Goal: Task Accomplishment & Management: Manage account settings

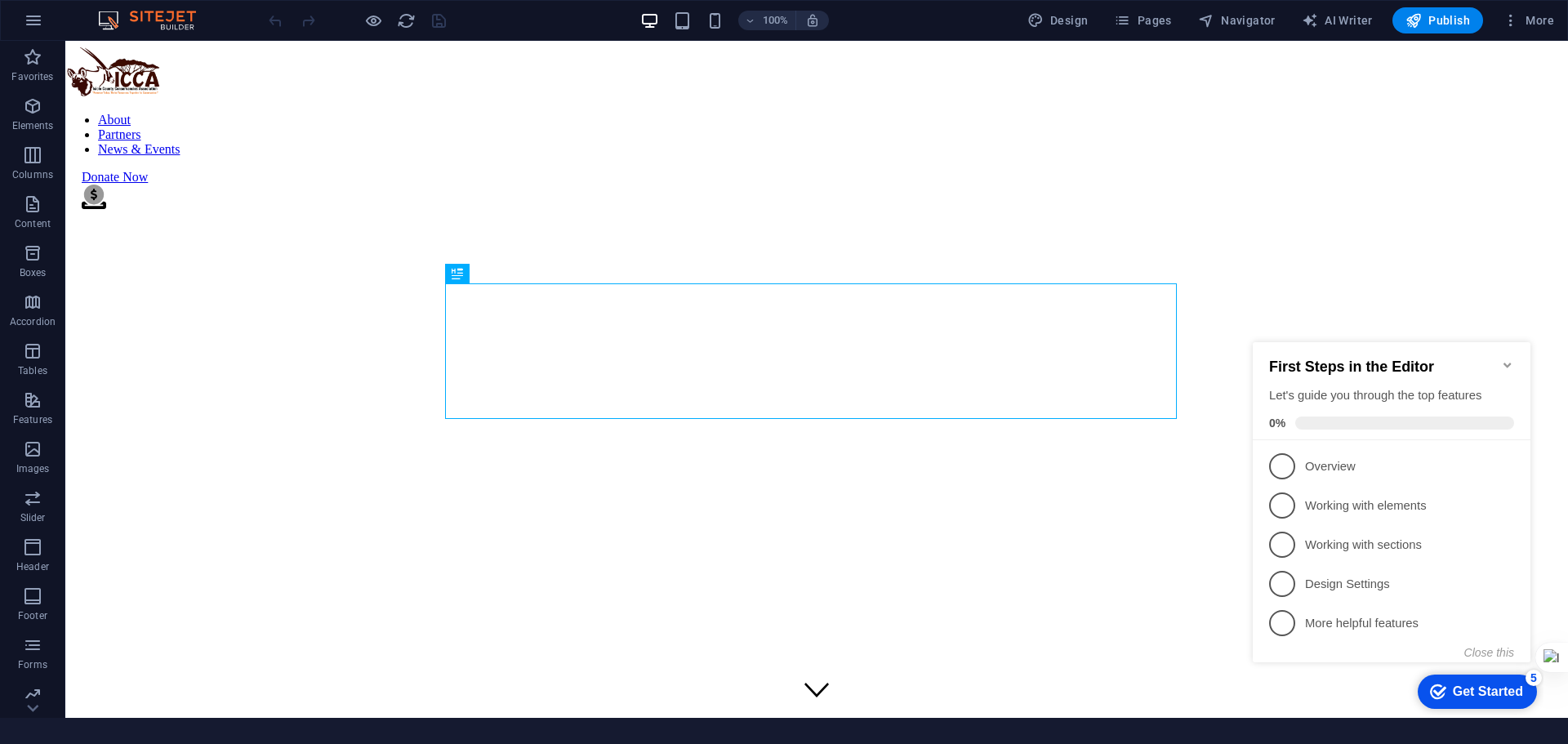
click at [1506, 358] on icon "Minimize checklist" at bounding box center [1508, 365] width 13 height 13
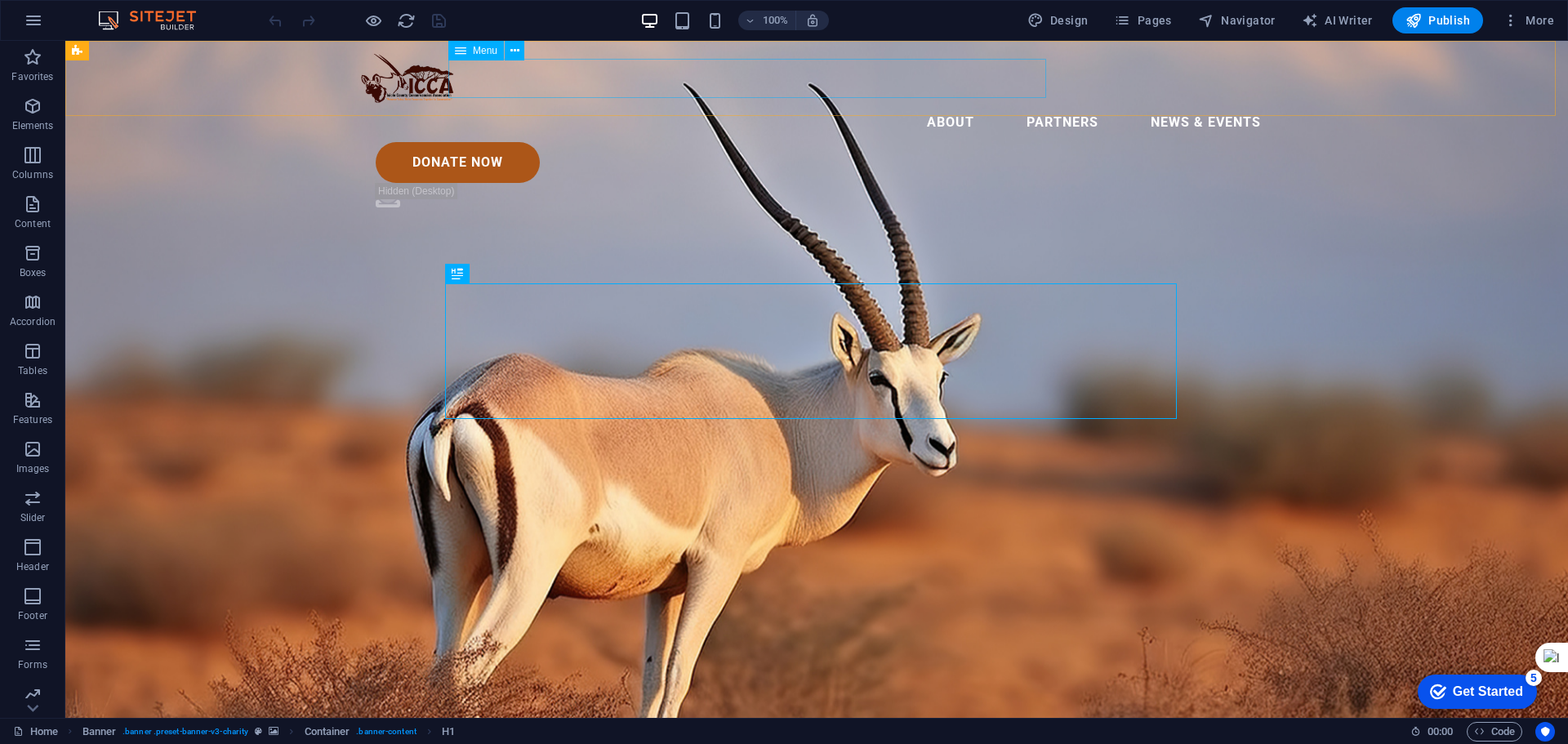
click at [489, 103] on nav "About Partners News & Events" at bounding box center [816, 123] width 915 height 40
click at [515, 49] on icon at bounding box center [515, 51] width 9 height 17
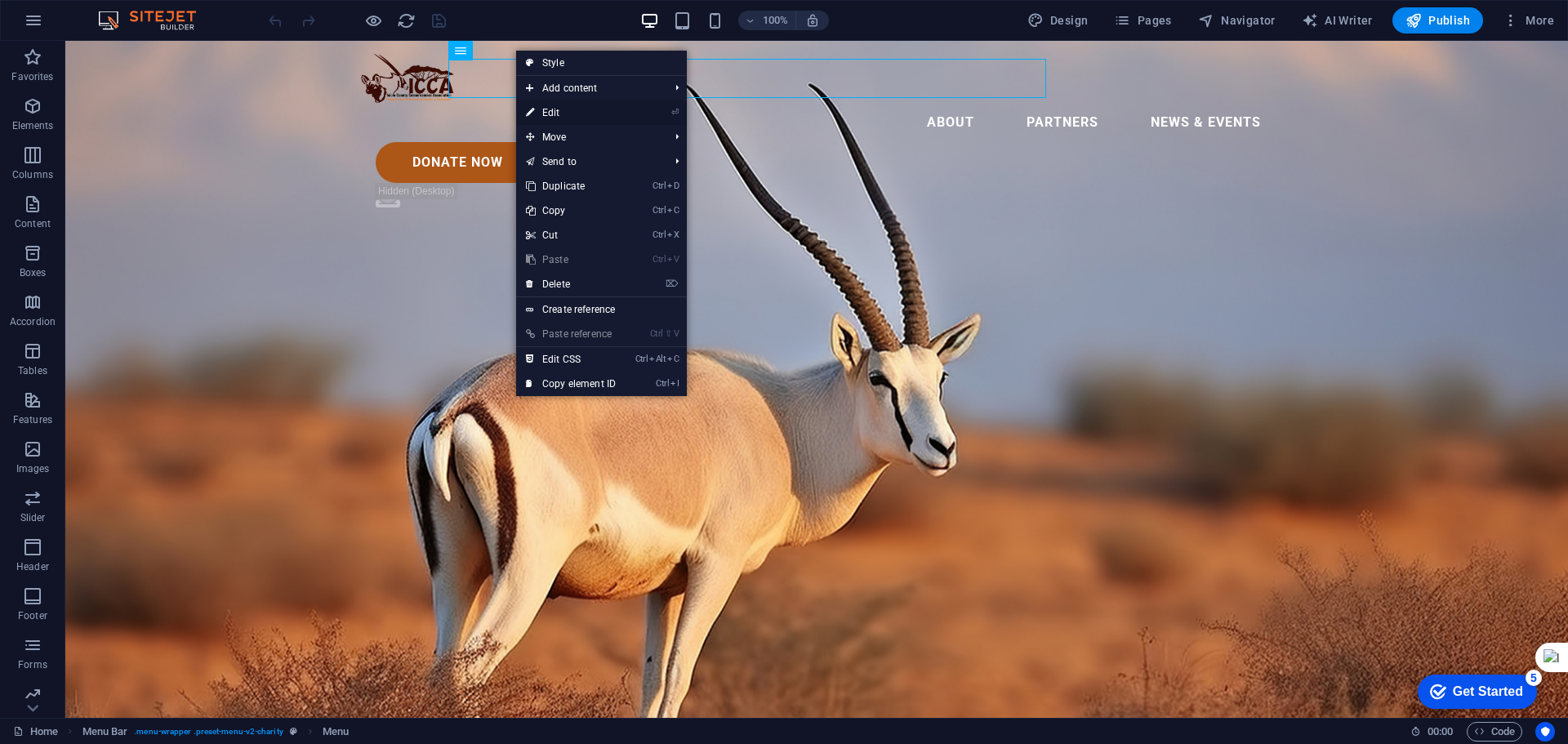
click at [574, 112] on link "⏎ Edit" at bounding box center [571, 113] width 110 height 25
select select
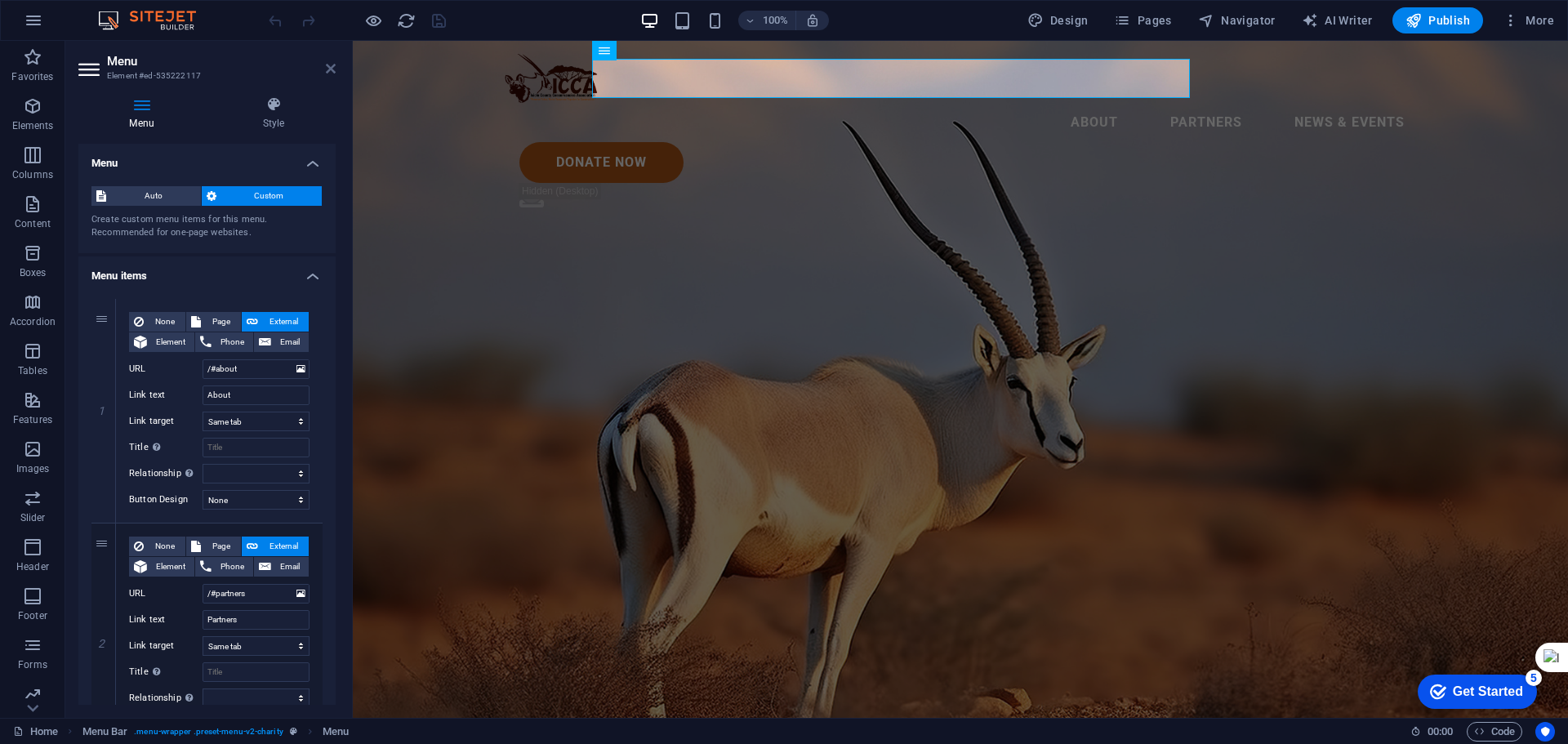
click at [330, 67] on icon at bounding box center [331, 68] width 10 height 13
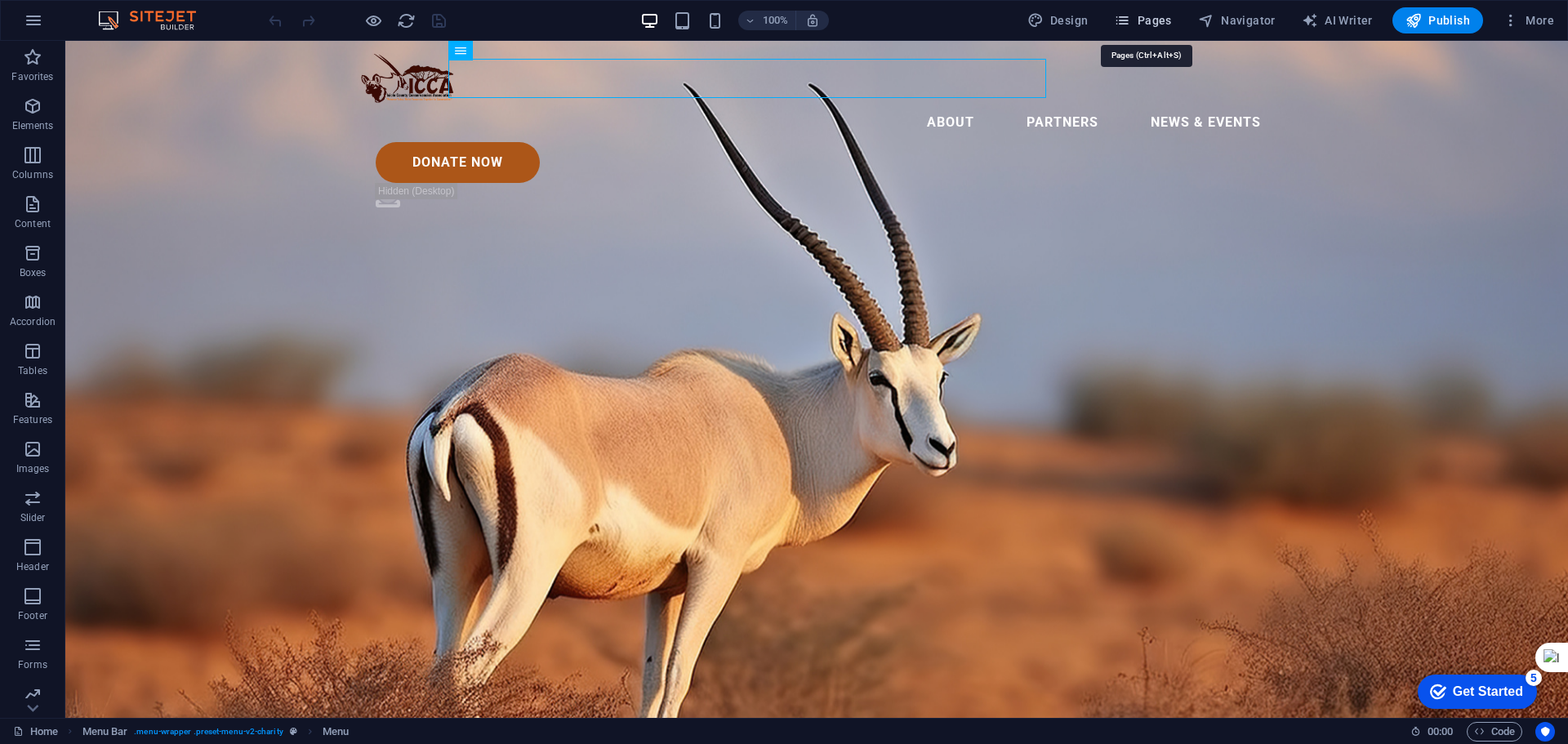
click at [1141, 17] on span "Pages" at bounding box center [1142, 21] width 57 height 16
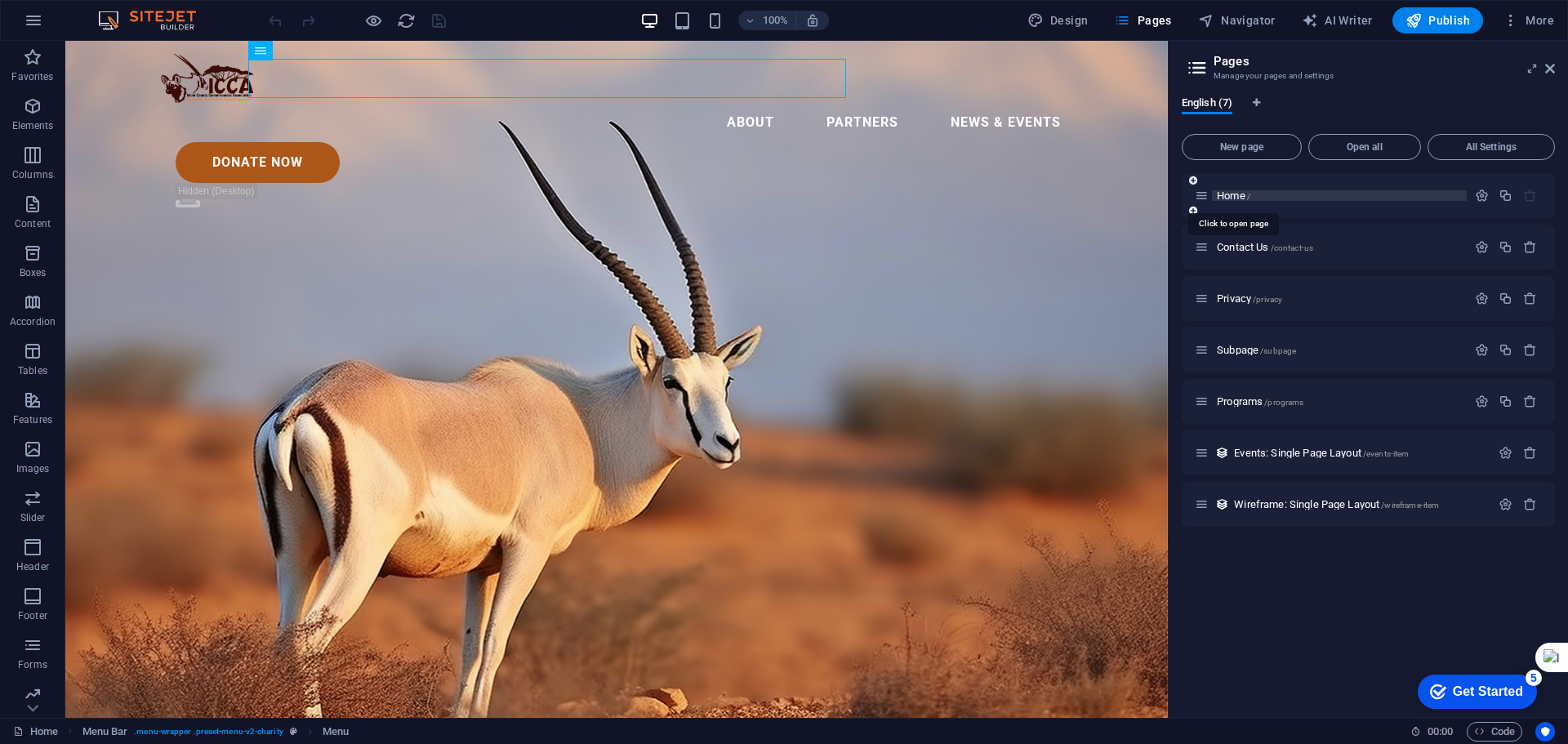
click at [1225, 194] on span "Home /" at bounding box center [1234, 195] width 34 height 12
click at [1478, 191] on icon "button" at bounding box center [1482, 195] width 14 height 14
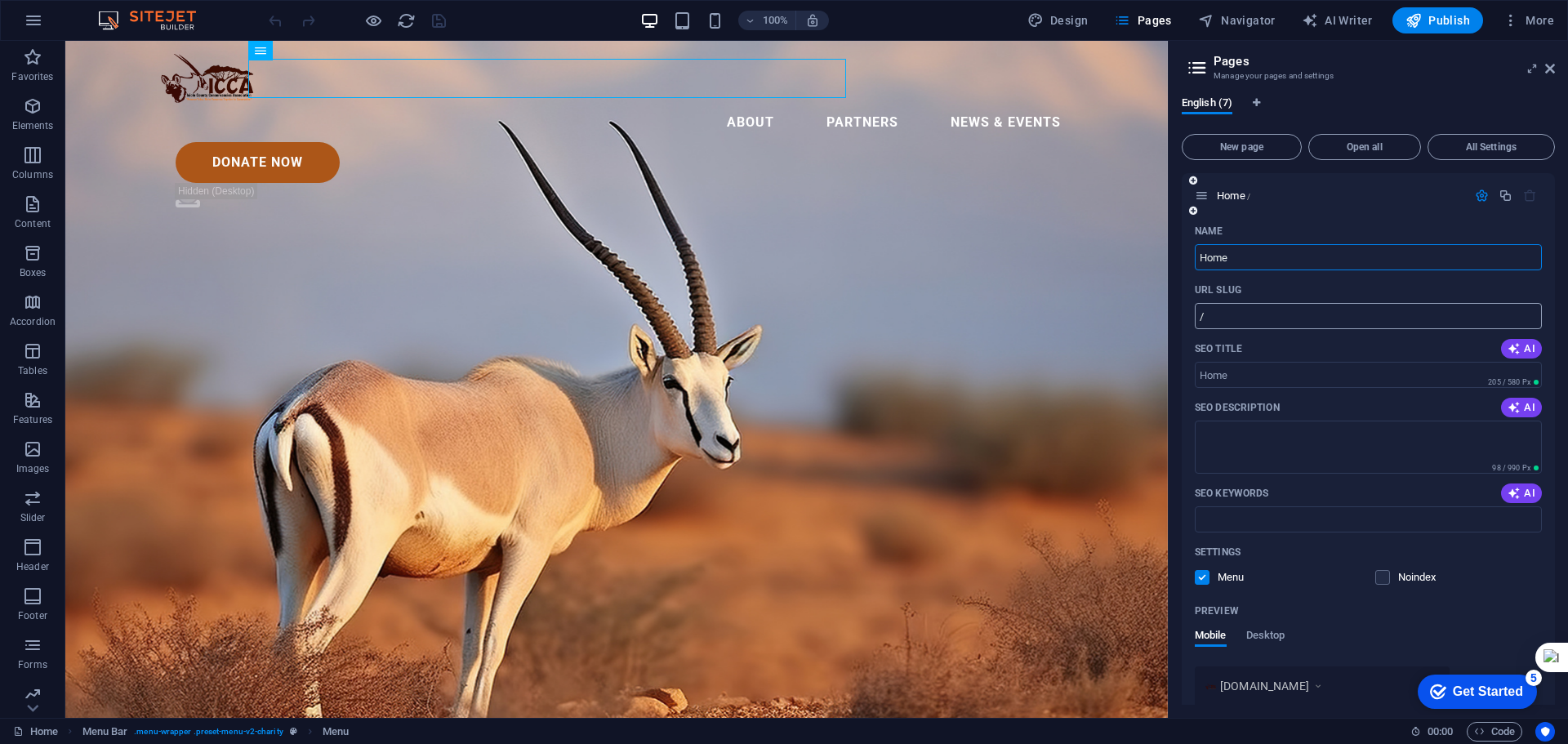
click at [1231, 316] on input "/" at bounding box center [1368, 316] width 347 height 26
click at [1547, 69] on icon at bounding box center [1550, 68] width 10 height 13
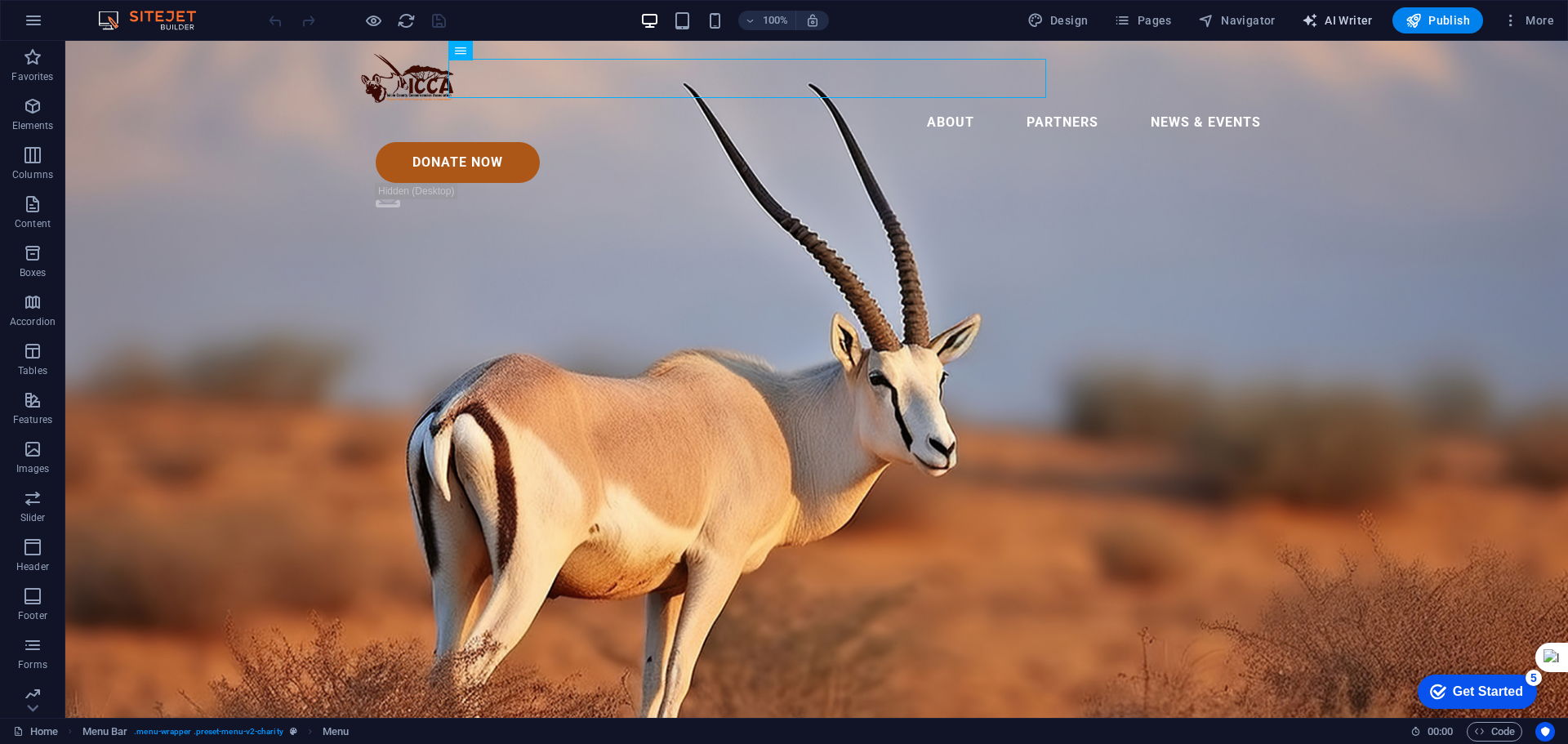
click at [1321, 21] on span "AI Writer" at bounding box center [1337, 21] width 71 height 16
select select "English"
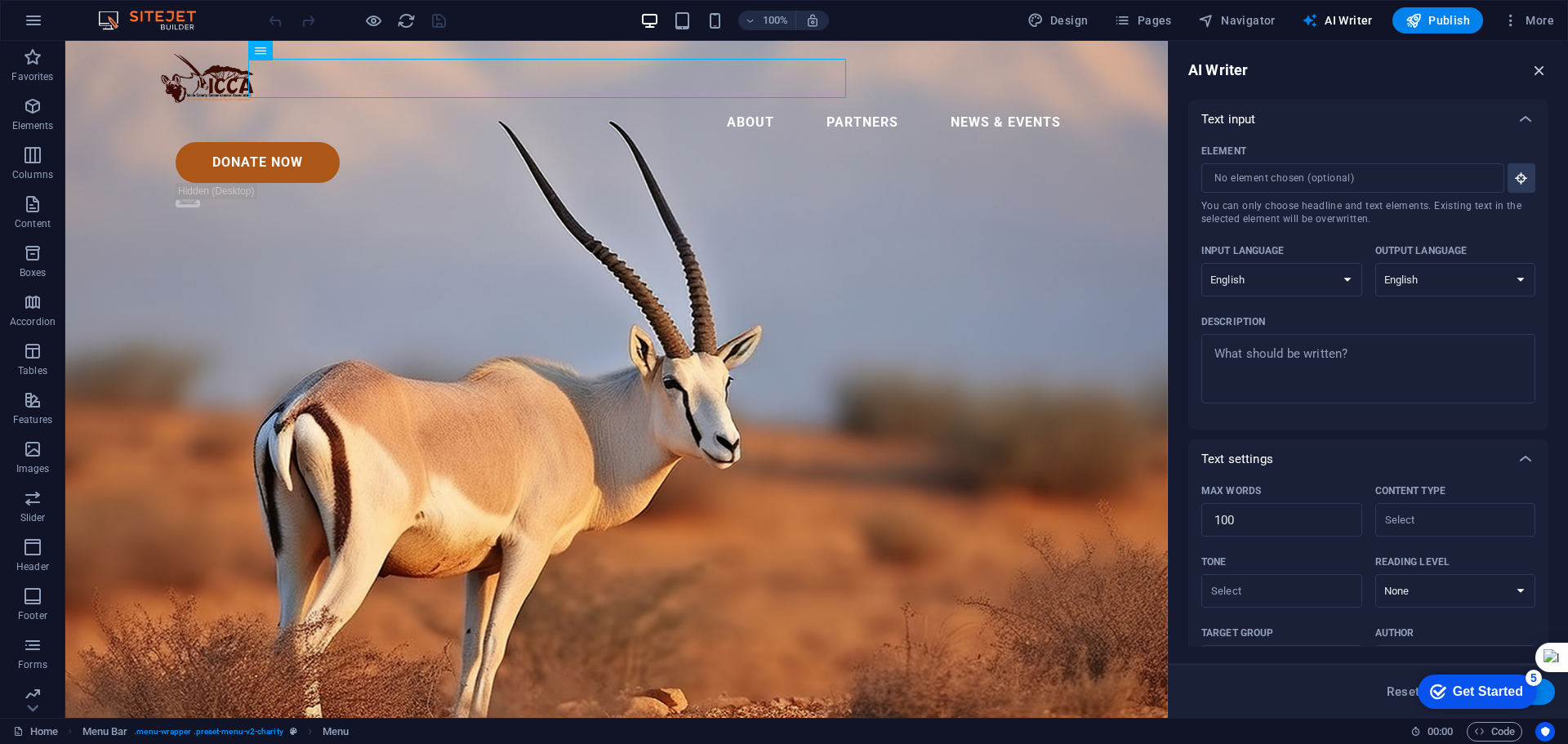
click at [1542, 63] on icon "button" at bounding box center [1540, 70] width 18 height 18
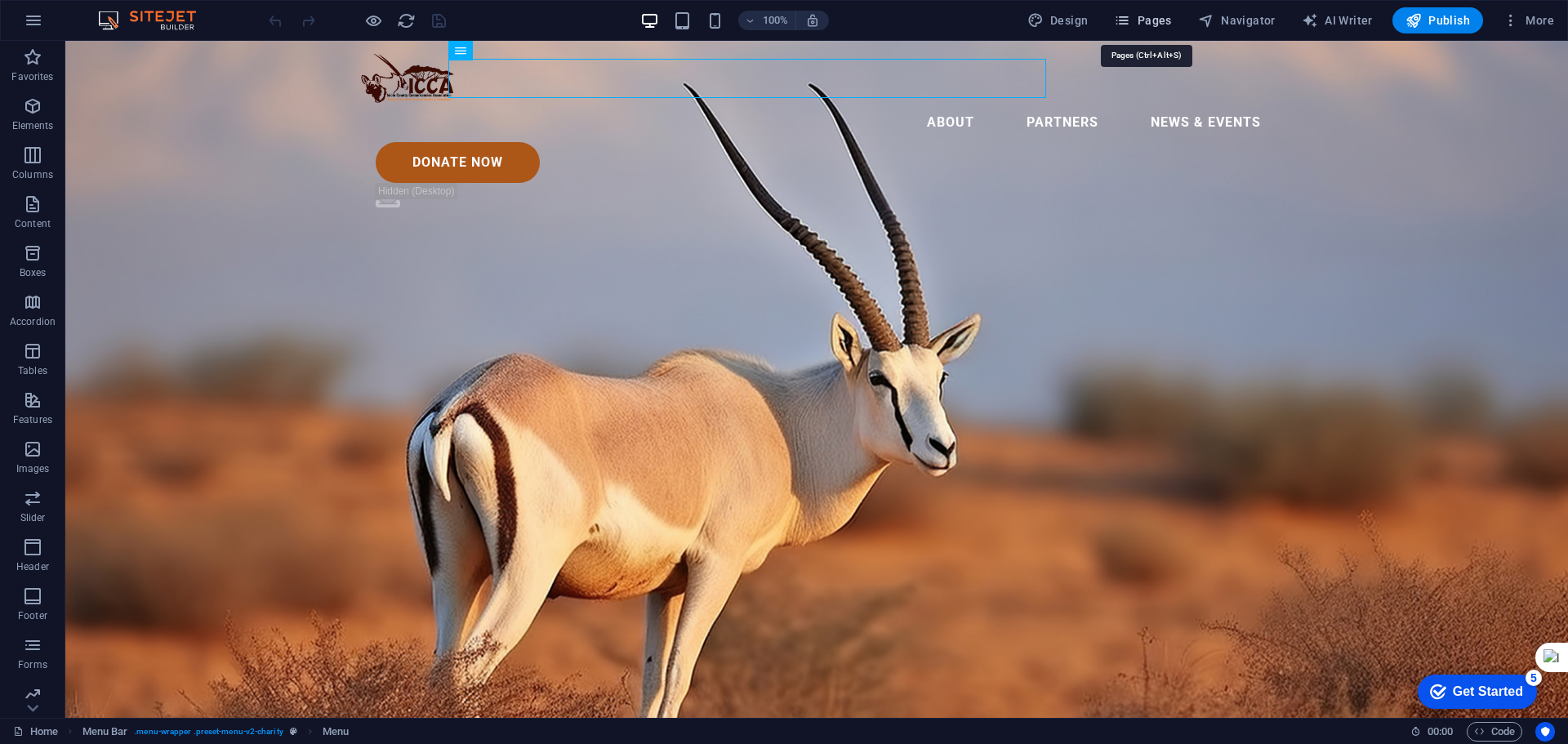
click at [1146, 16] on span "Pages" at bounding box center [1142, 21] width 57 height 16
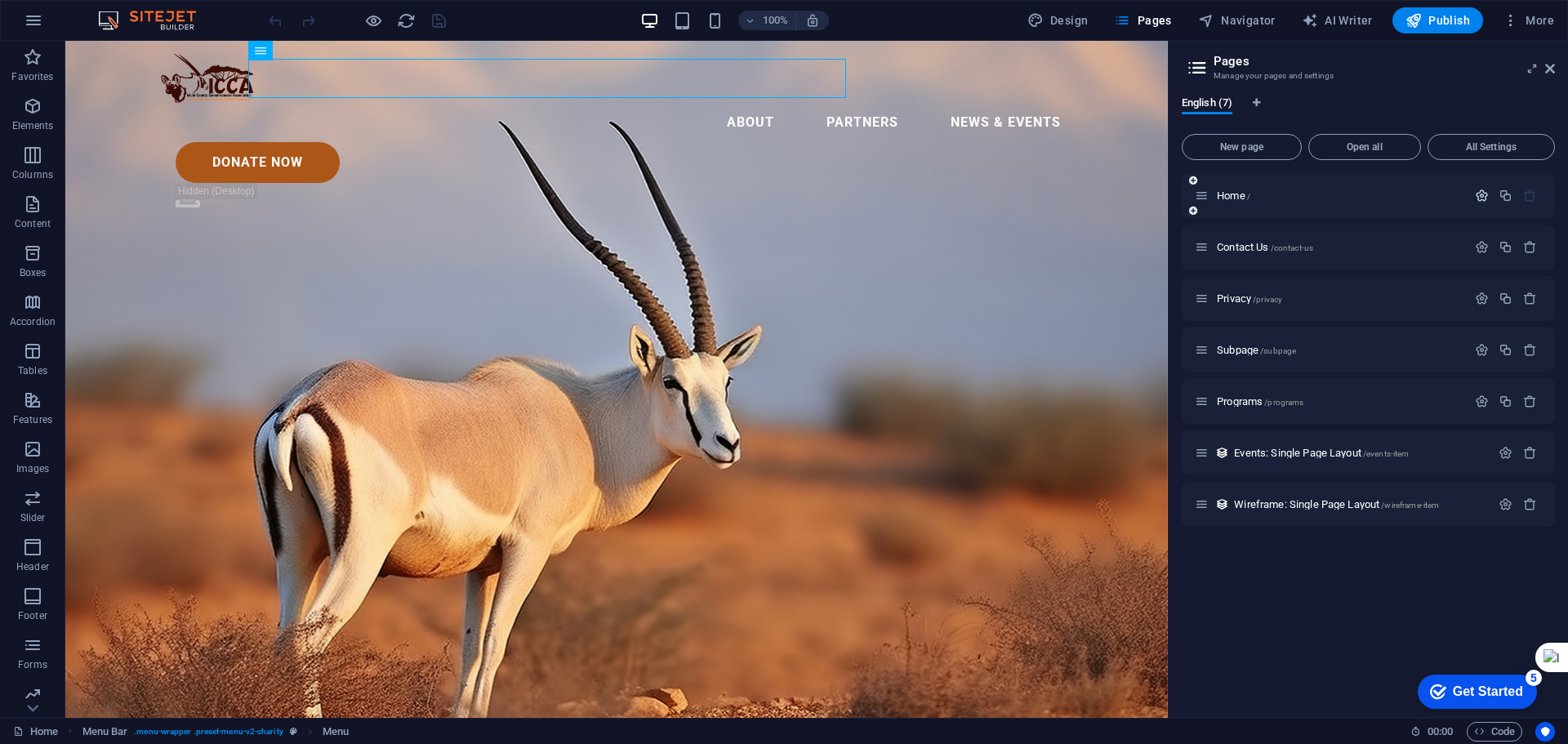
click at [1482, 194] on icon "button" at bounding box center [1482, 195] width 14 height 14
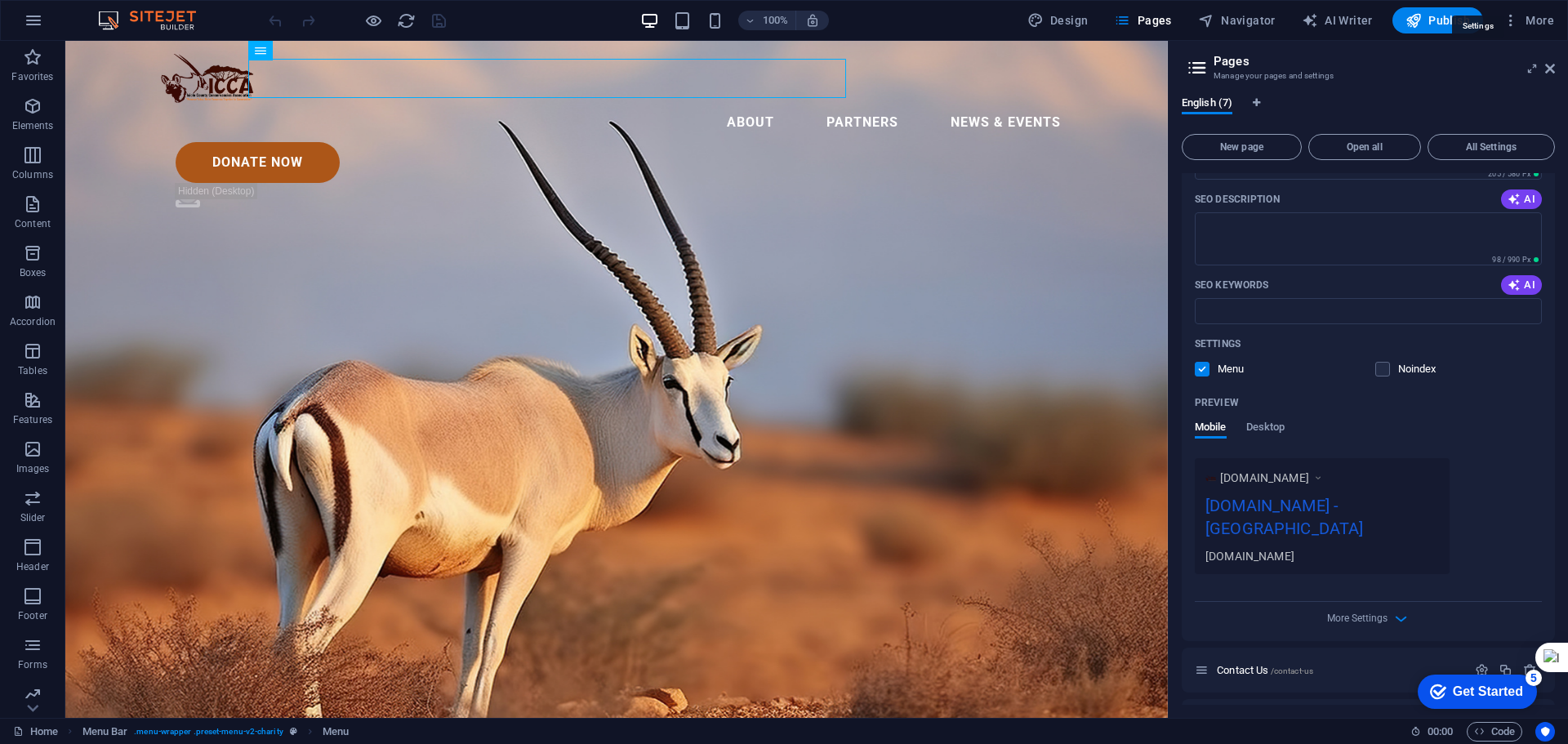
scroll to position [231, 0]
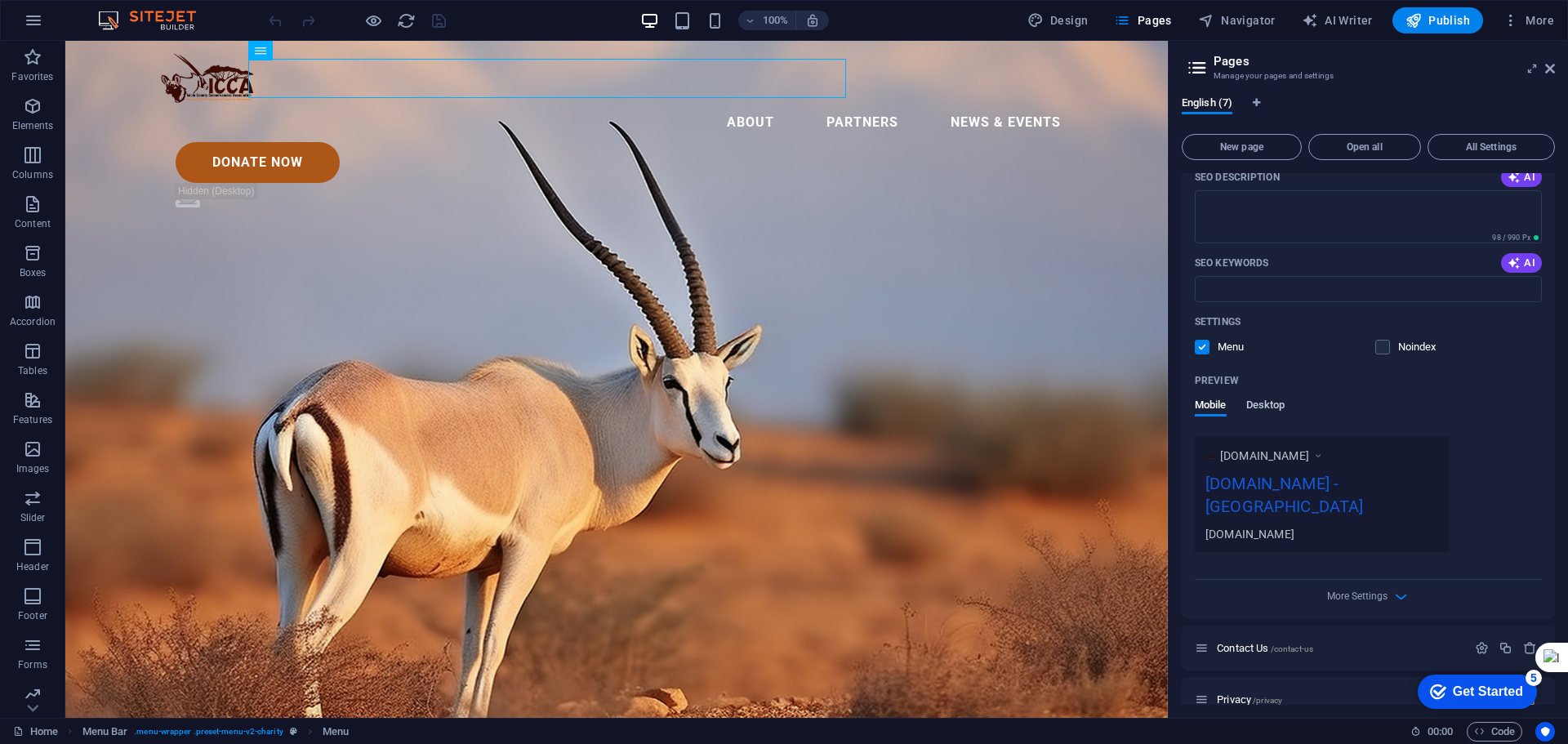
click at [1271, 408] on span "Desktop" at bounding box center [1266, 407] width 40 height 23
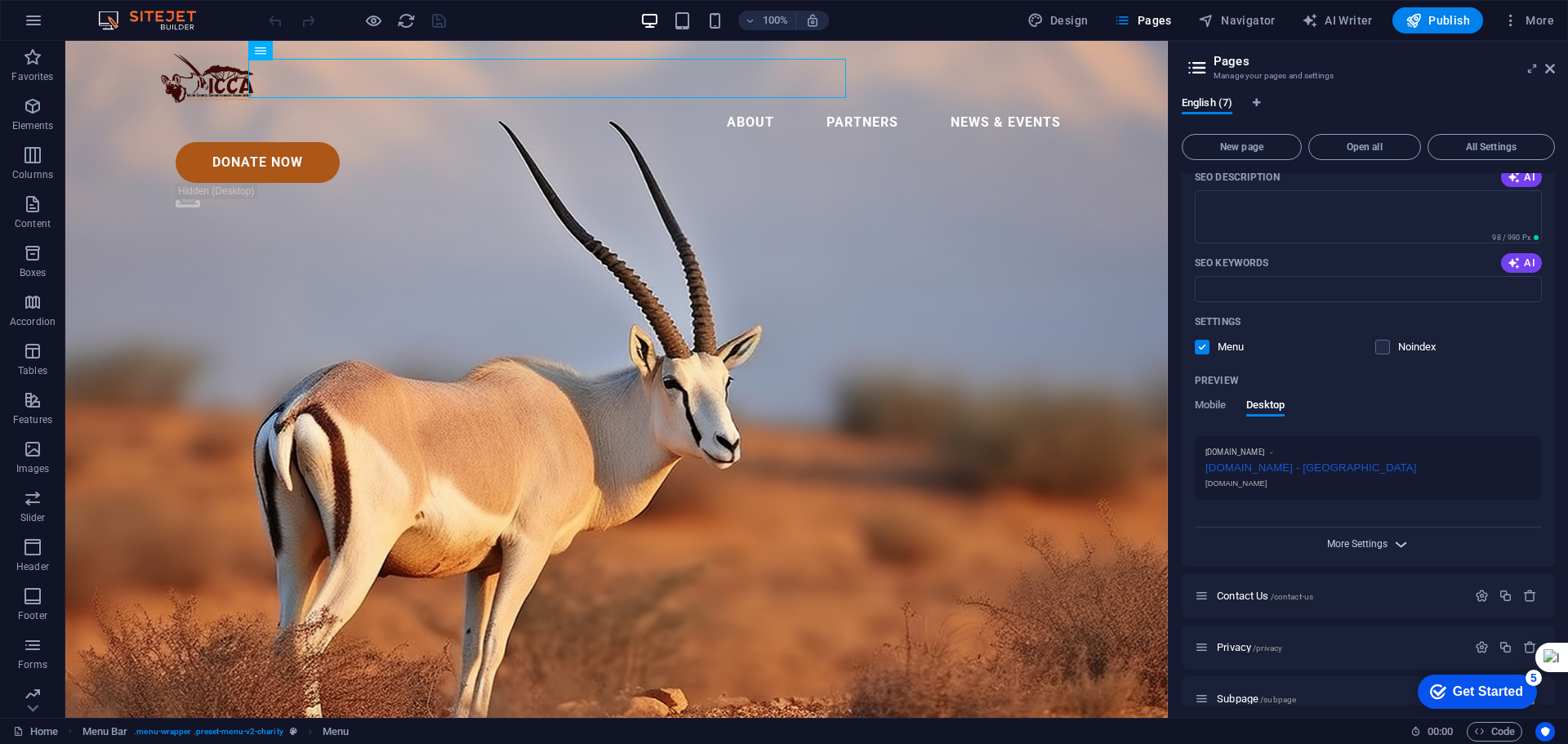
click at [1355, 546] on span "More Settings" at bounding box center [1357, 545] width 60 height 12
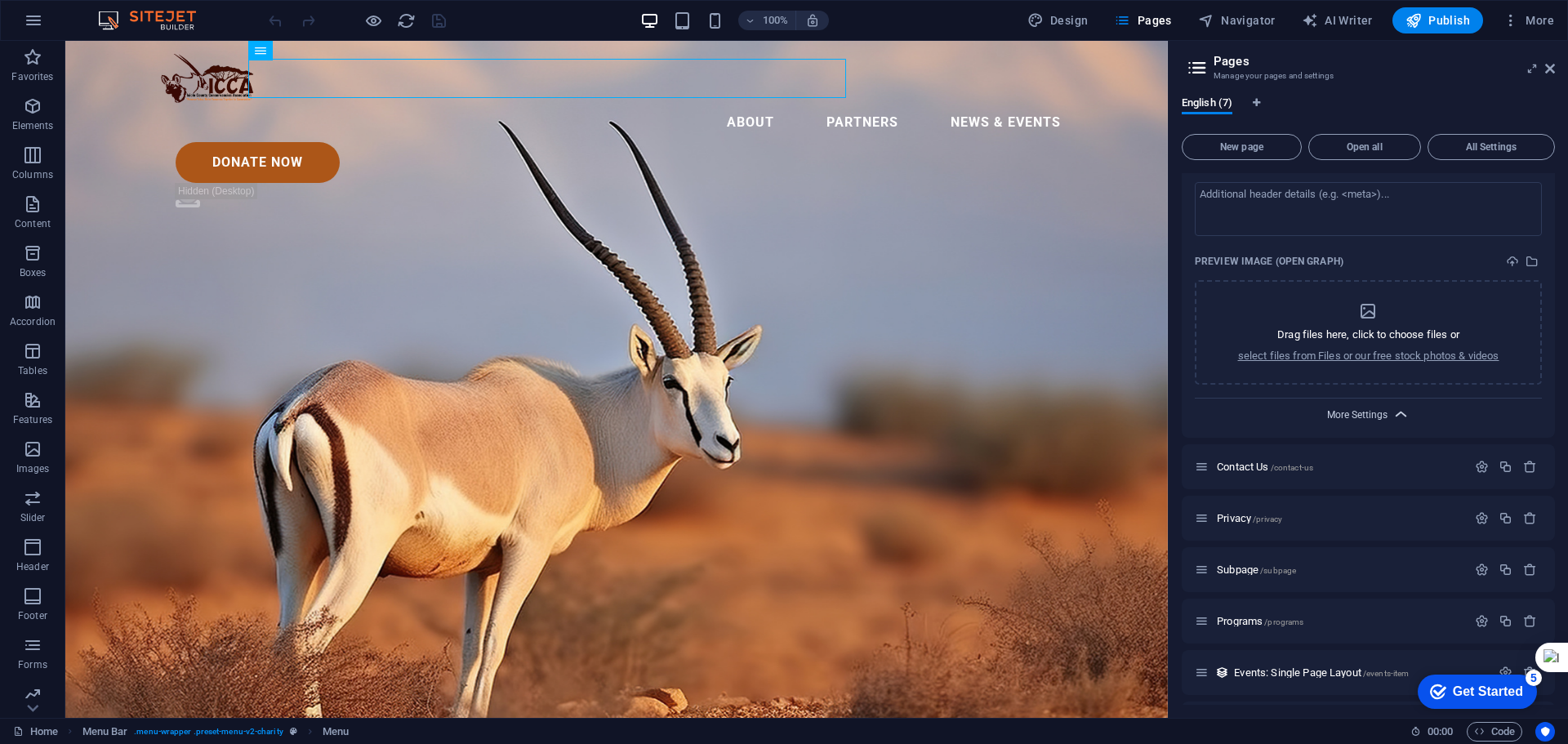
scroll to position [598, 0]
click at [1477, 461] on icon "button" at bounding box center [1482, 463] width 14 height 14
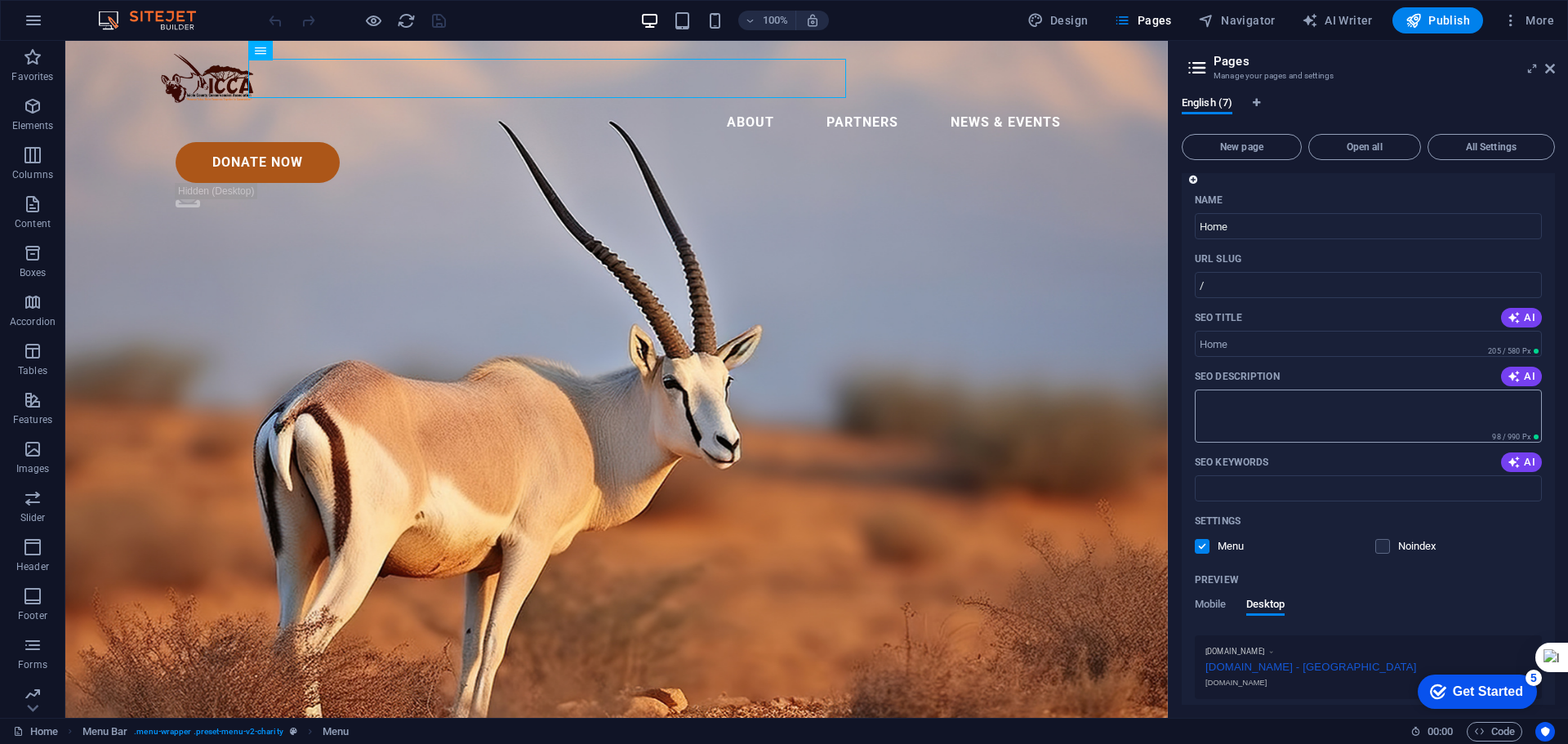
scroll to position [22, 0]
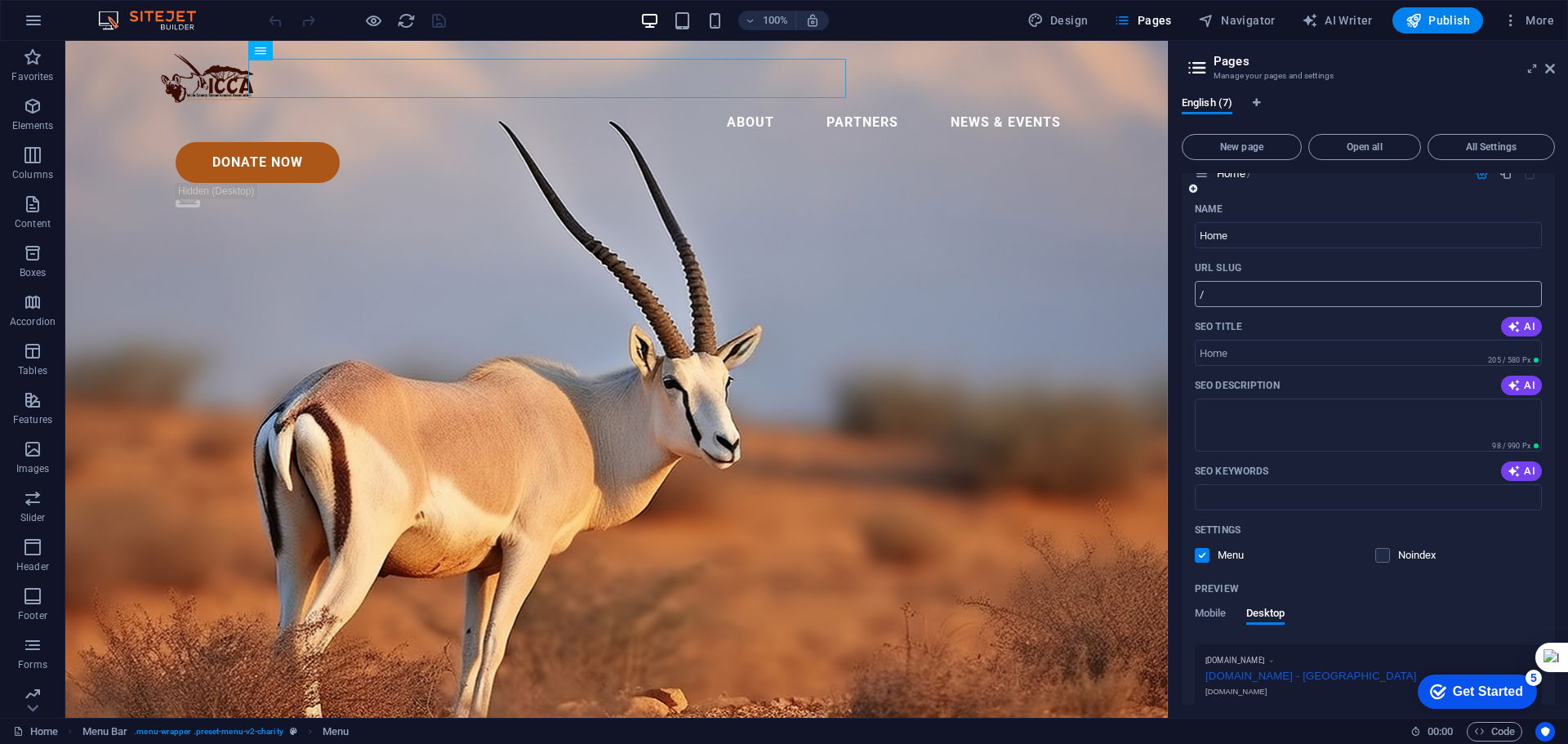
click at [1225, 293] on input "/" at bounding box center [1368, 294] width 347 height 26
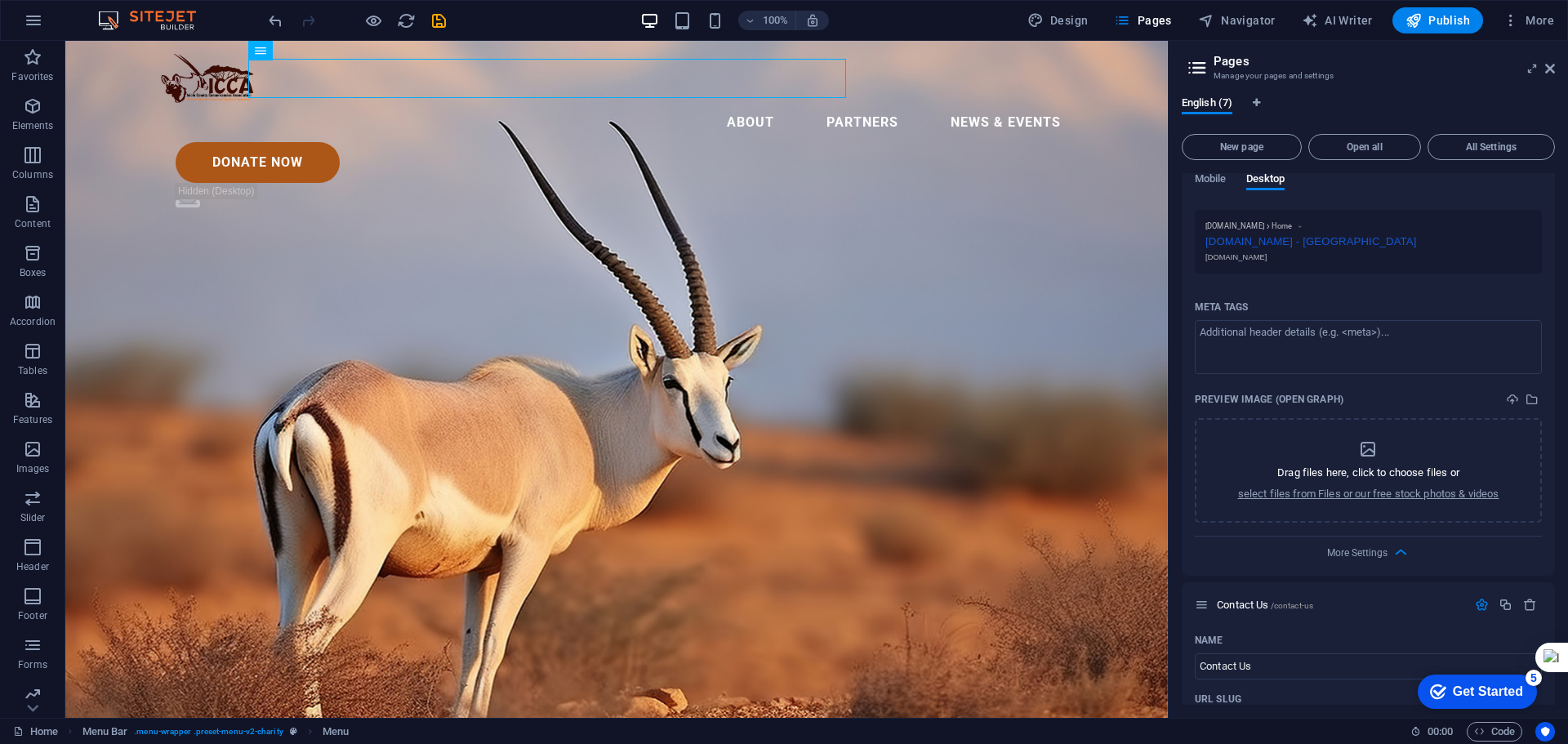
scroll to position [0, 0]
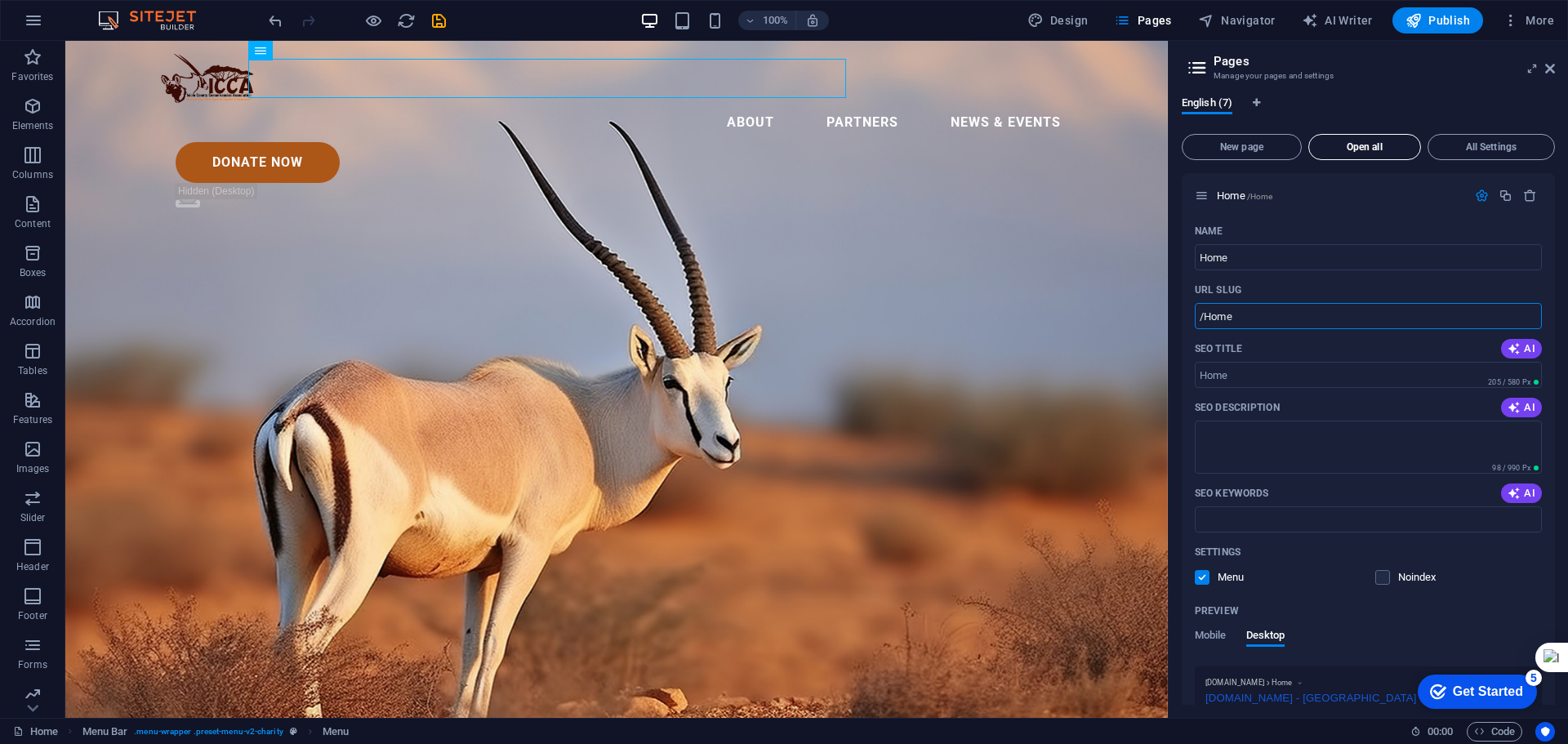
type input "/Home"
click at [1358, 140] on button "Open all" at bounding box center [1365, 147] width 113 height 26
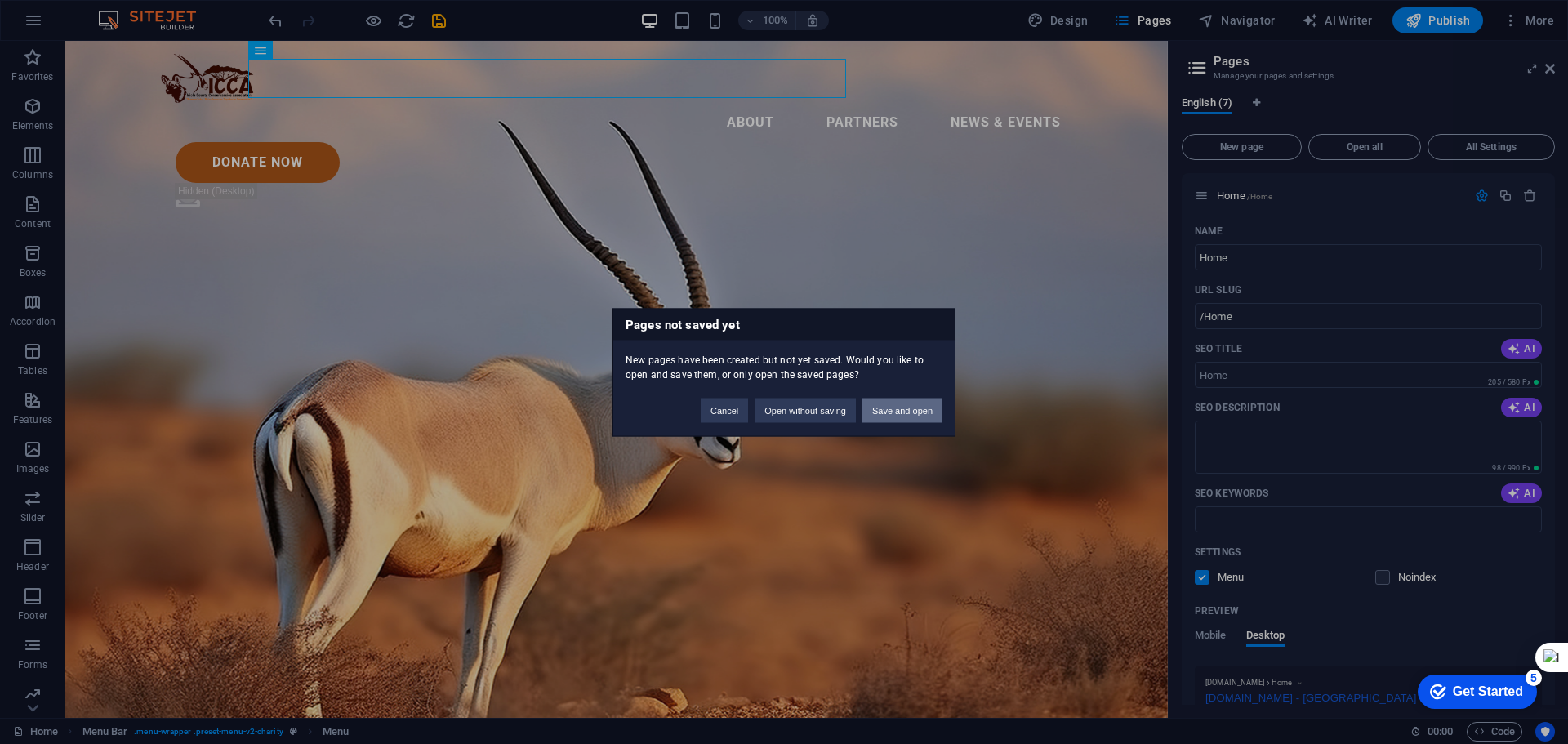
click at [899, 411] on button "Save and open" at bounding box center [902, 410] width 80 height 25
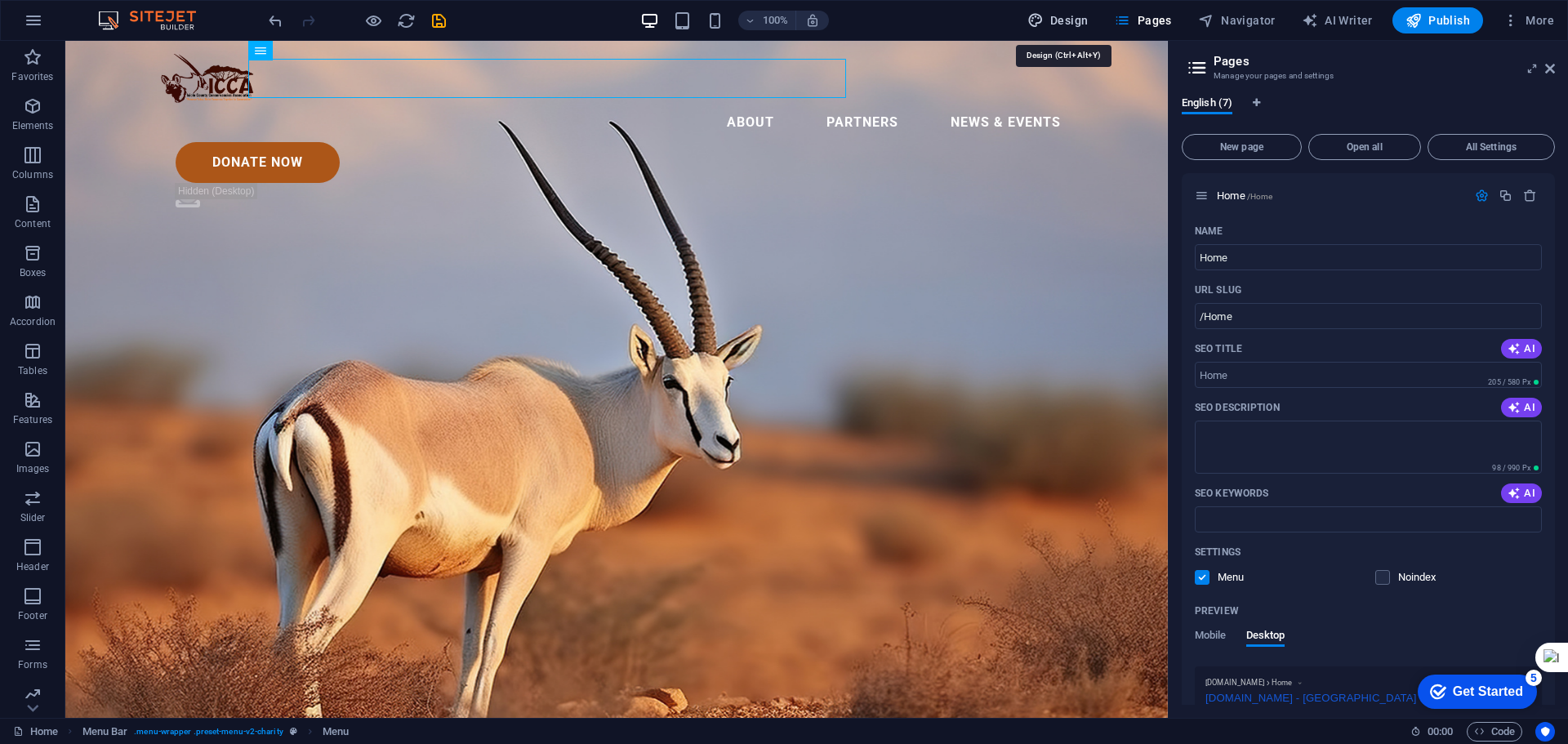
click at [1064, 25] on span "Design" at bounding box center [1058, 21] width 61 height 16
select select "ease-in-out"
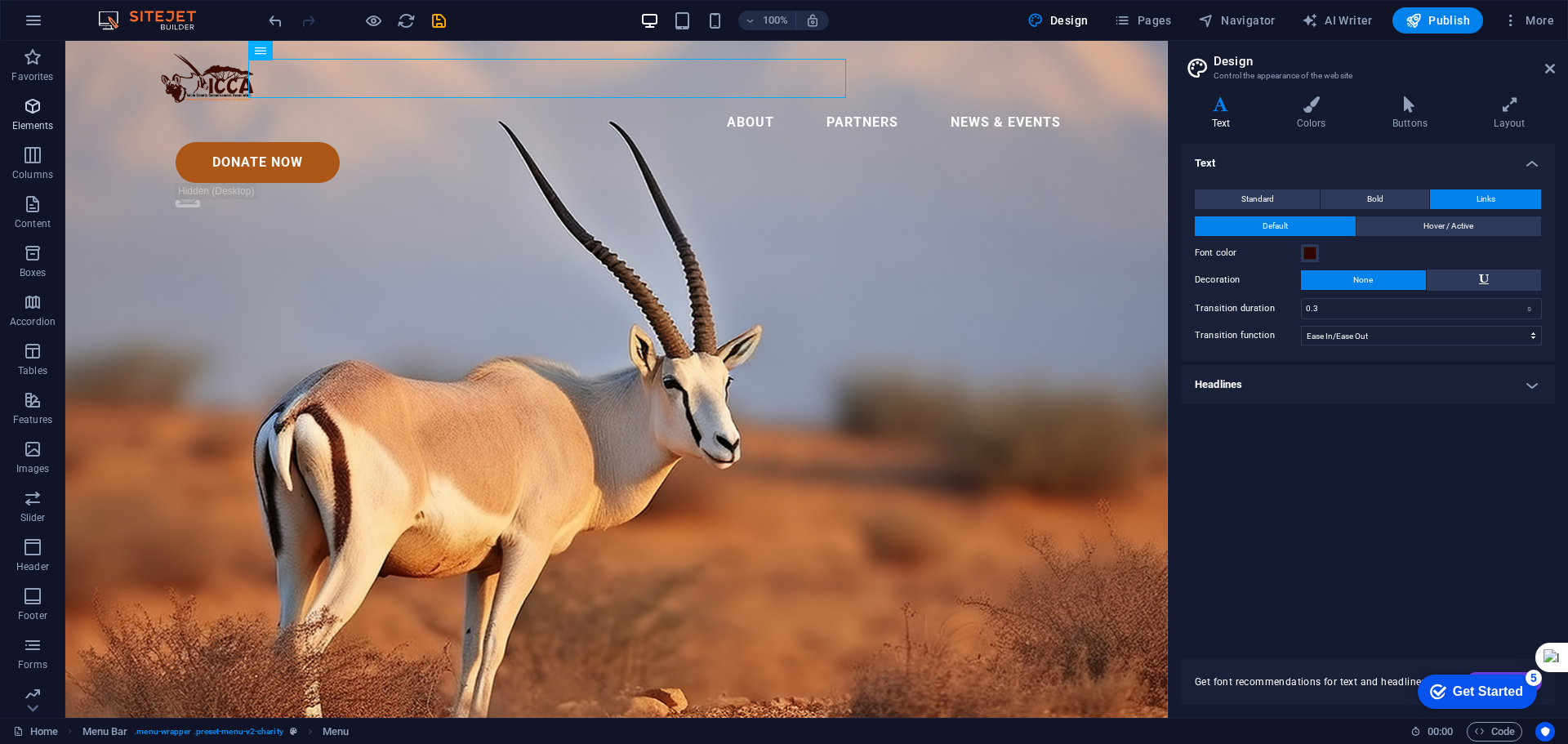
click at [35, 105] on icon "button" at bounding box center [33, 106] width 20 height 20
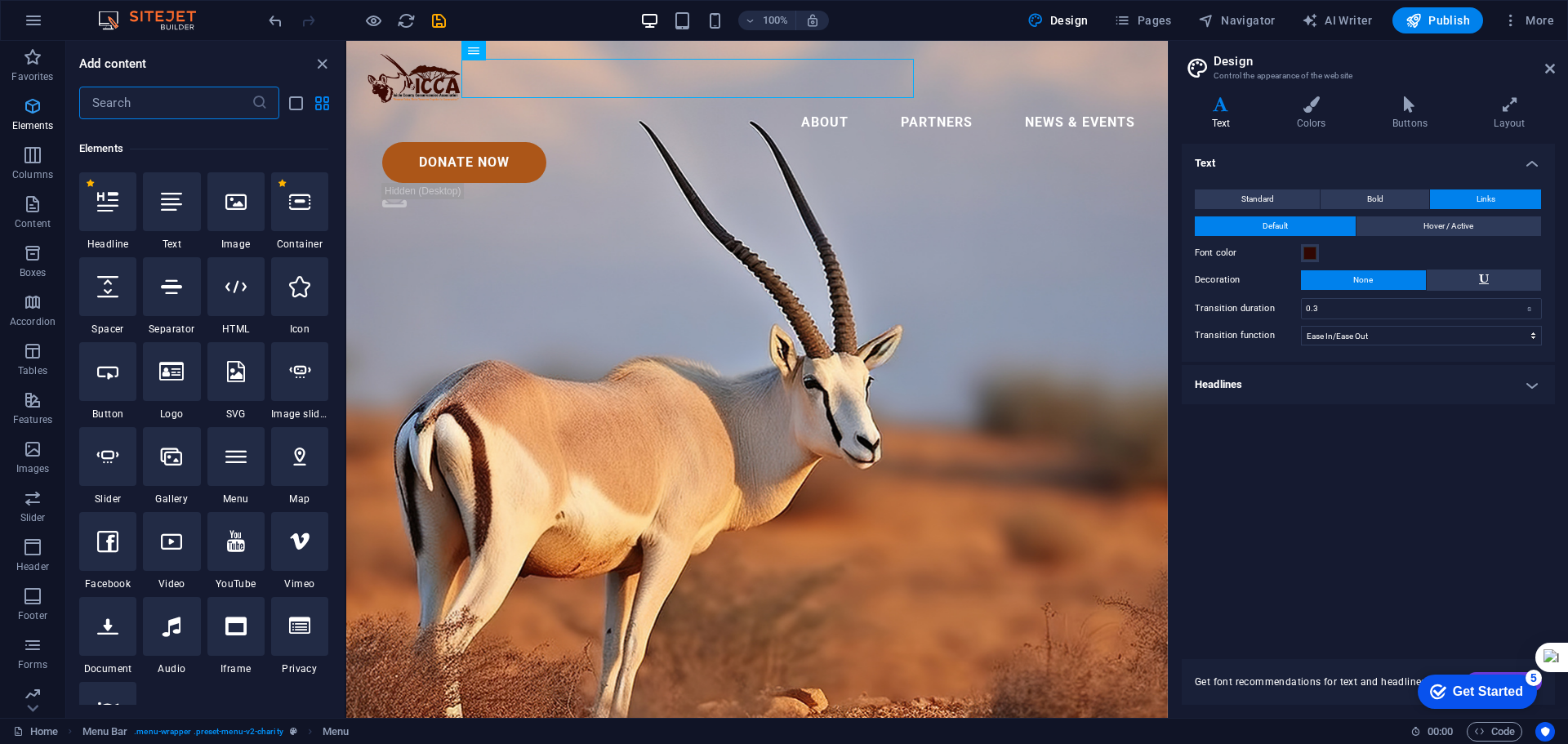
scroll to position [174, 0]
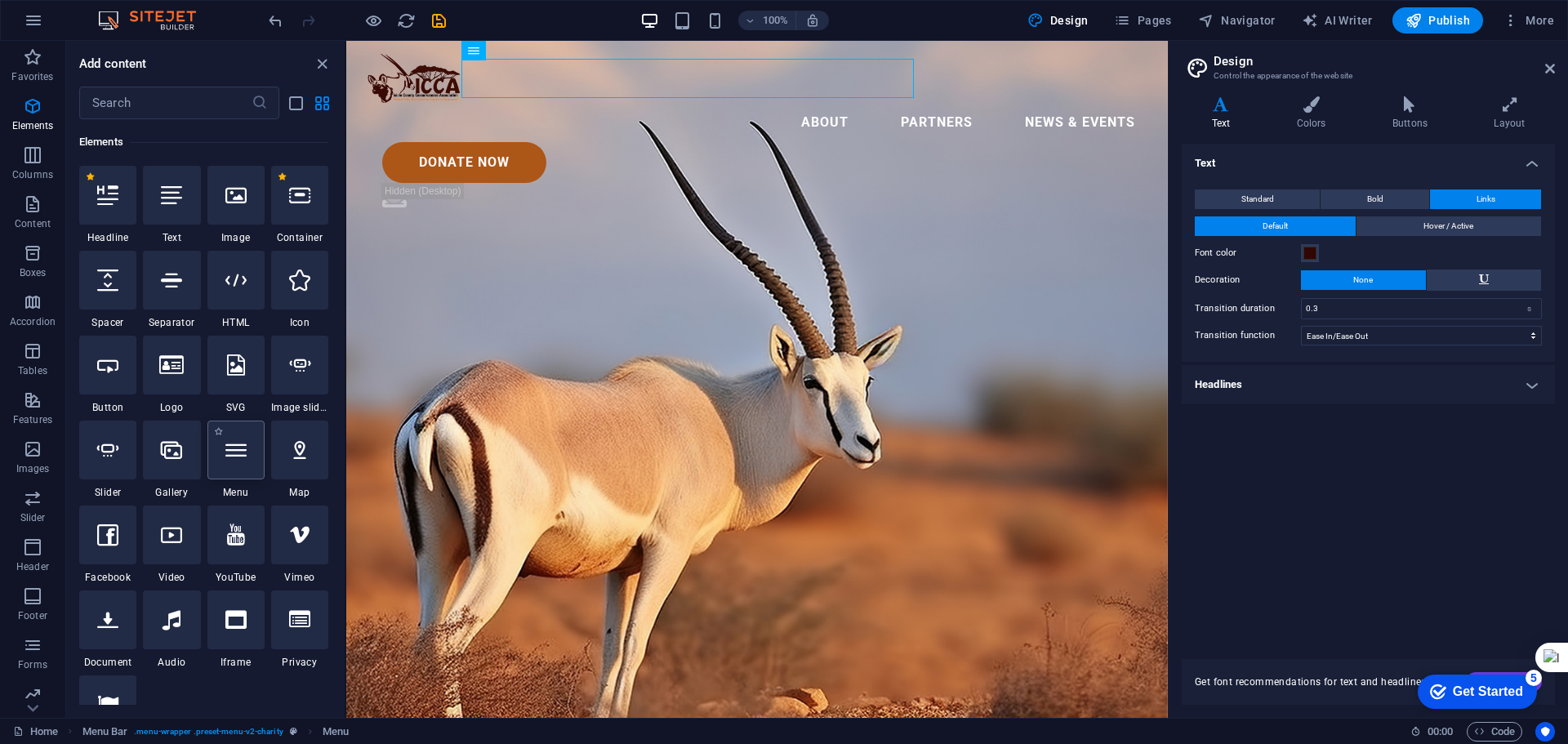
click at [238, 461] on div at bounding box center [236, 450] width 57 height 58
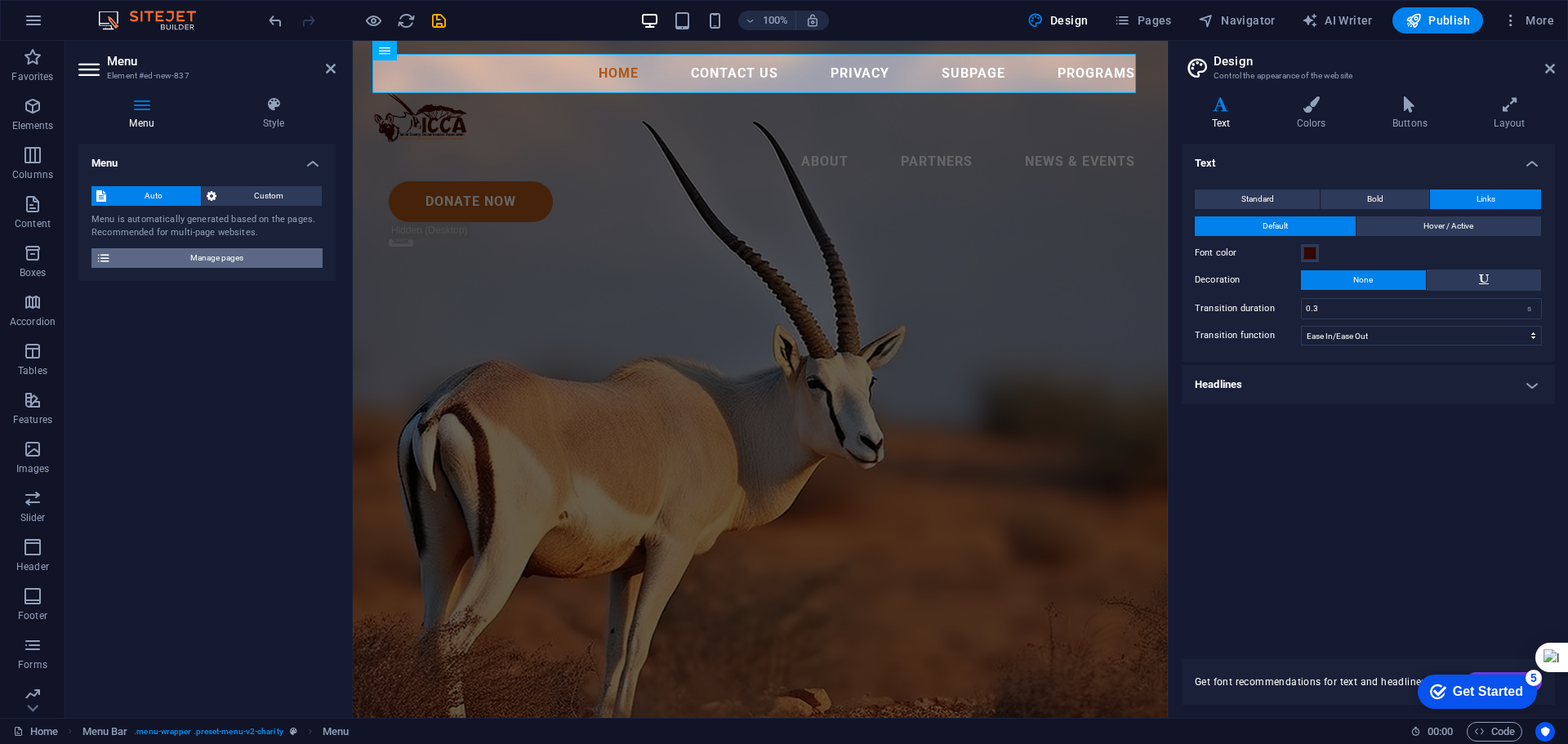
click at [186, 258] on span "Manage pages" at bounding box center [217, 258] width 202 height 20
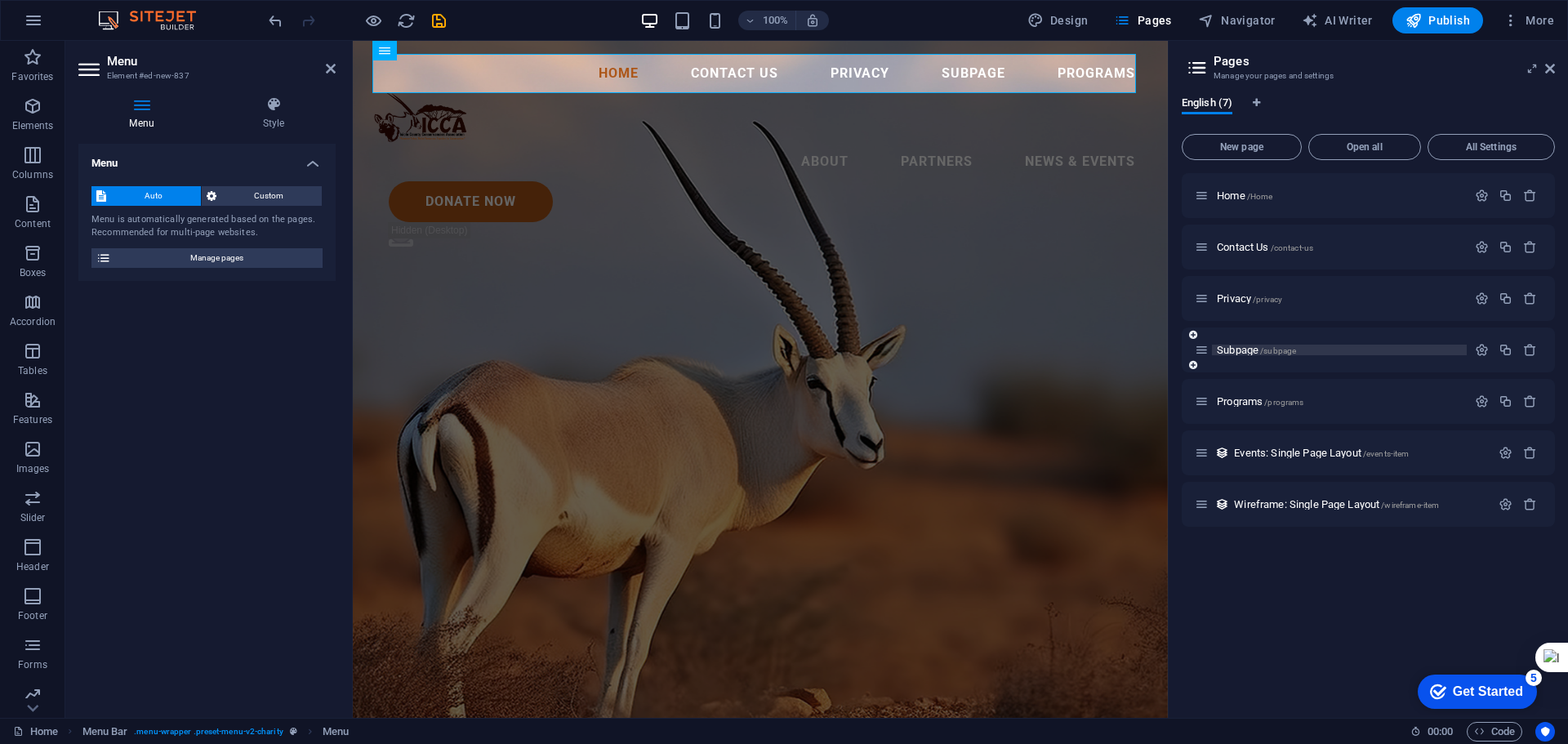
click at [1287, 347] on span "/subpage" at bounding box center [1278, 351] width 36 height 9
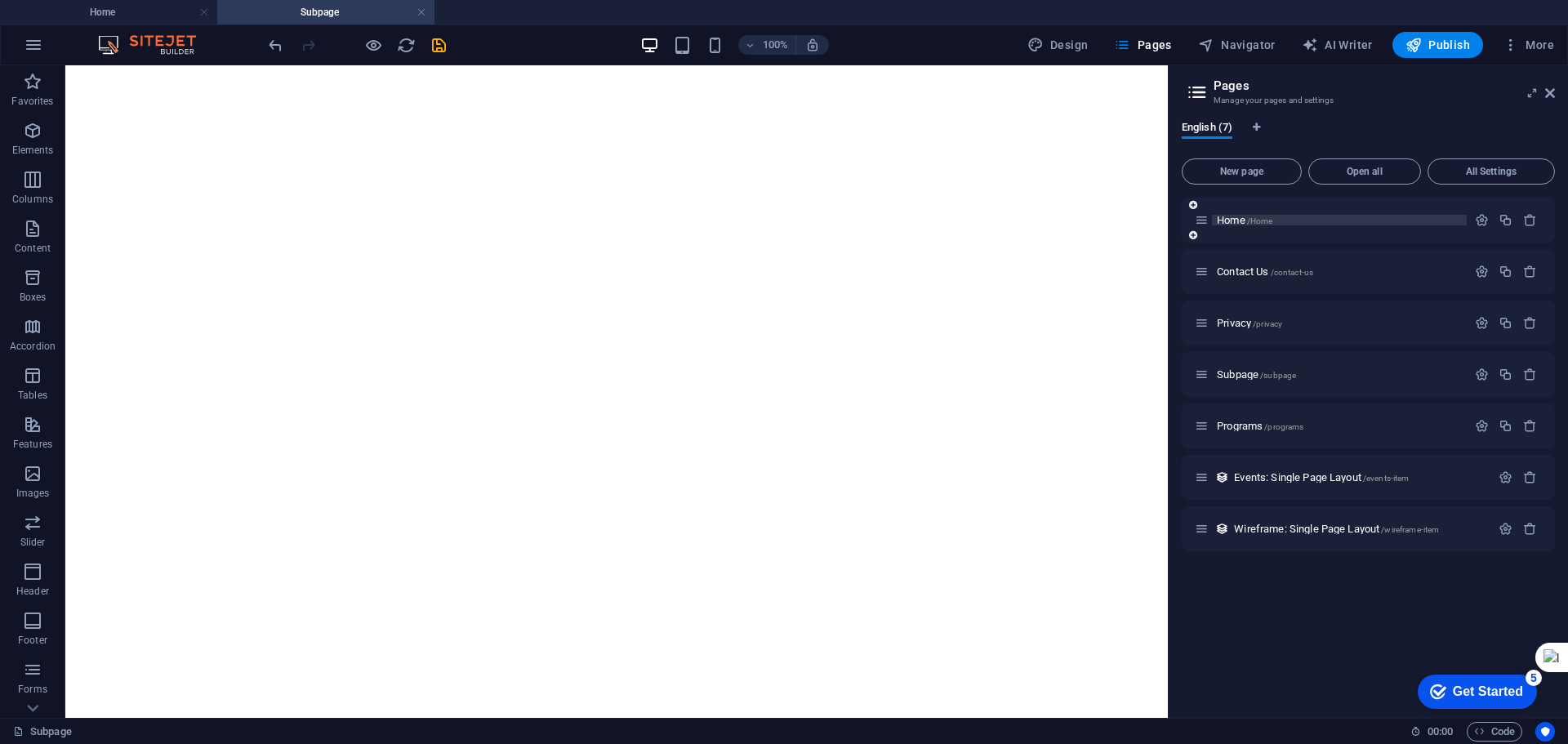
click at [1272, 222] on span "/Home" at bounding box center [1260, 221] width 26 height 9
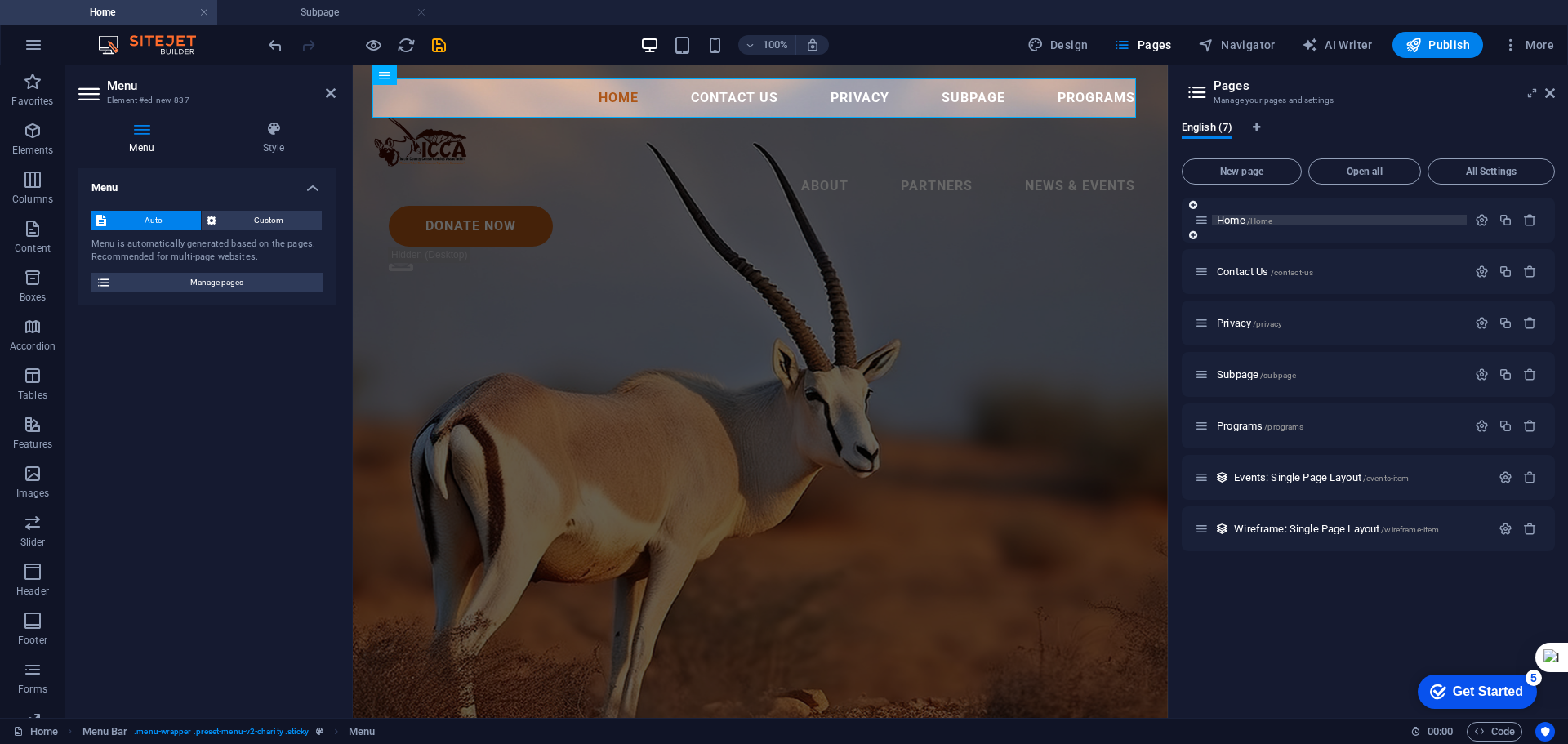
click at [1296, 220] on p "Home /Home" at bounding box center [1340, 220] width 245 height 11
click at [1238, 215] on span "Home /Home" at bounding box center [1244, 220] width 55 height 12
click at [1239, 321] on span "Privacy /privacy" at bounding box center [1249, 323] width 65 height 12
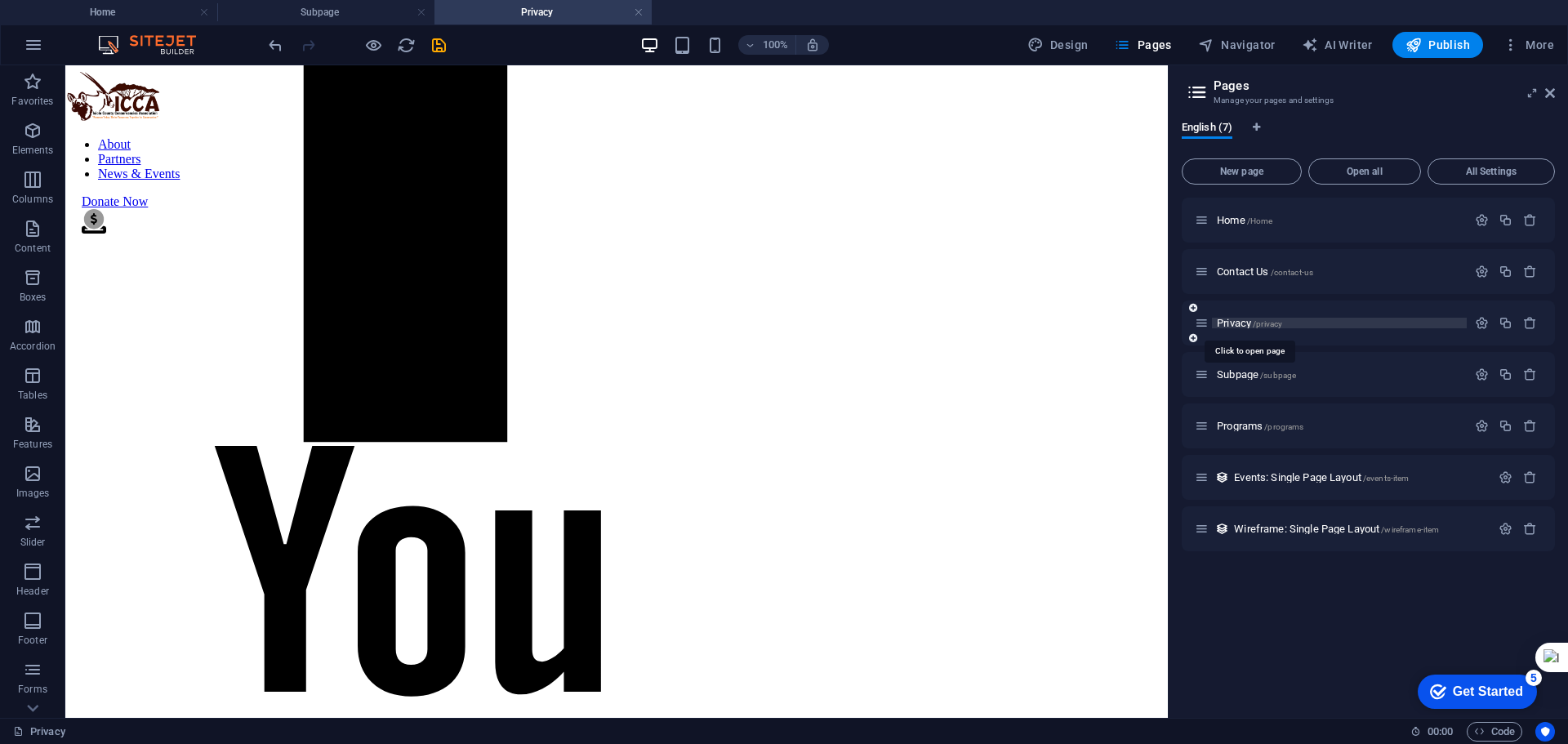
scroll to position [5889, 0]
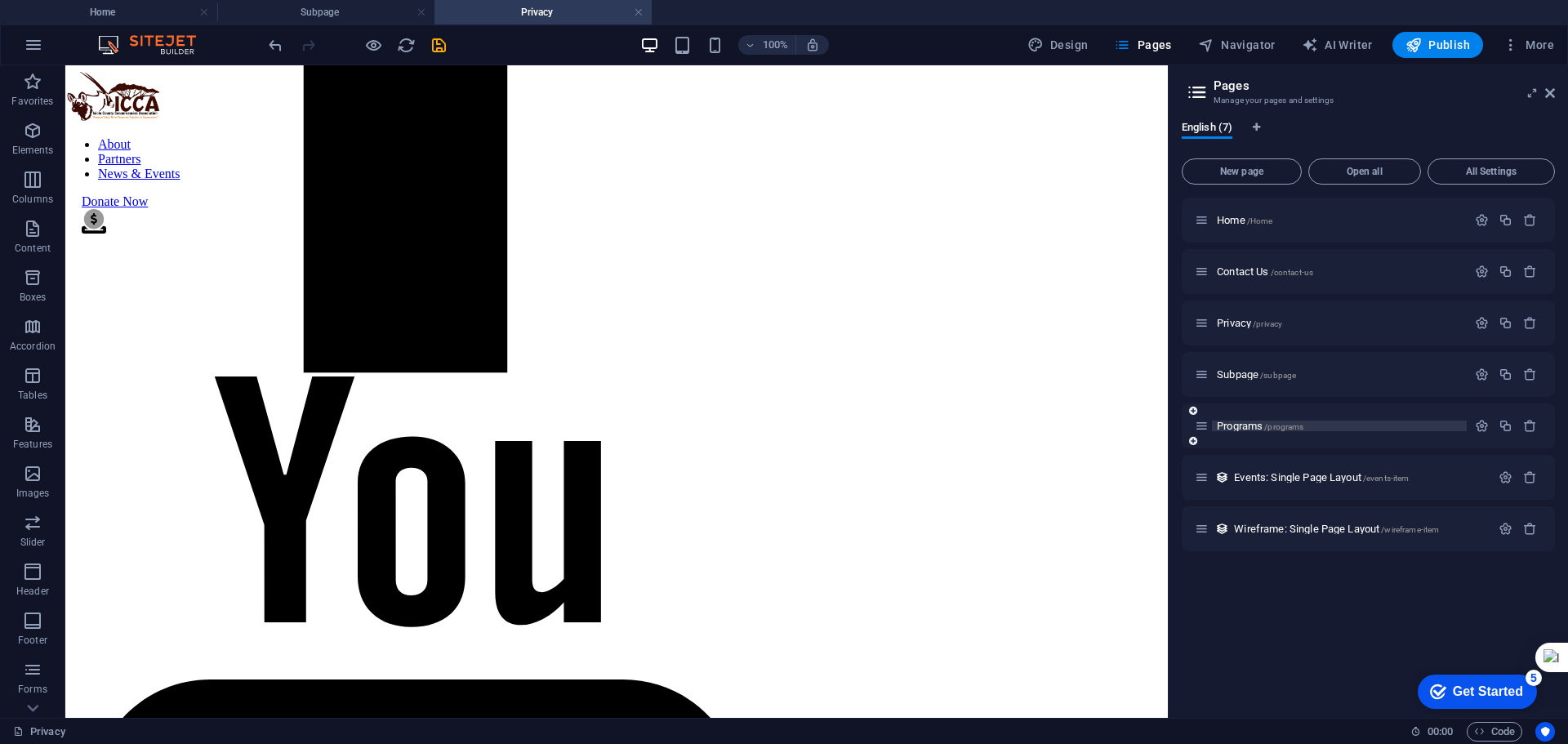
click at [1312, 421] on p "Programs /programs" at bounding box center [1340, 426] width 245 height 11
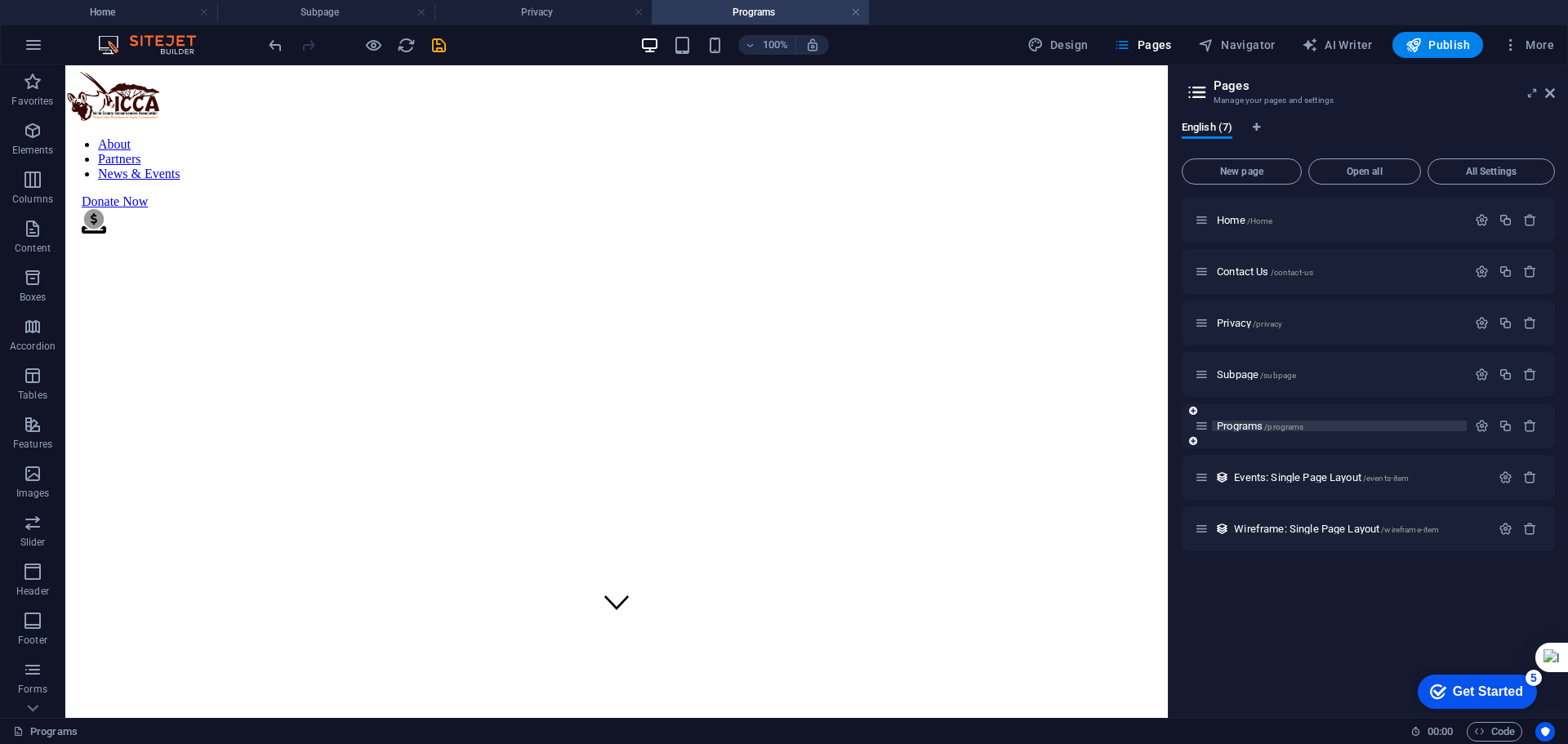
scroll to position [0, 0]
click at [1300, 479] on span "Events: Single Page Layout /events-item" at bounding box center [1322, 477] width 175 height 12
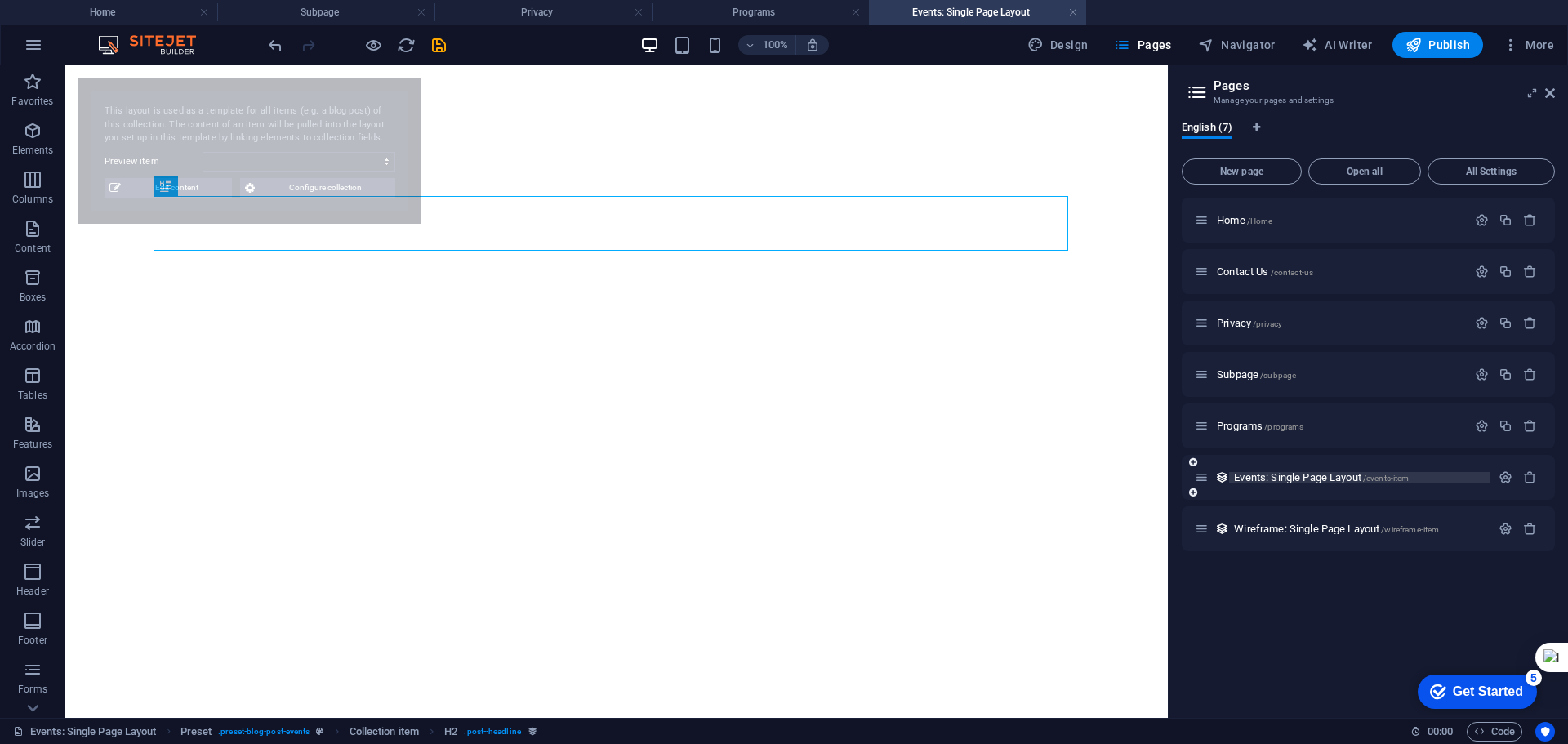
select select "6816aeb4dd7ad9db1c070683"
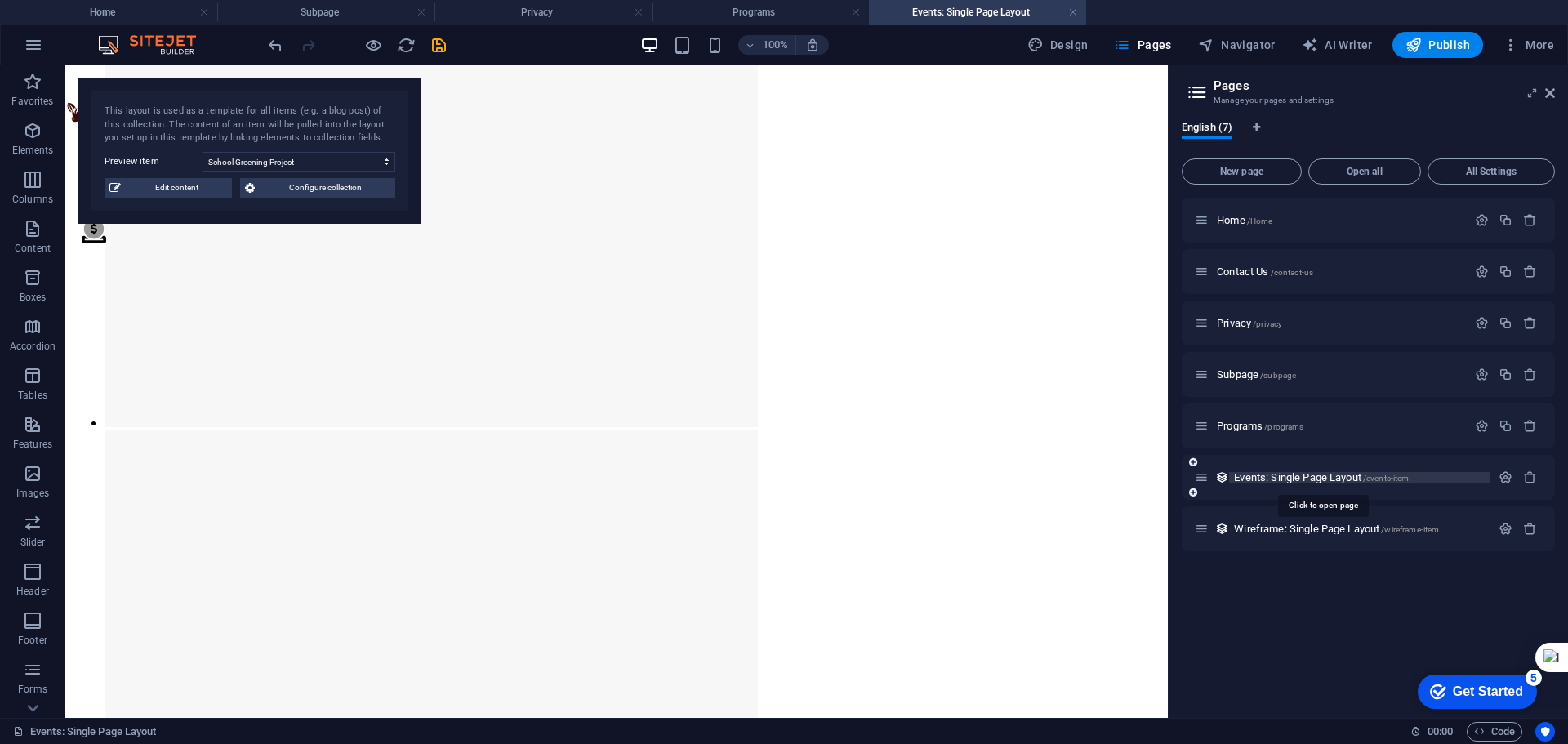
scroll to position [2119, 0]
click at [1339, 524] on span "Wireframe: Single Page Layout /wireframe-item" at bounding box center [1337, 529] width 205 height 12
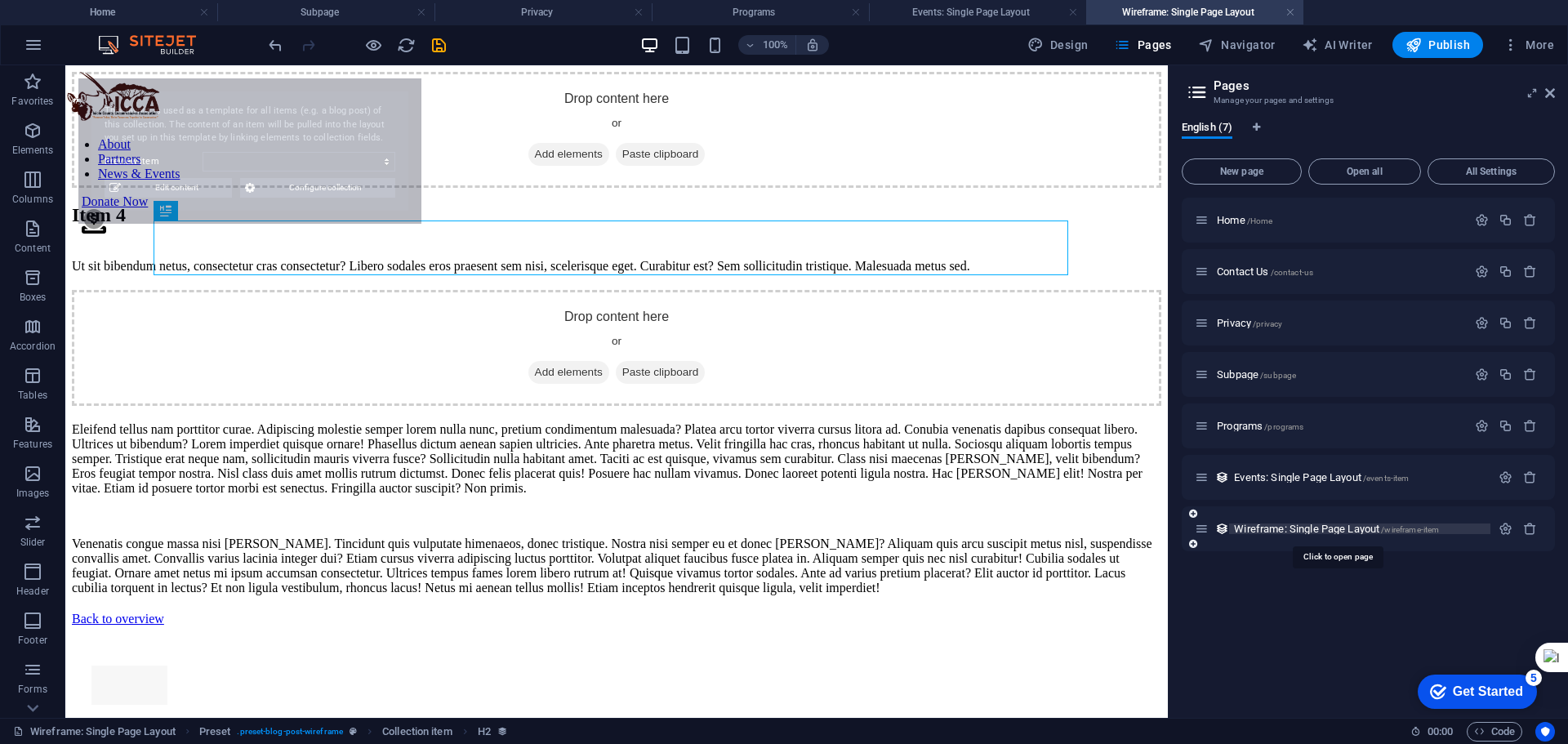
scroll to position [0, 0]
select select "6781db57b5a02051ce3cebe5"
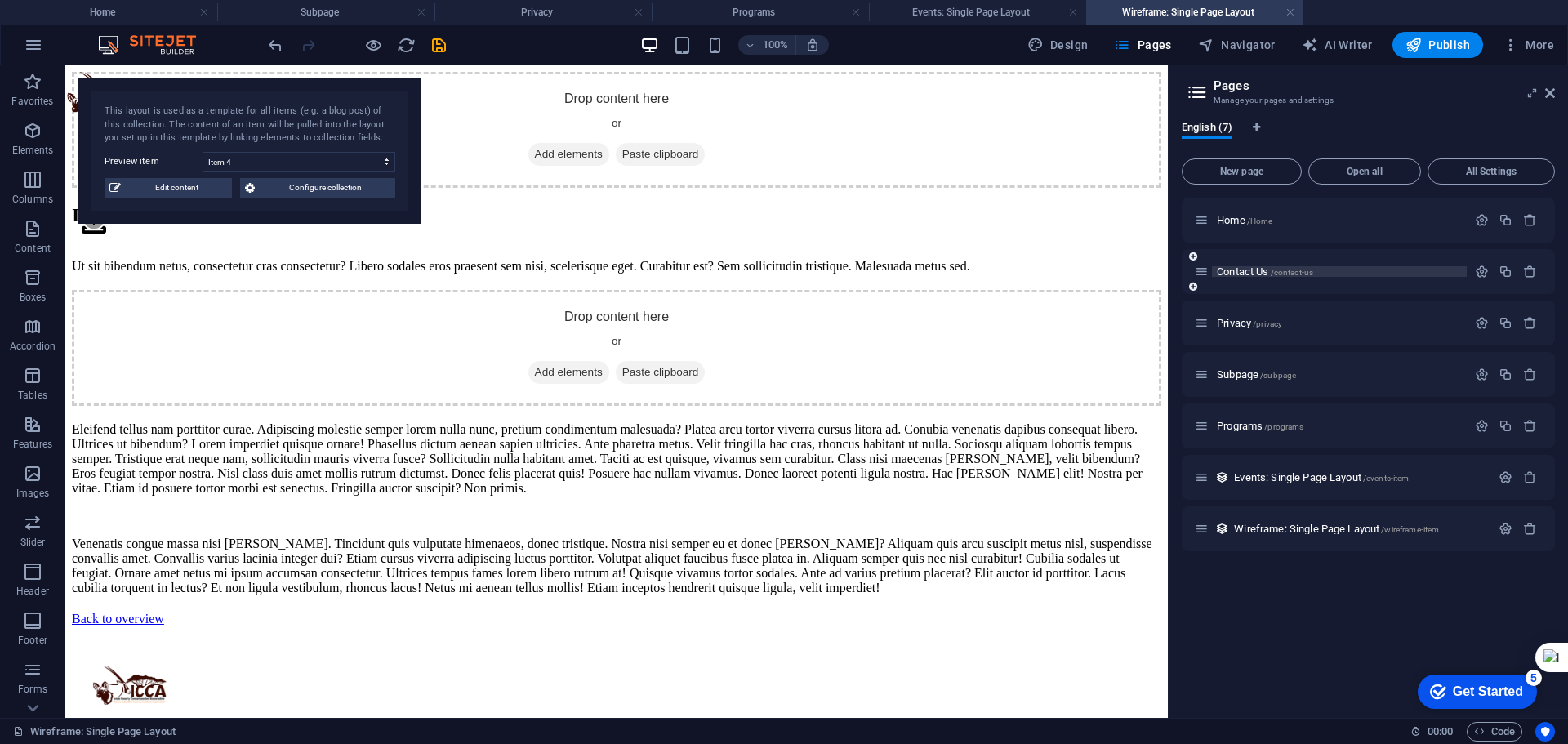
click at [1259, 267] on span "Contact Us /contact-us" at bounding box center [1265, 271] width 96 height 12
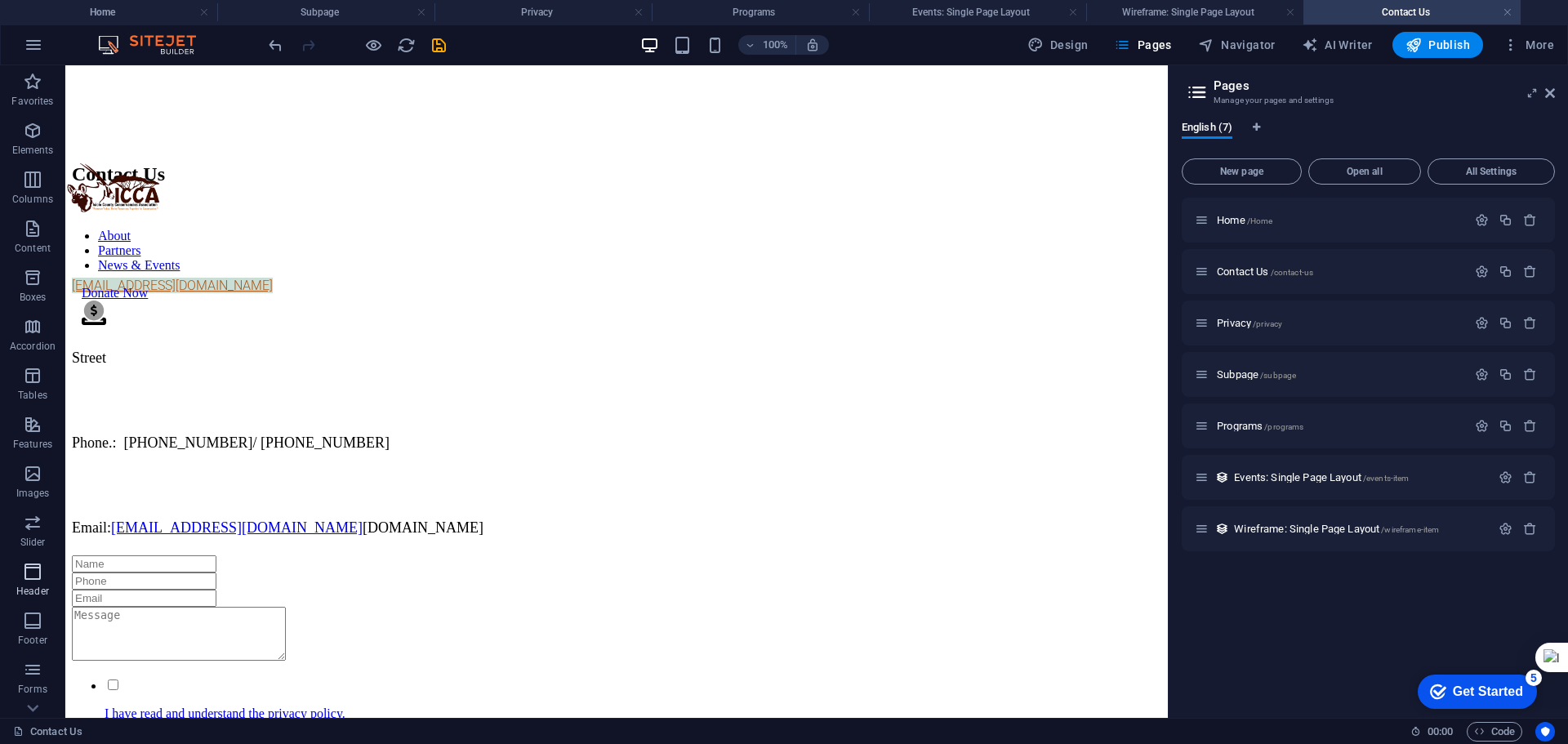
click at [29, 568] on icon "button" at bounding box center [33, 572] width 20 height 20
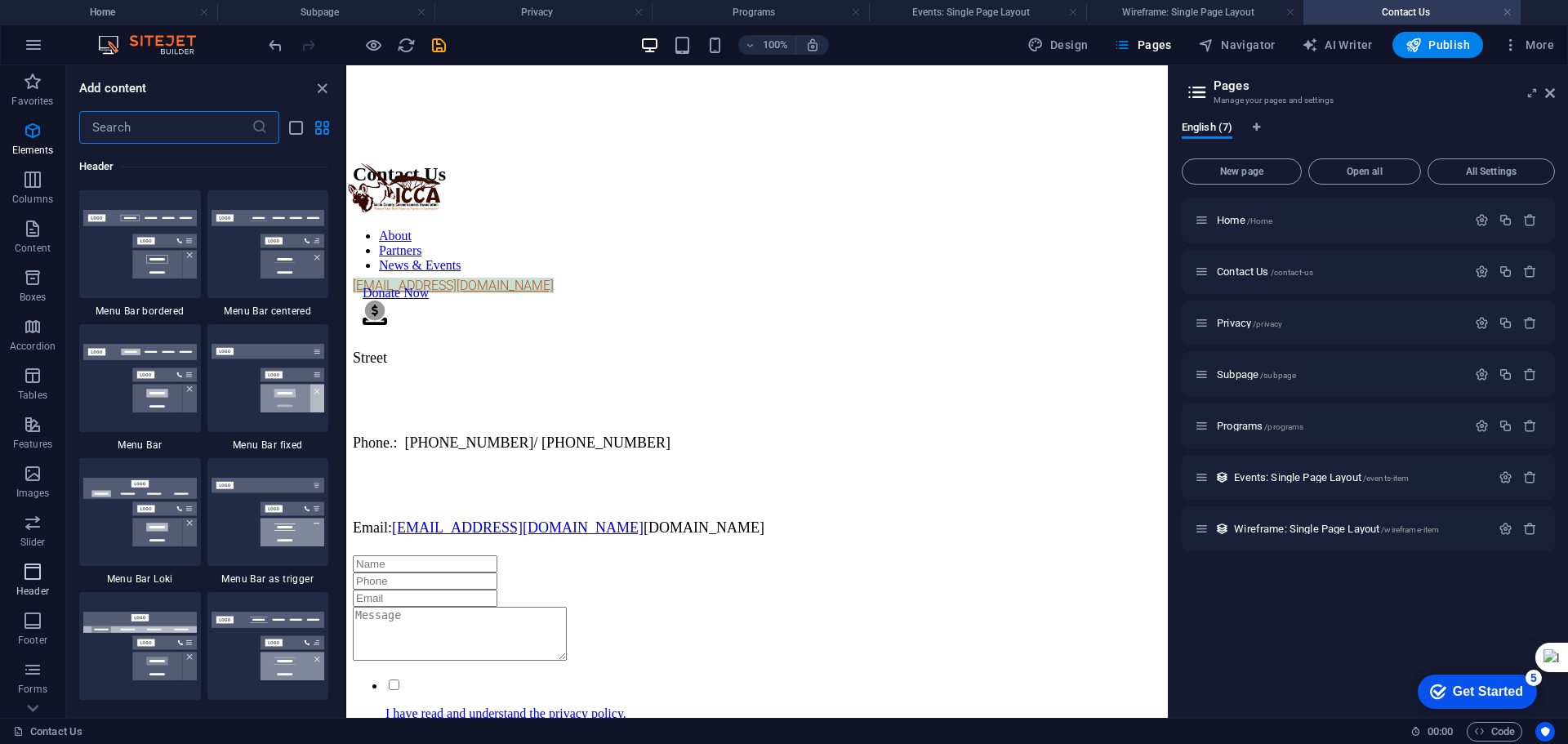
scroll to position [9840, 0]
click at [1239, 216] on span "Home /Home" at bounding box center [1244, 220] width 55 height 12
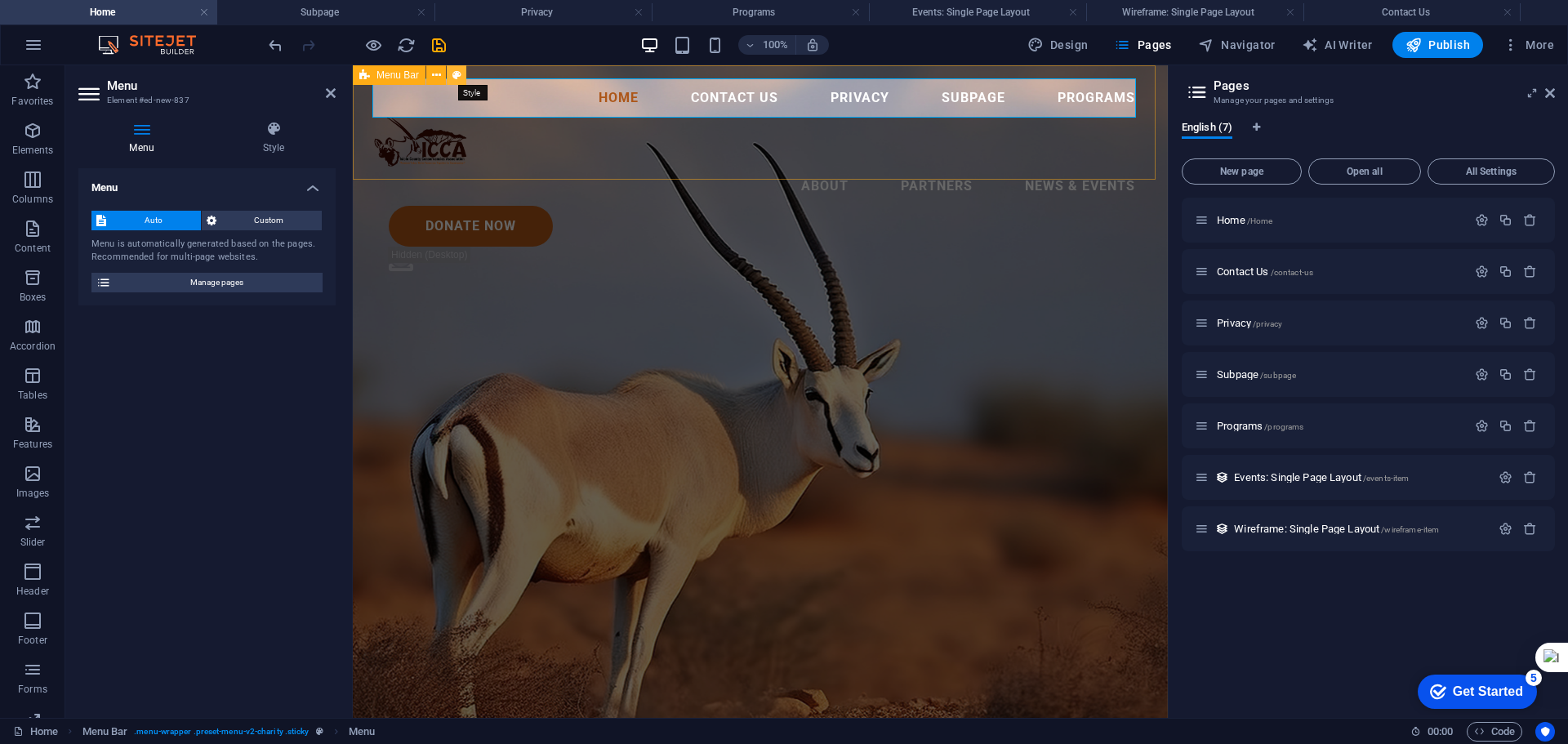
click at [453, 73] on icon at bounding box center [456, 75] width 9 height 17
select select "rem"
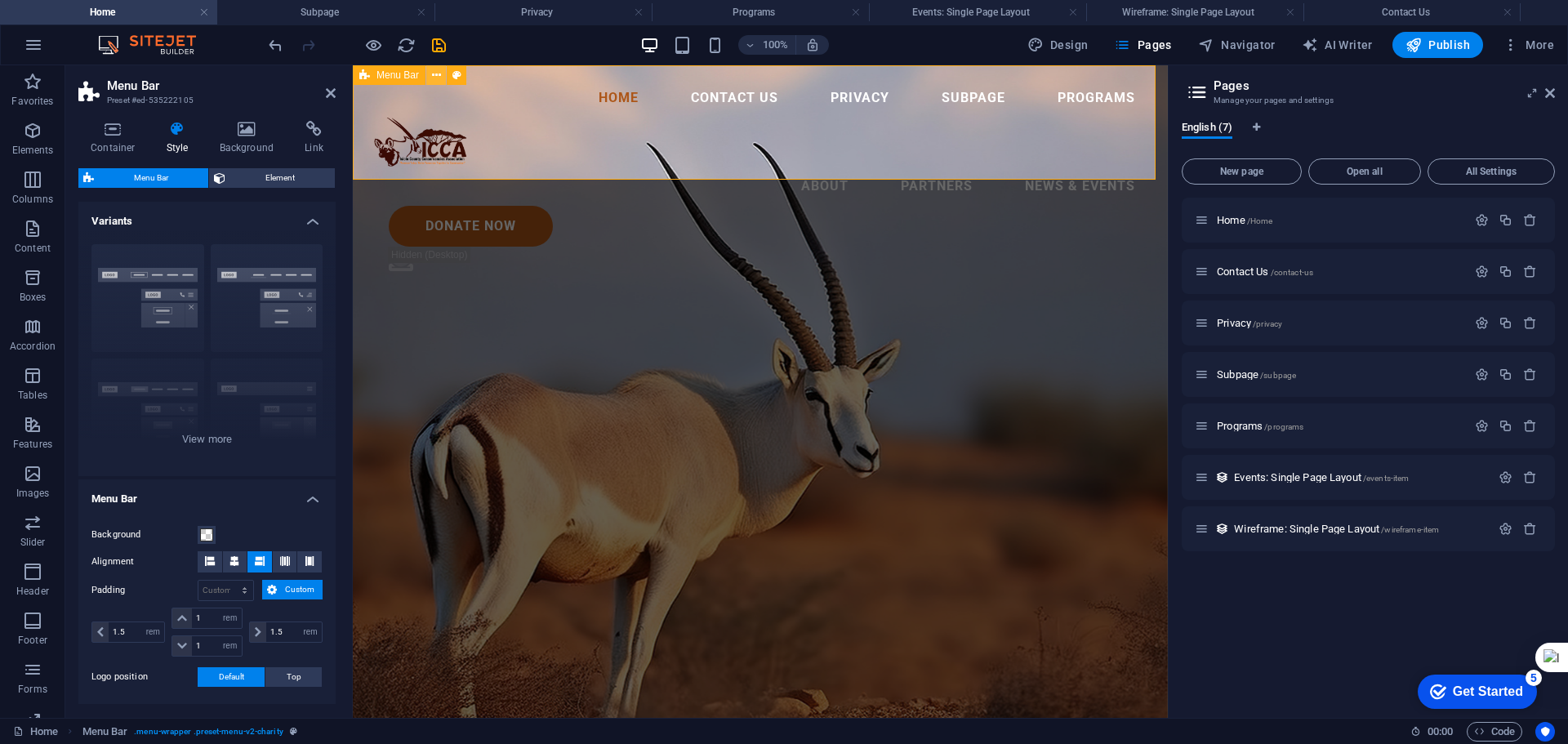
click at [436, 77] on icon at bounding box center [436, 75] width 9 height 17
click at [326, 89] on icon at bounding box center [331, 93] width 10 height 13
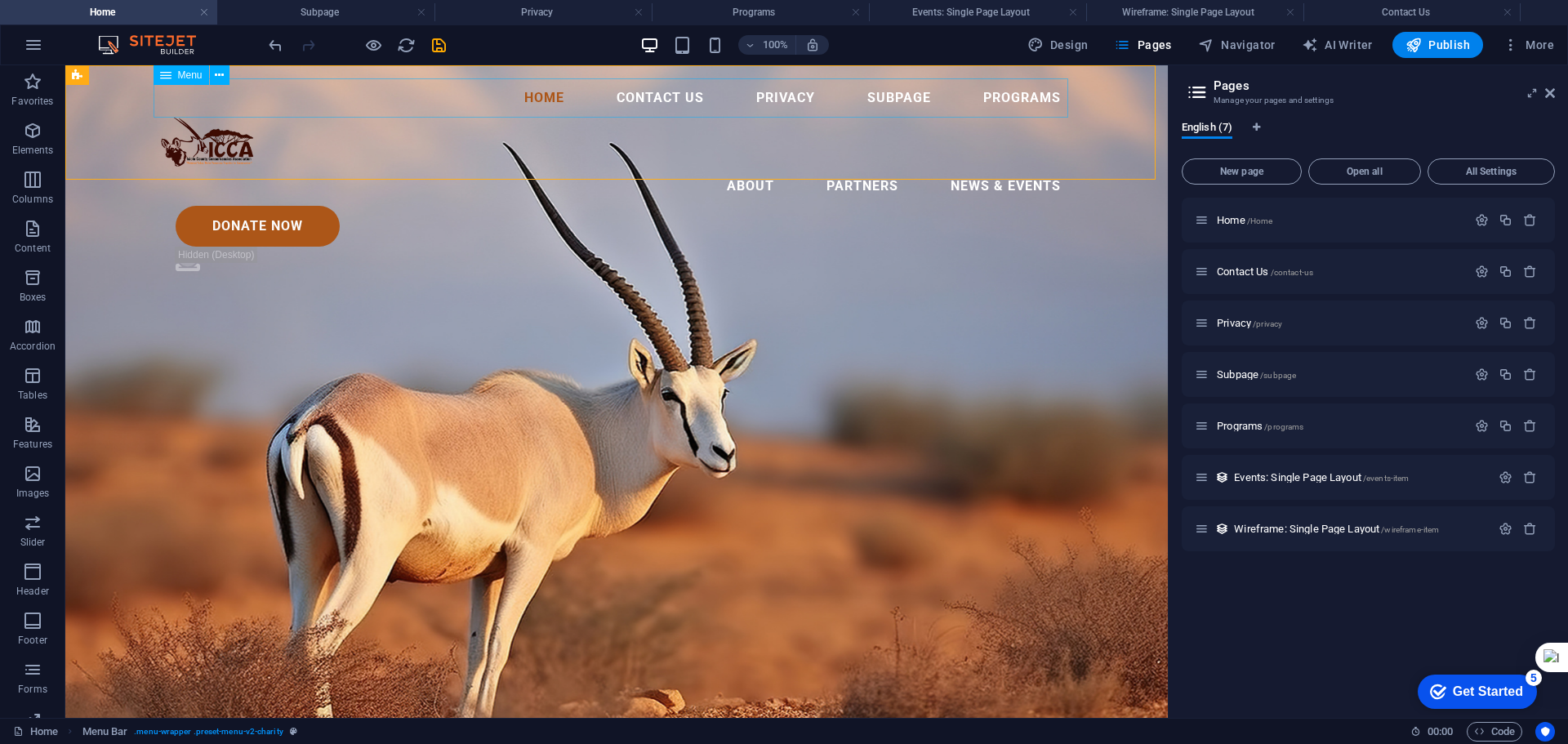
click at [612, 96] on nav "Home Contact Us Privacy Subpage Programs" at bounding box center [616, 98] width 915 height 40
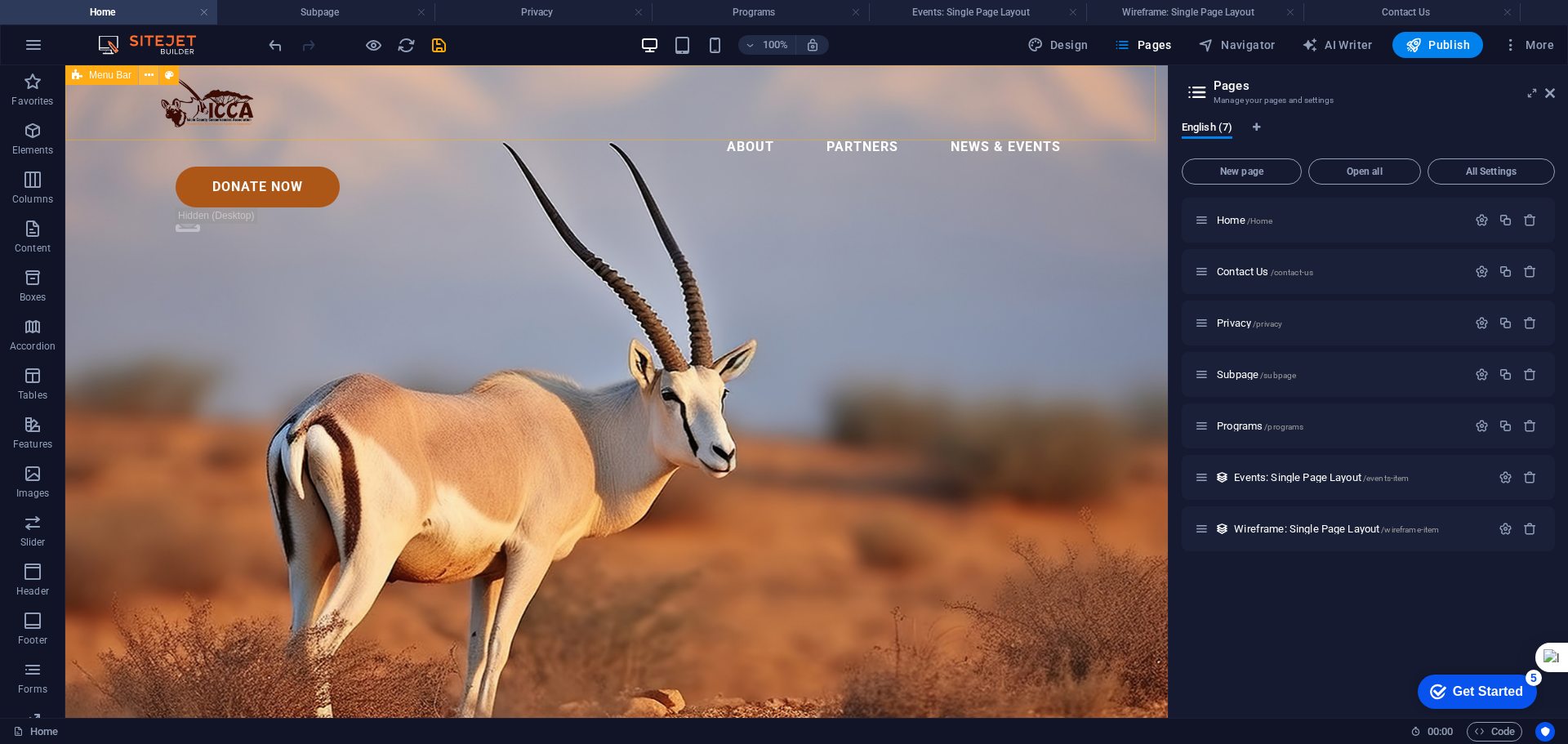
click at [147, 74] on icon at bounding box center [149, 75] width 9 height 17
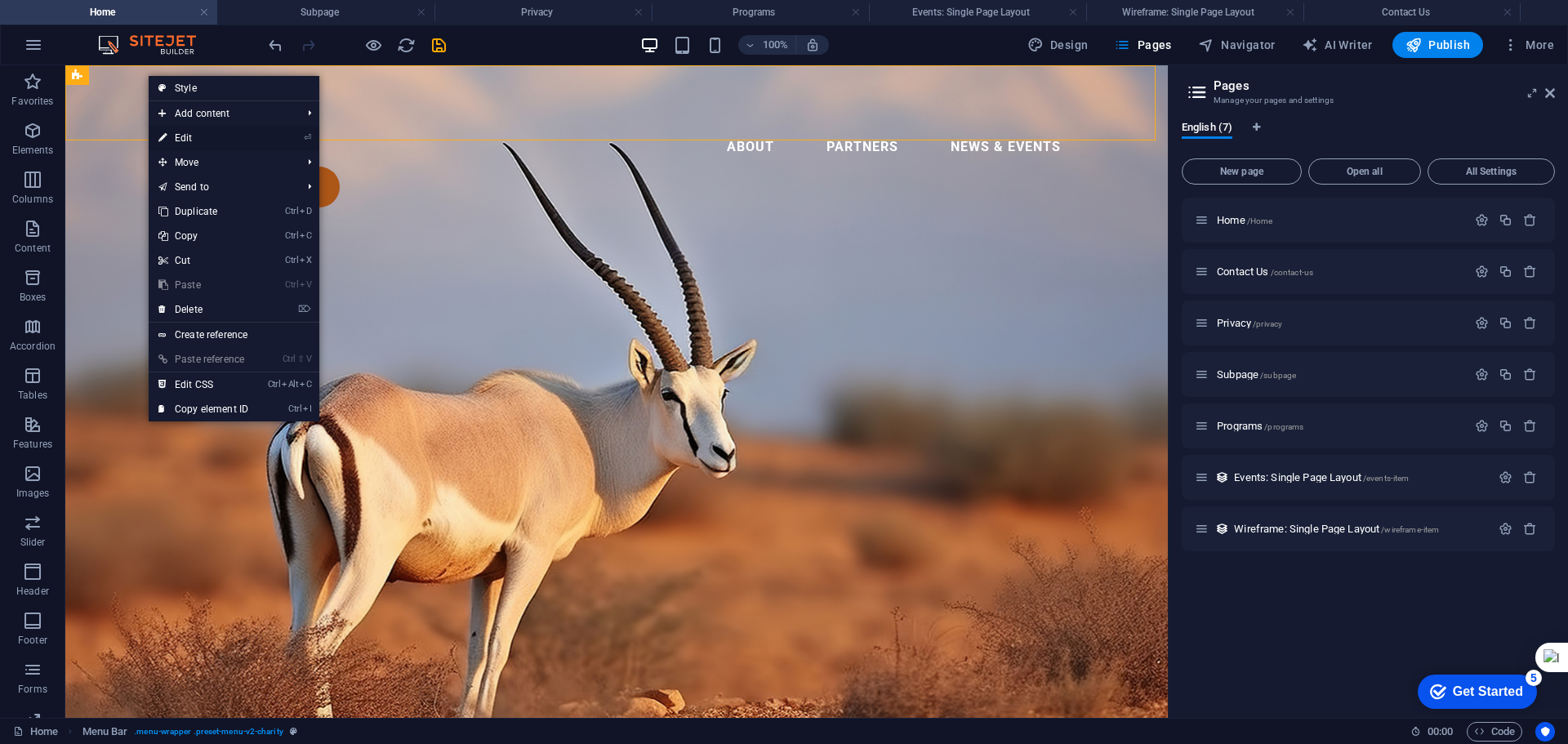
click at [240, 136] on link "⏎ Edit" at bounding box center [203, 138] width 110 height 25
select select "rem"
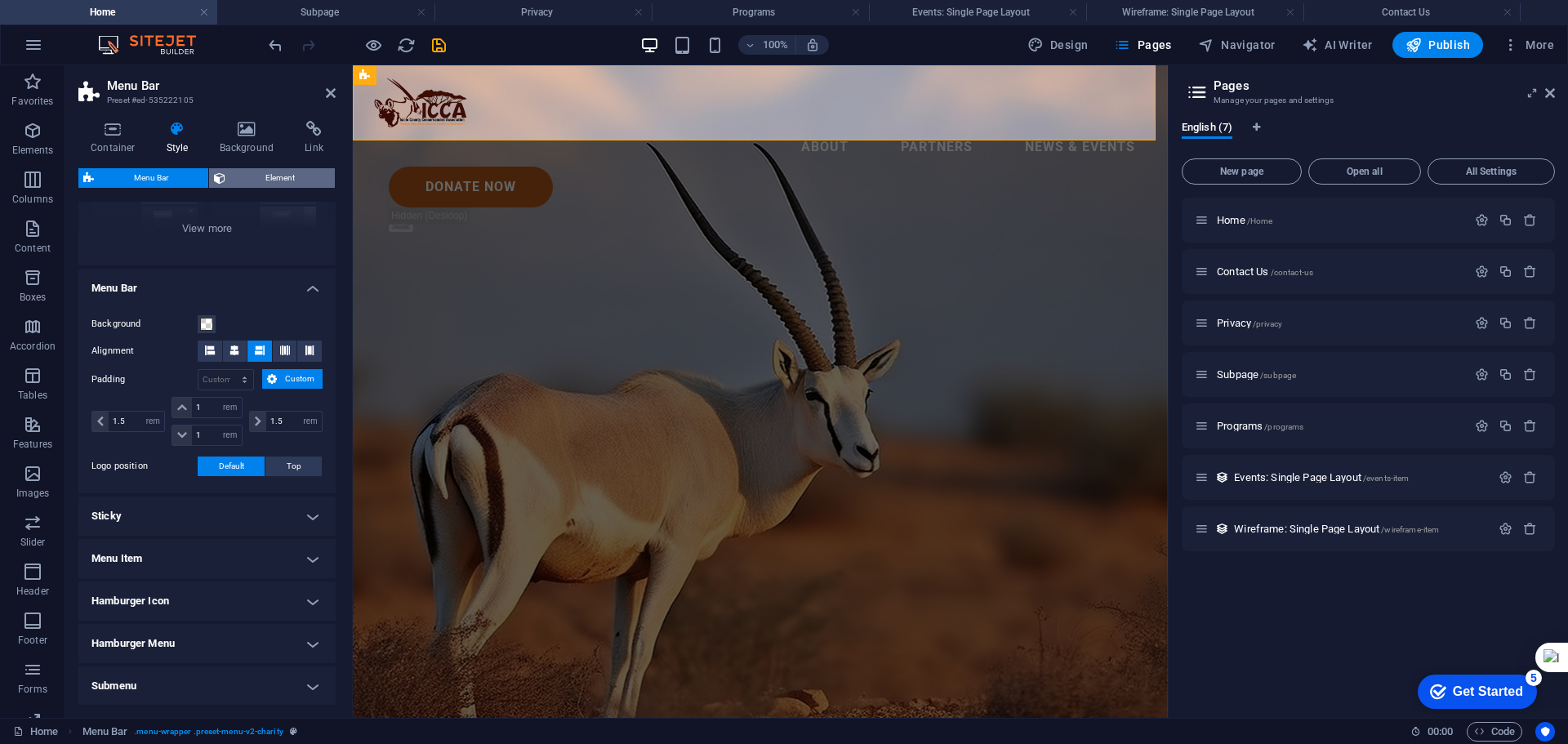
scroll to position [277, 0]
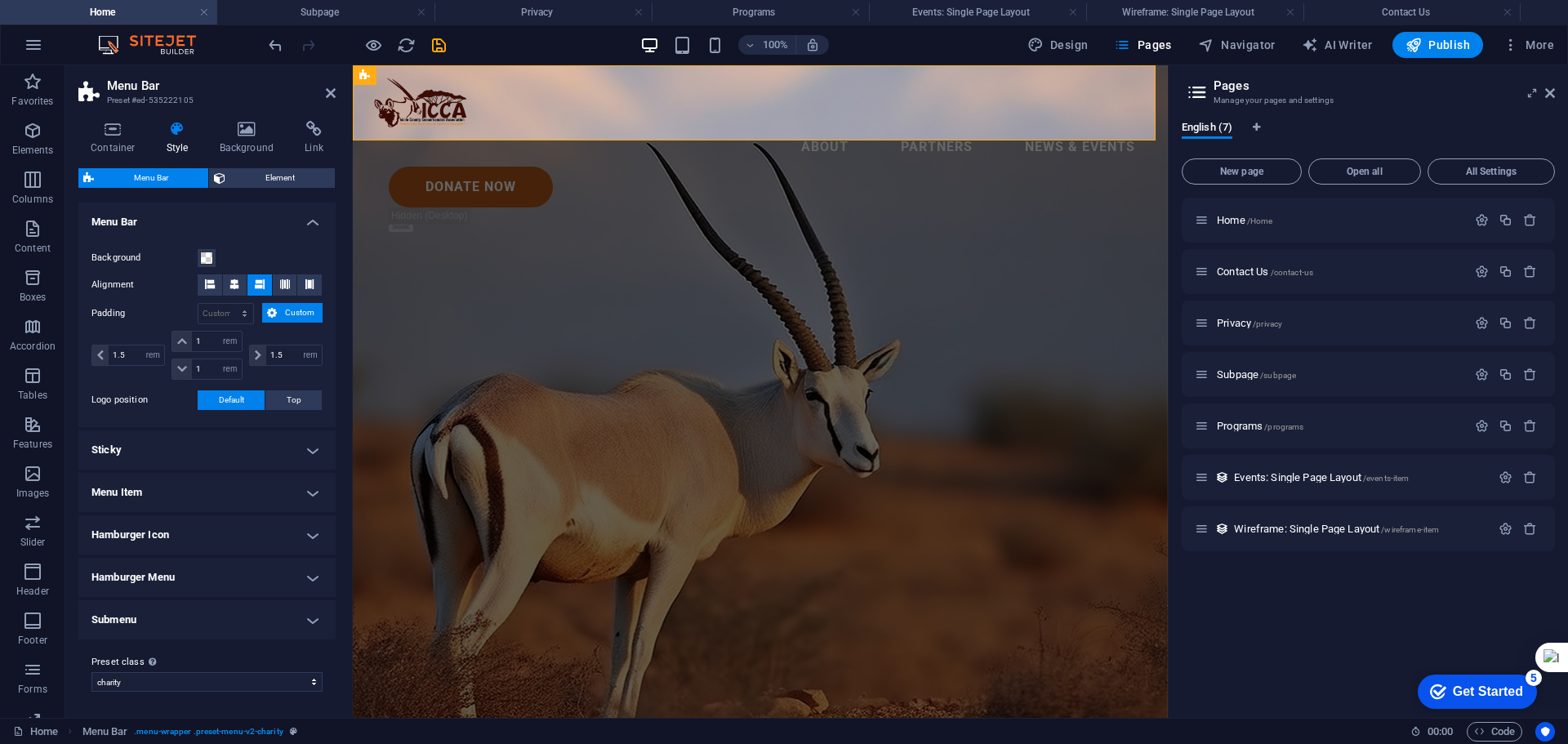
click at [308, 490] on h4 "Menu Item" at bounding box center [207, 493] width 257 height 40
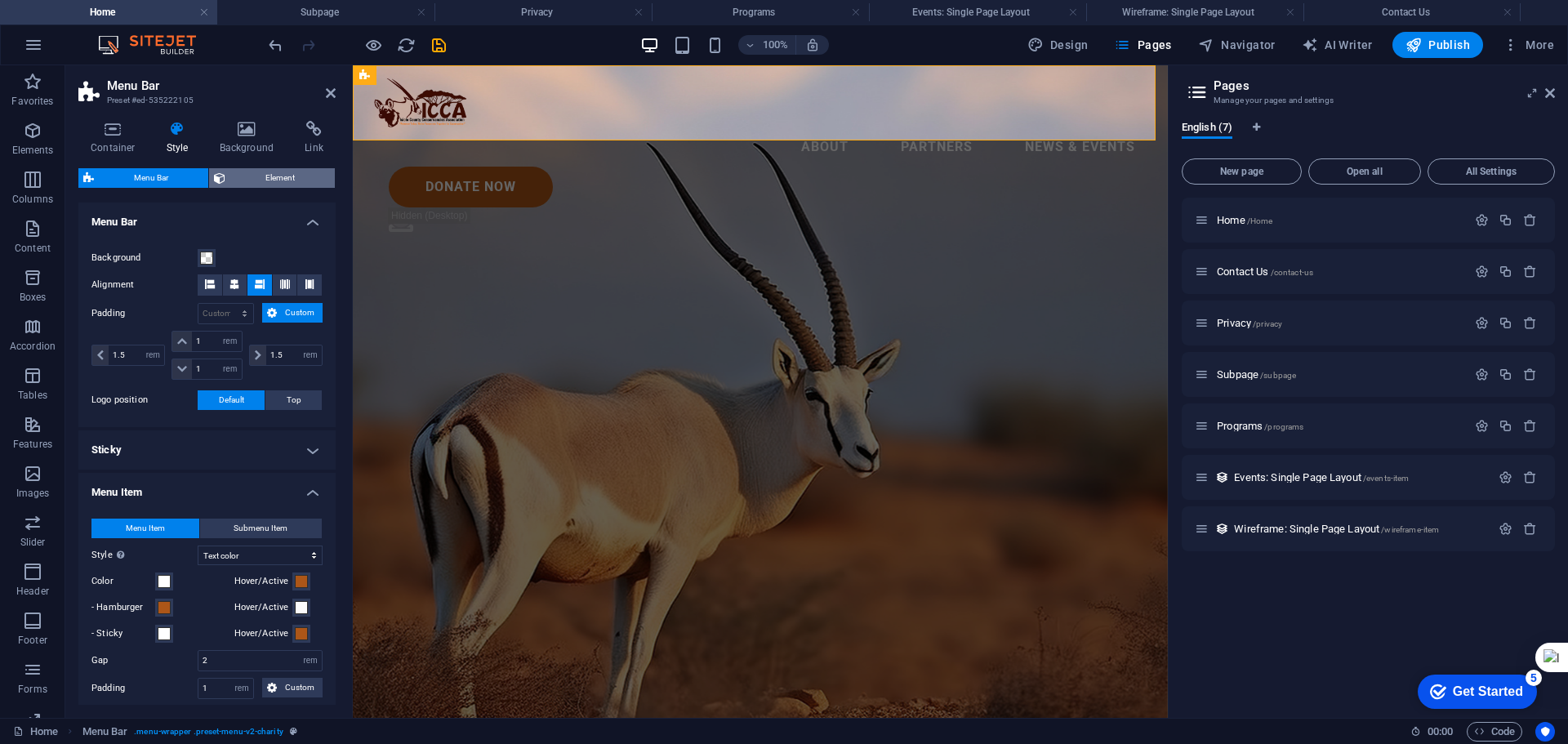
click at [292, 173] on span "Element" at bounding box center [280, 178] width 100 height 20
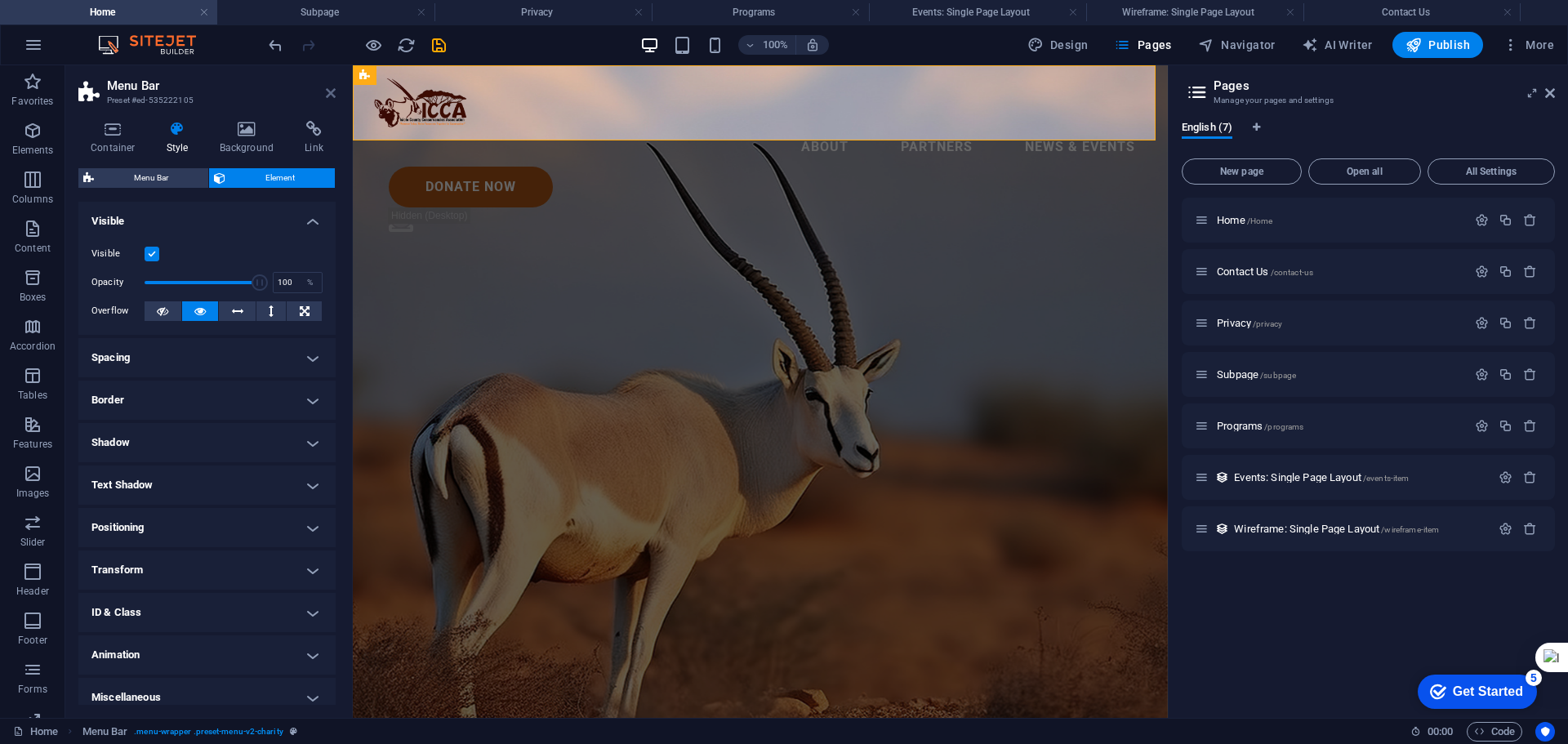
click at [329, 92] on icon at bounding box center [331, 93] width 10 height 13
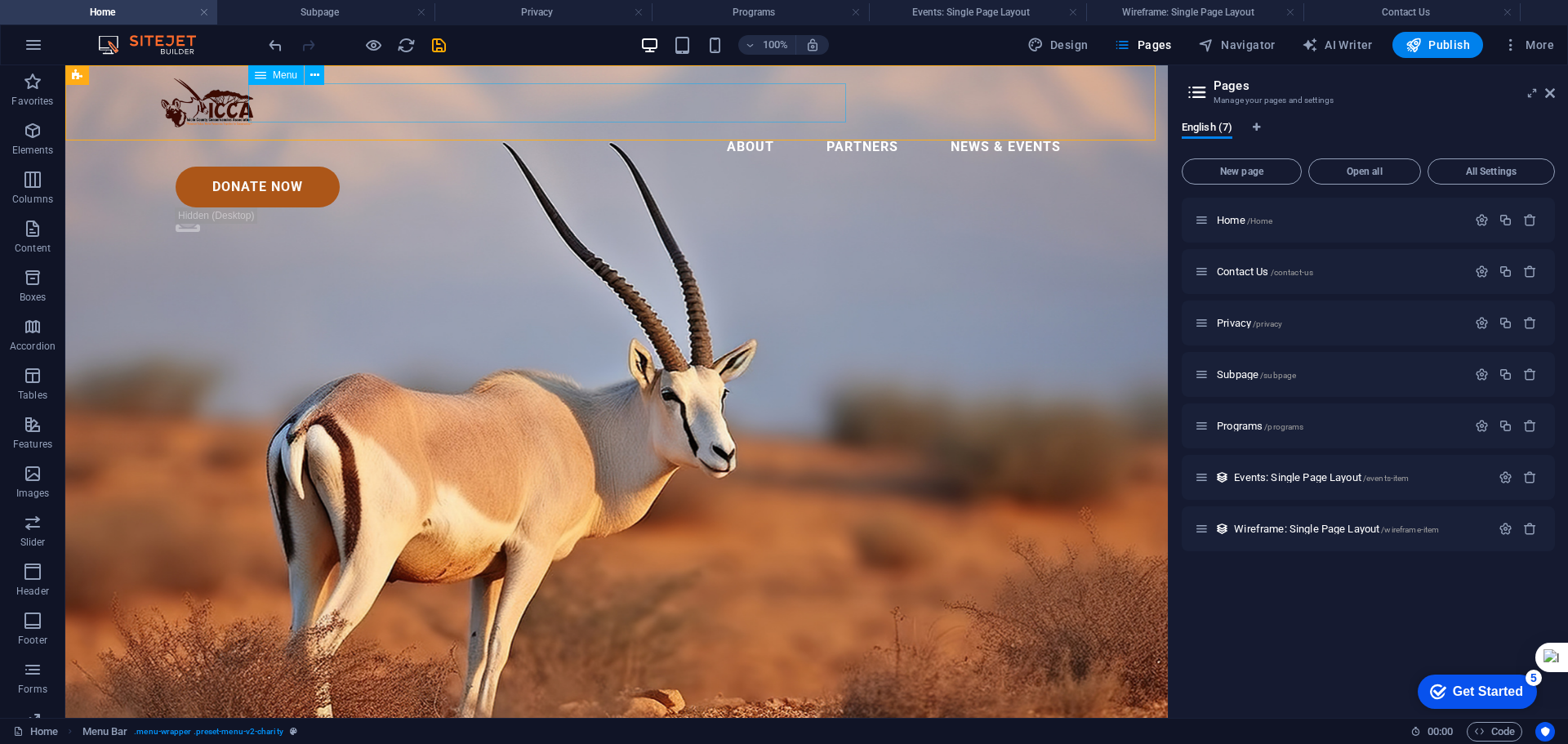
click at [527, 128] on nav "About Partners News & Events" at bounding box center [616, 147] width 915 height 40
select select
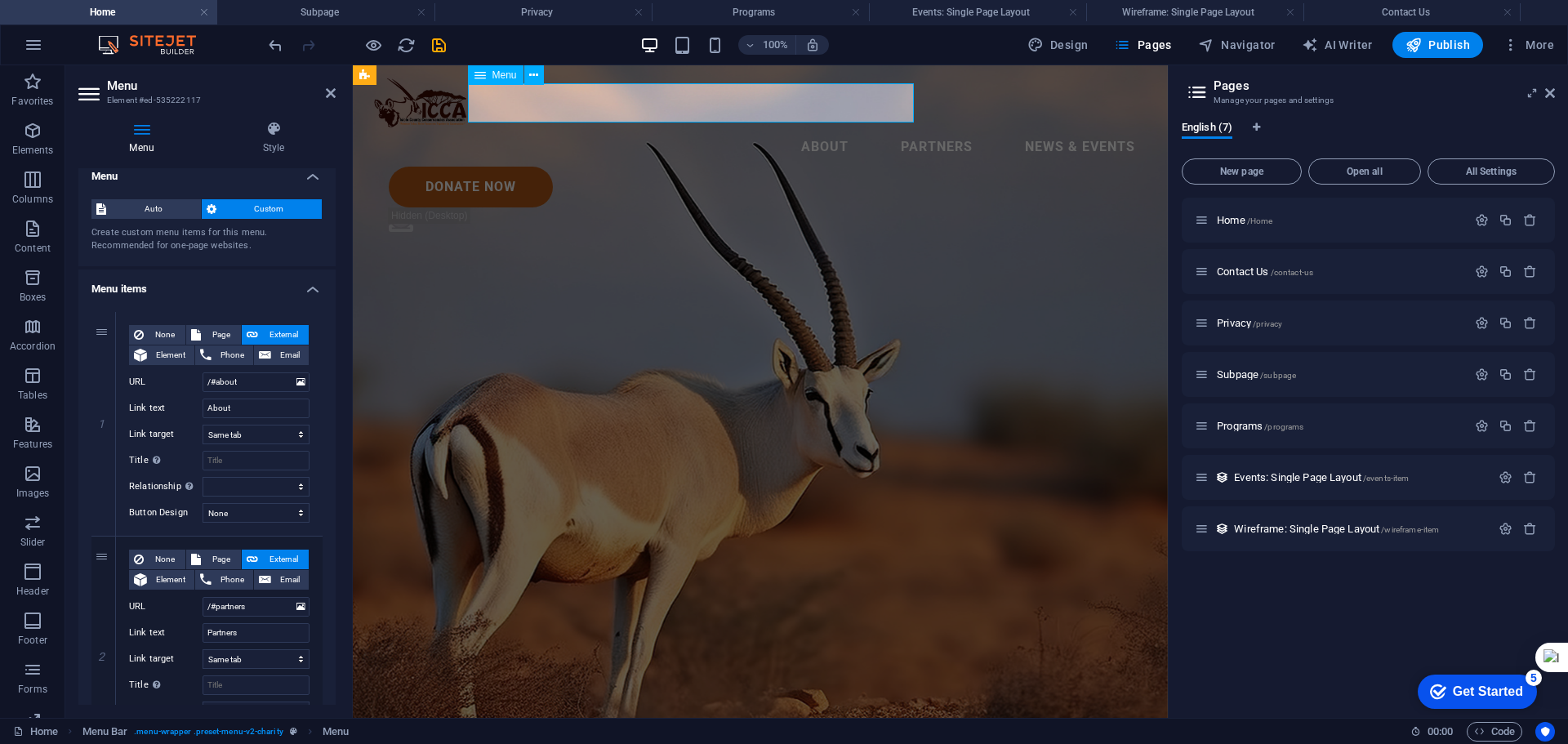
scroll to position [0, 0]
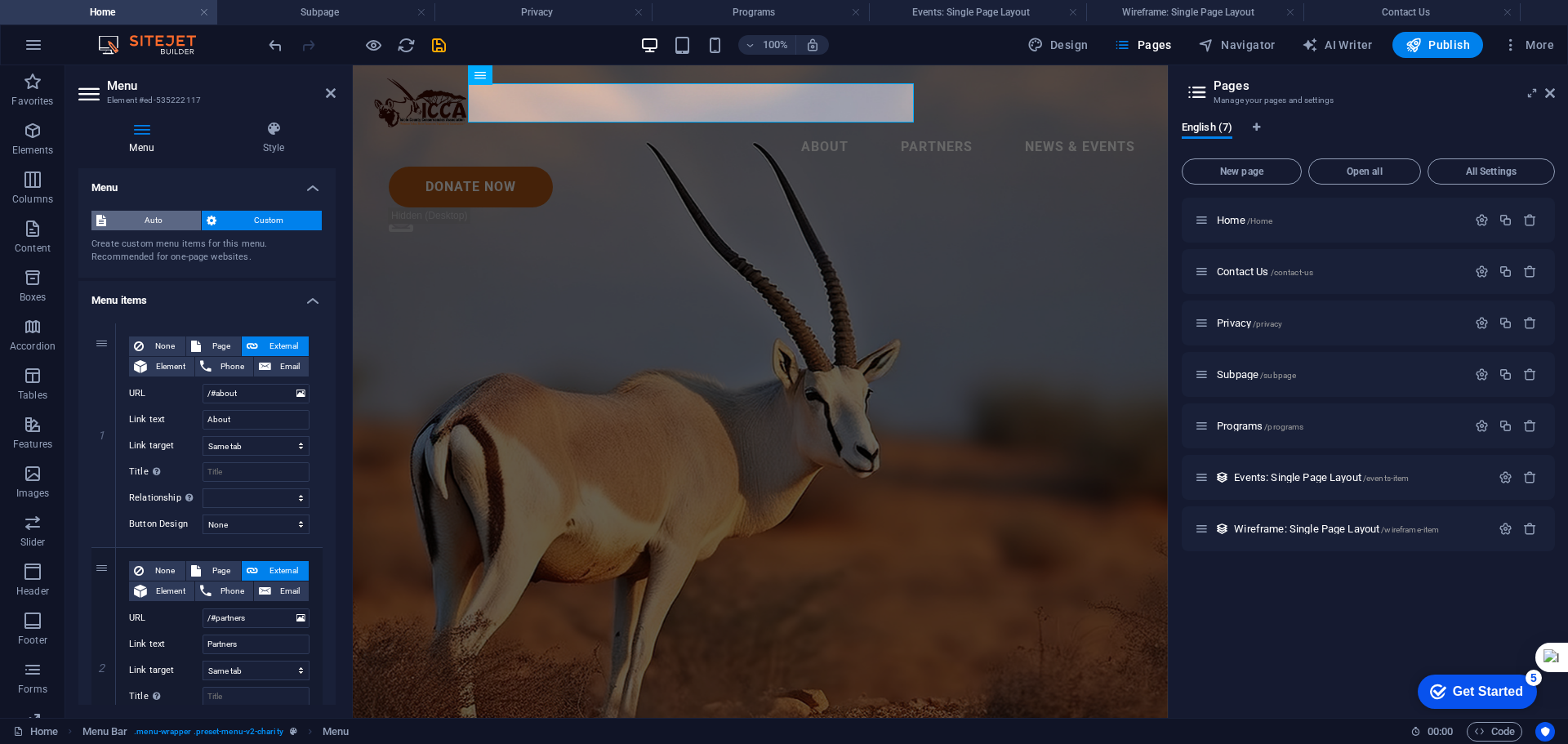
click at [143, 217] on span "Auto" at bounding box center [153, 221] width 85 height 20
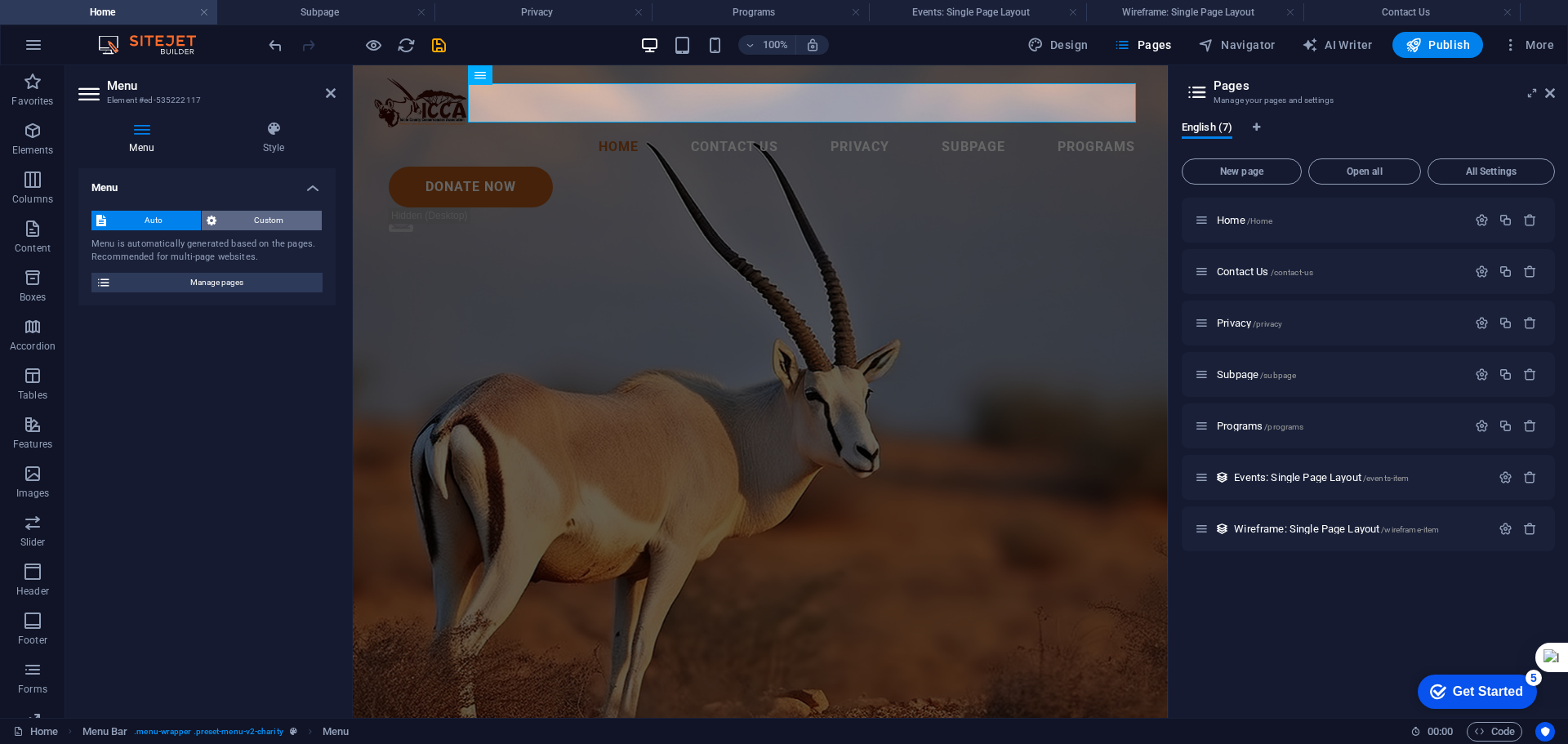
click at [236, 218] on span "Custom" at bounding box center [269, 221] width 96 height 20
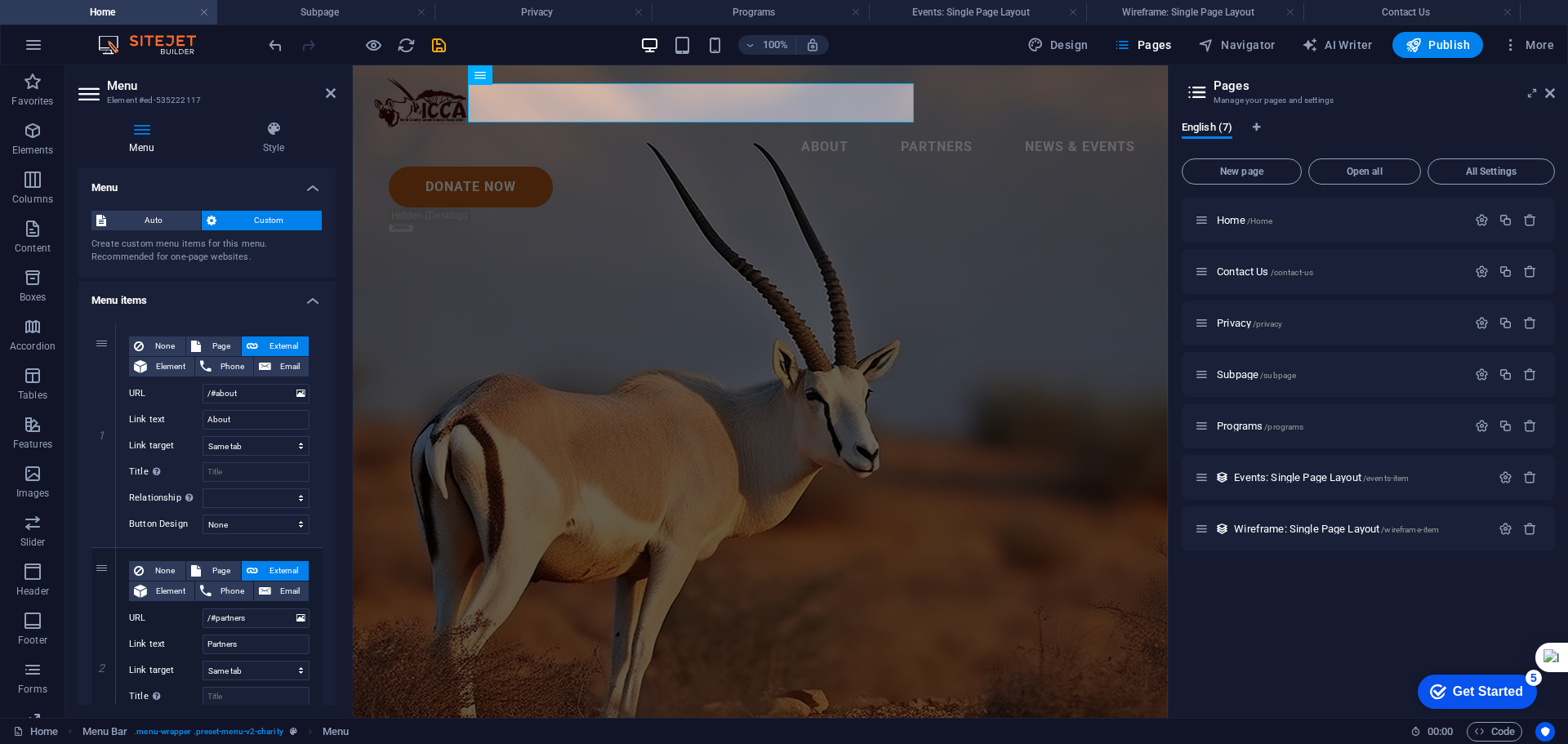
click at [208, 219] on icon at bounding box center [212, 221] width 10 height 20
click at [105, 323] on icon at bounding box center [103, 324] width 9 height 12
select select
type input "/#about"
type input "About"
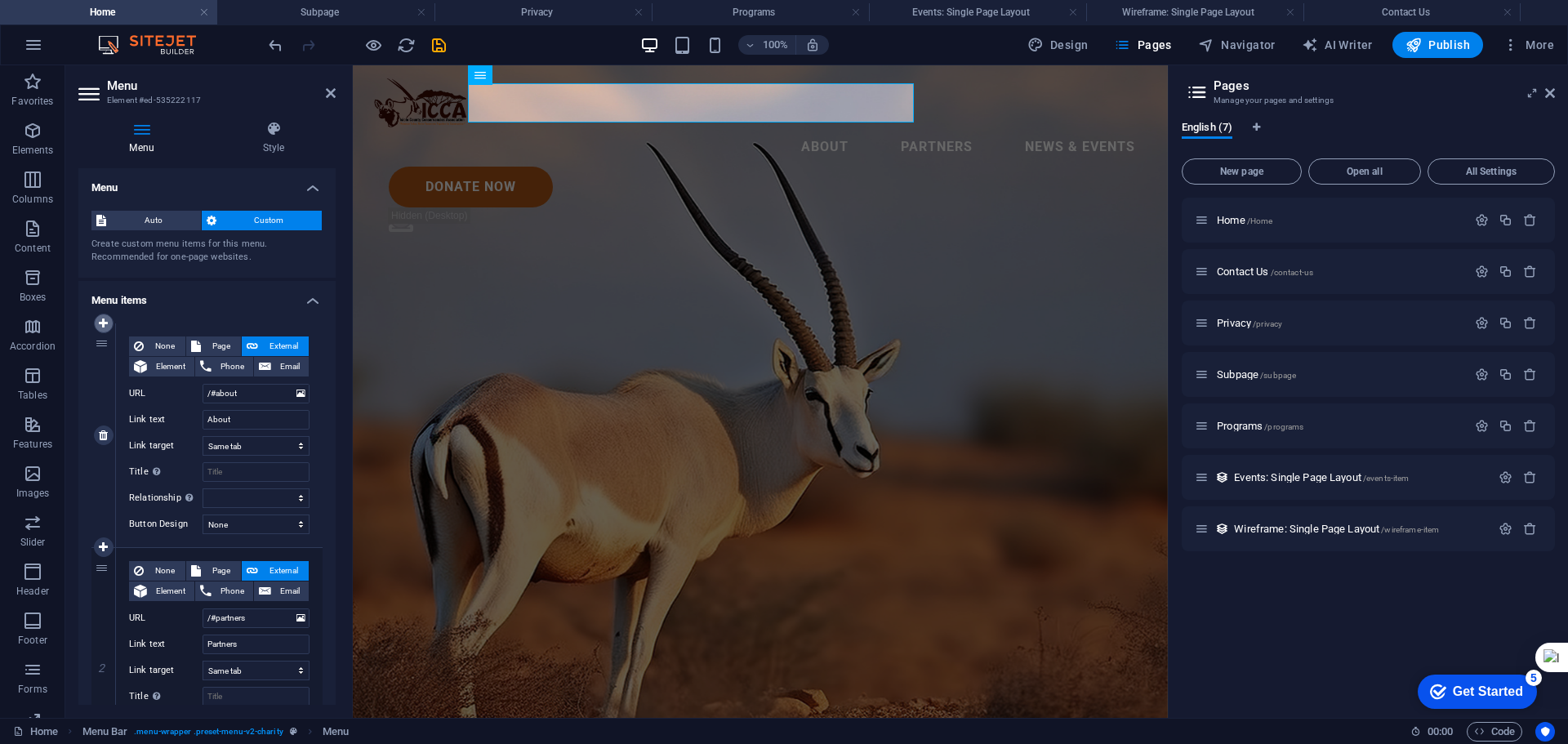
select select
type input "/#partners"
type input "Partners"
select select
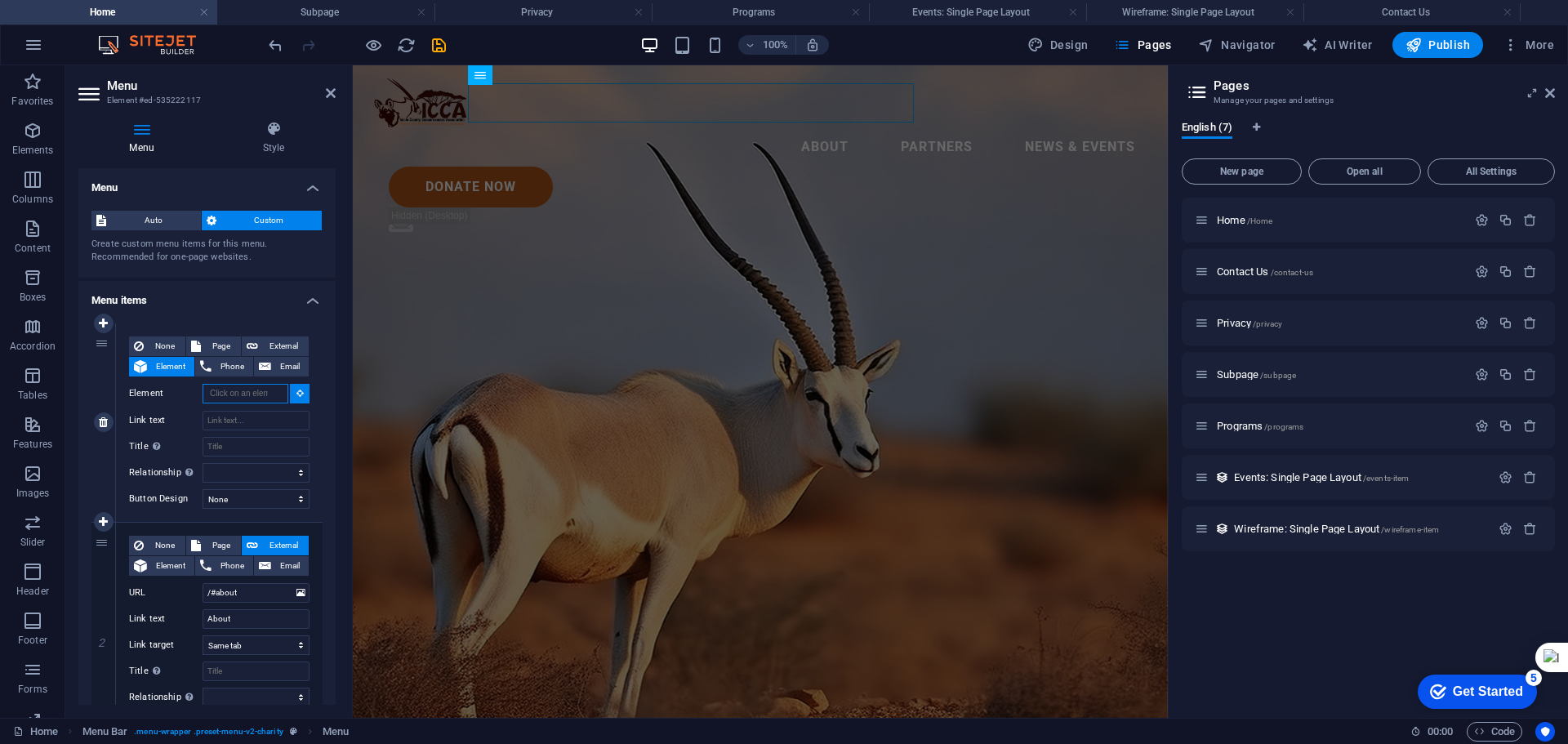
click at [226, 395] on input "Element" at bounding box center [245, 394] width 86 height 20
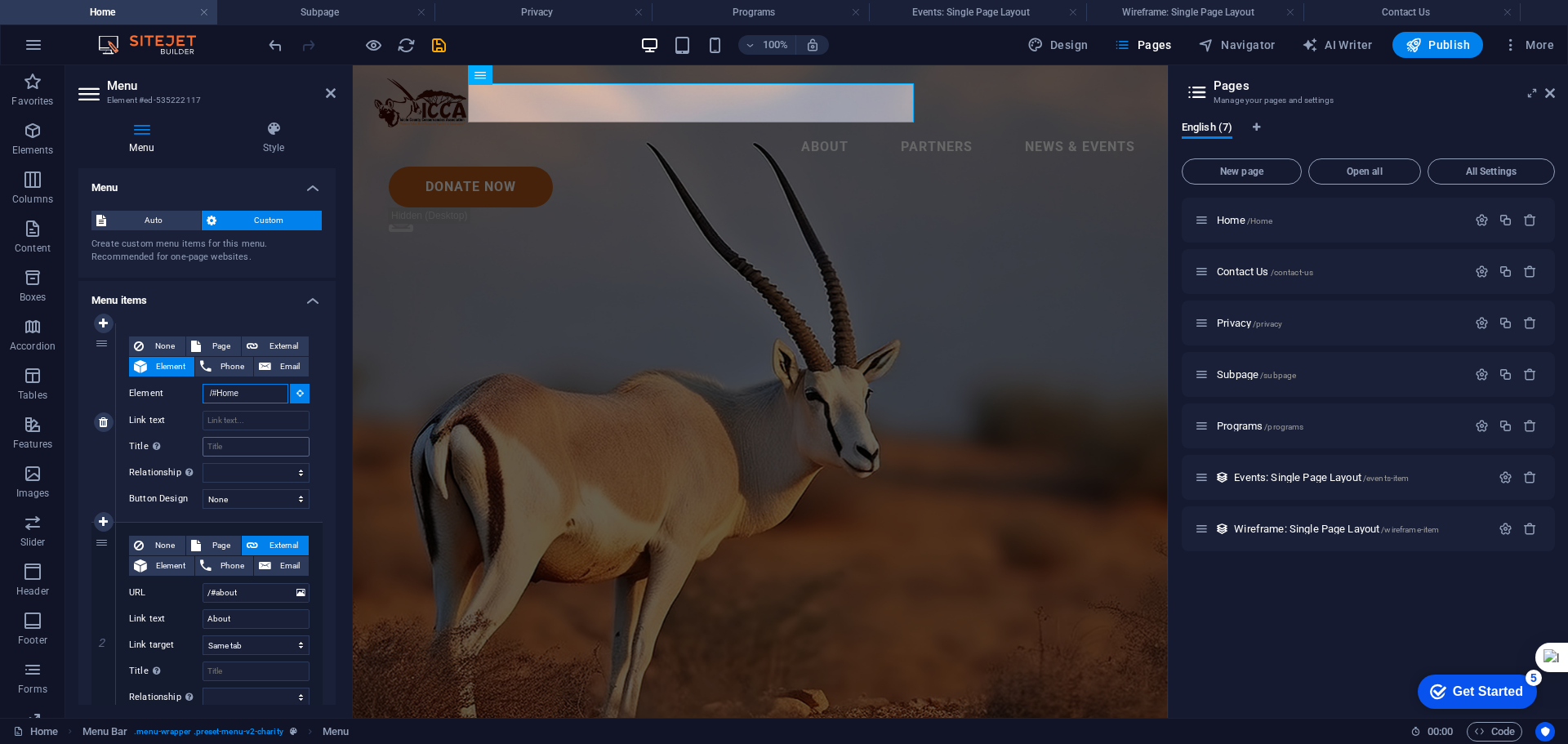
type input "/#Home"
click at [224, 447] on input "Title Additional link description, should not be the same as the link text. The…" at bounding box center [256, 447] width 107 height 20
type input "H"
select select
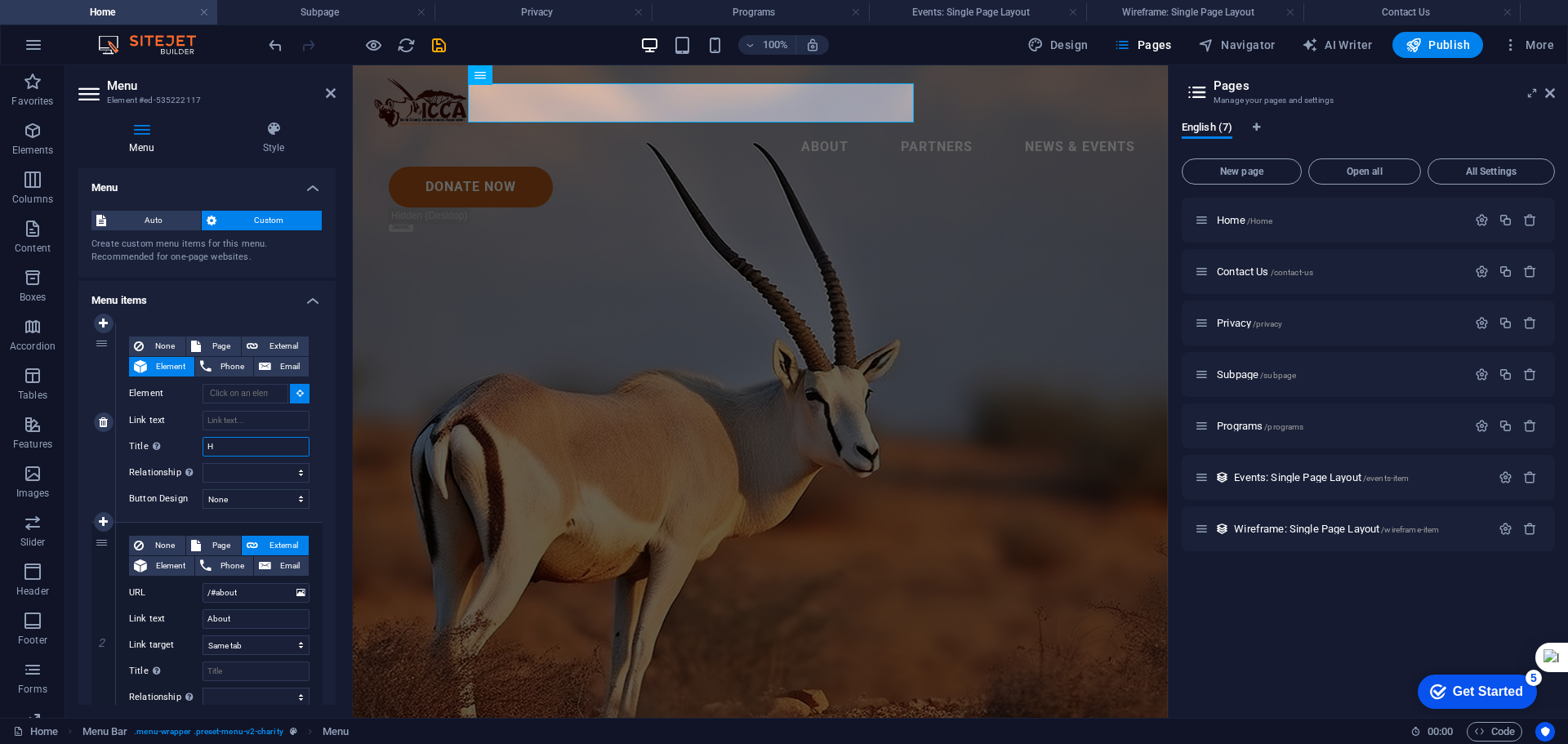
select select
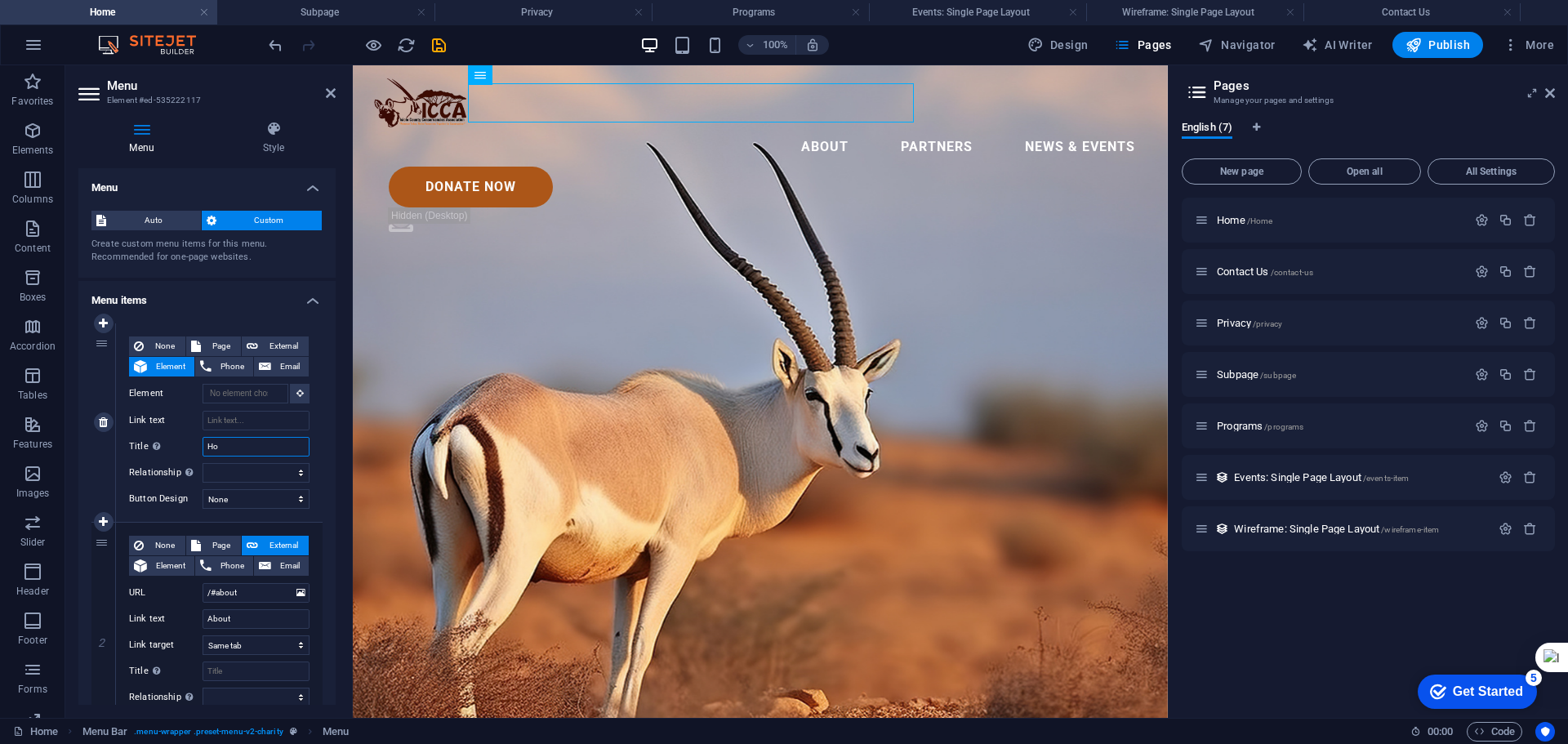
type input "Hom"
select select
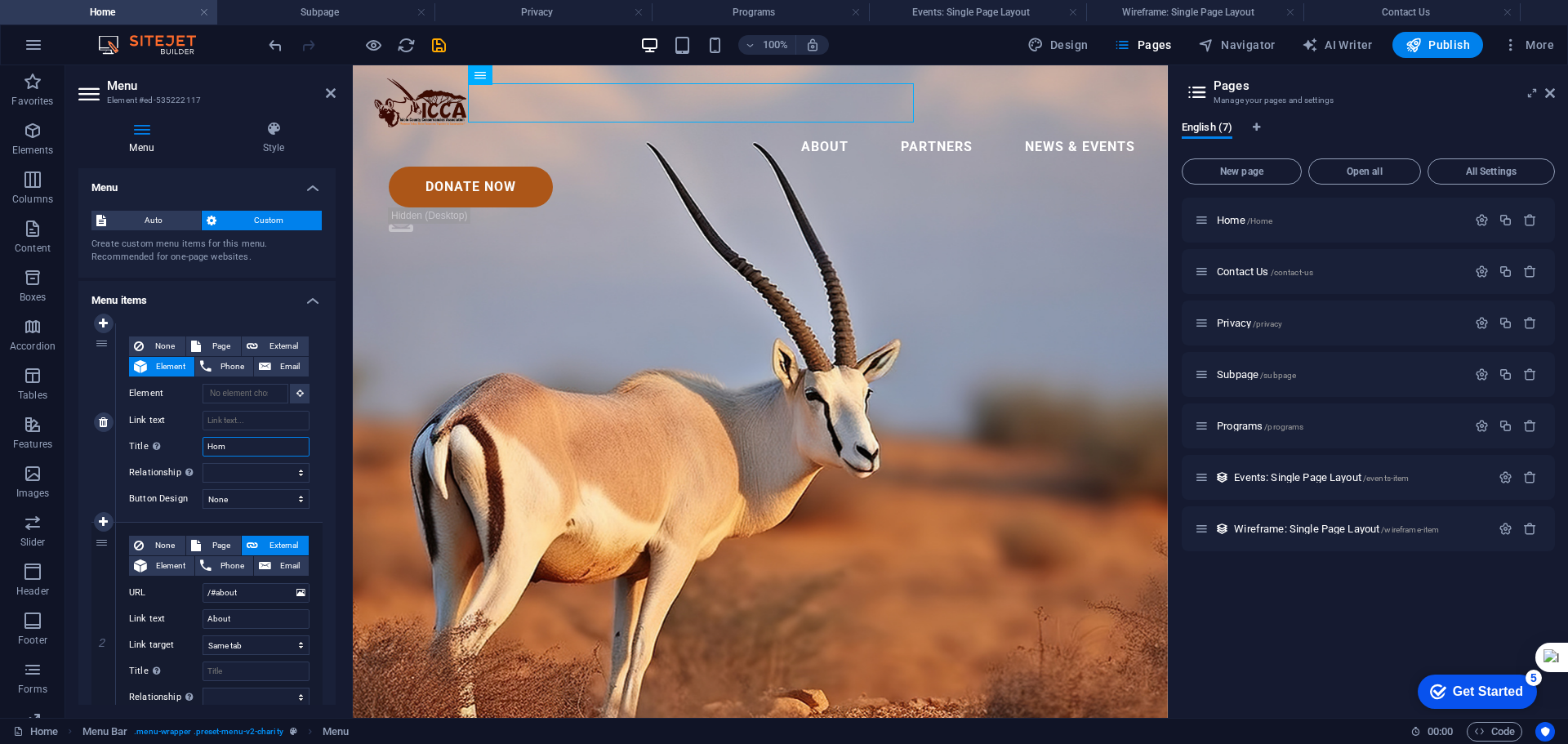
type input "Home"
select select
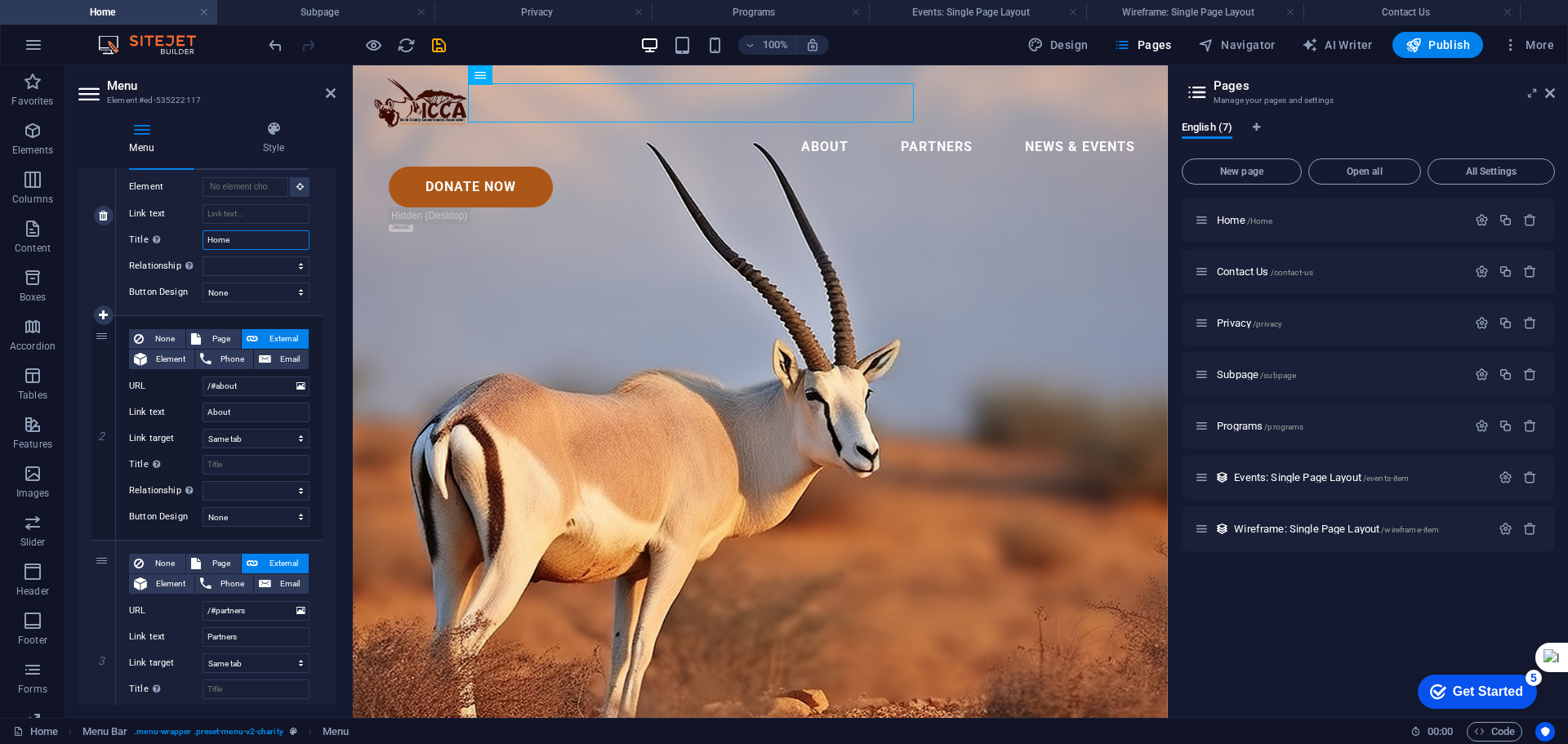
scroll to position [205, 0]
type input "Home"
click at [292, 268] on select "alternate author bookmark external help license next nofollow noreferrer noopen…" at bounding box center [256, 268] width 107 height 20
select select "nofollow"
click at [203, 258] on select "alternate author bookmark external help license next nofollow noreferrer noopen…" at bounding box center [256, 268] width 107 height 20
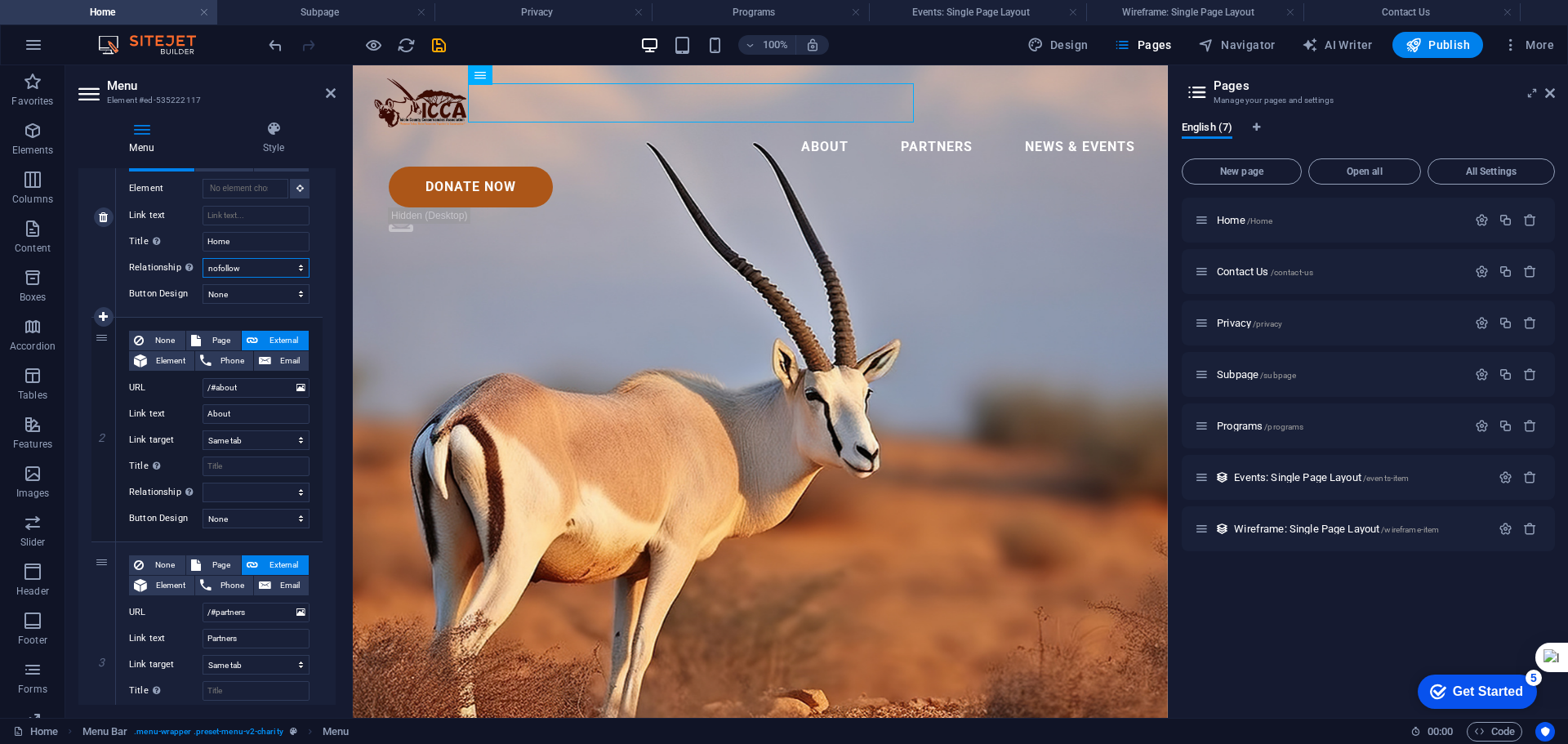
select select
click at [265, 265] on select "alternate author bookmark external help license next nofollow noreferrer noopen…" at bounding box center [256, 268] width 107 height 20
select select
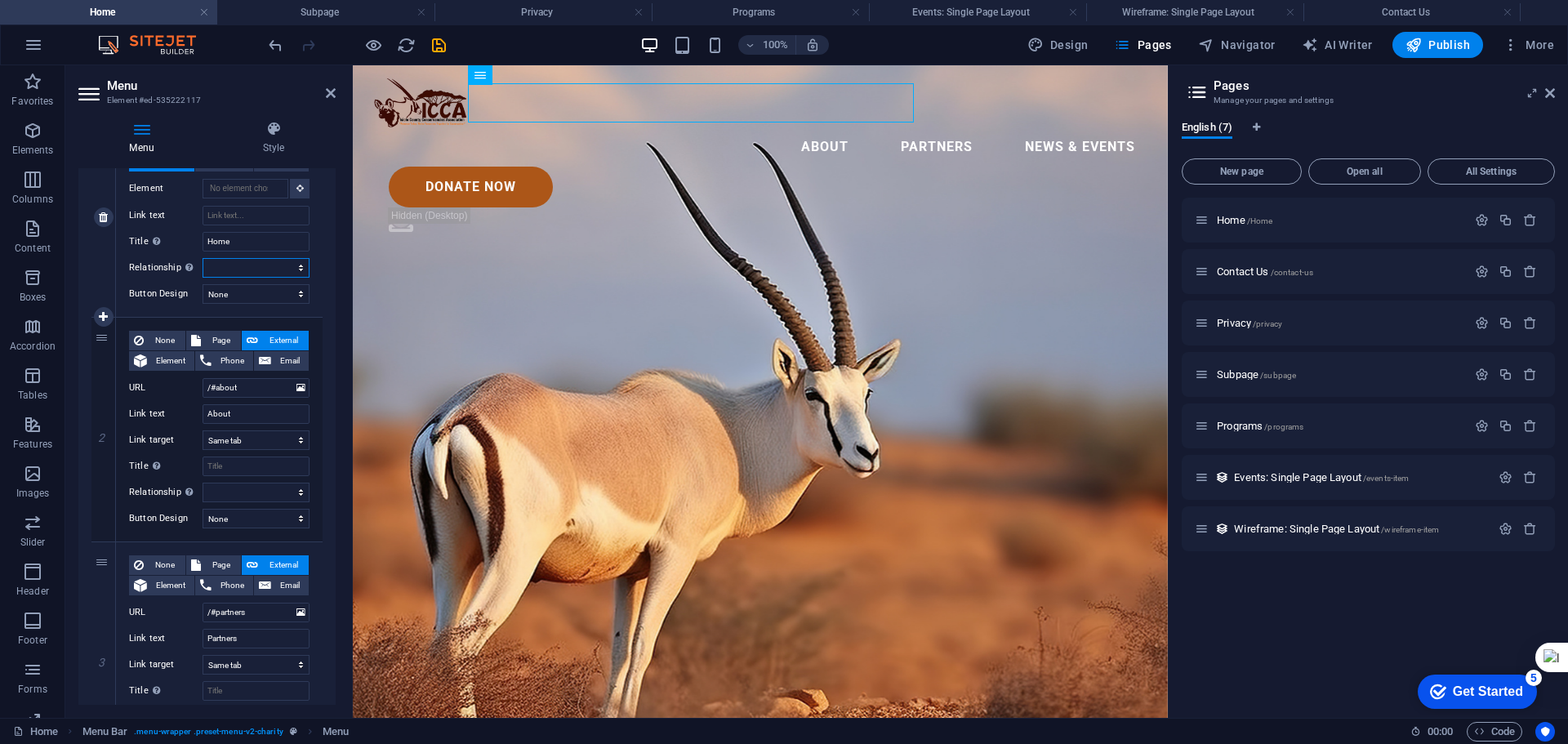
click at [203, 258] on select "alternate author bookmark external help license next nofollow noreferrer noopen…" at bounding box center [256, 268] width 107 height 20
select select
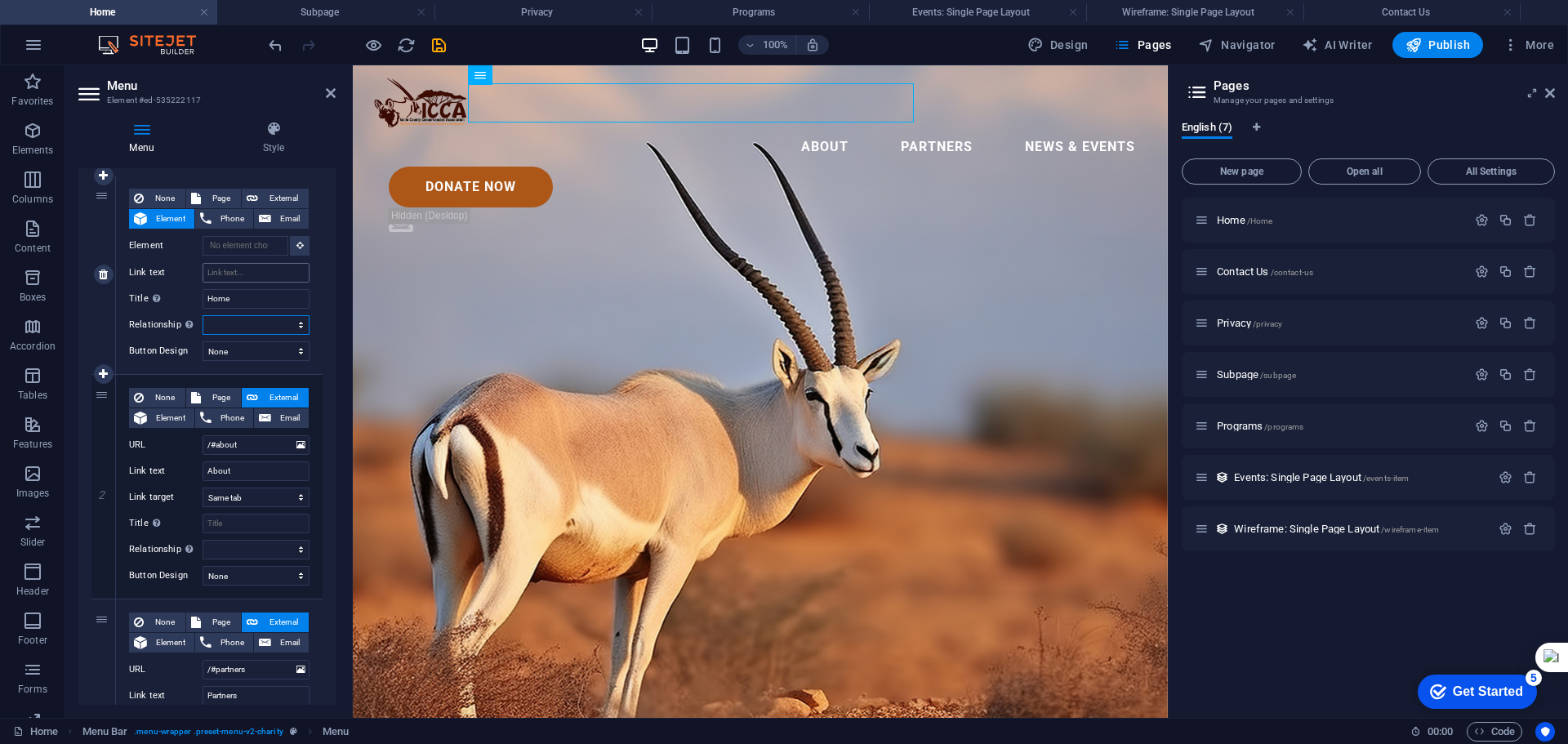
scroll to position [147, 0]
click at [225, 271] on input "Link text" at bounding box center [256, 274] width 107 height 20
type input "Hi"
select select
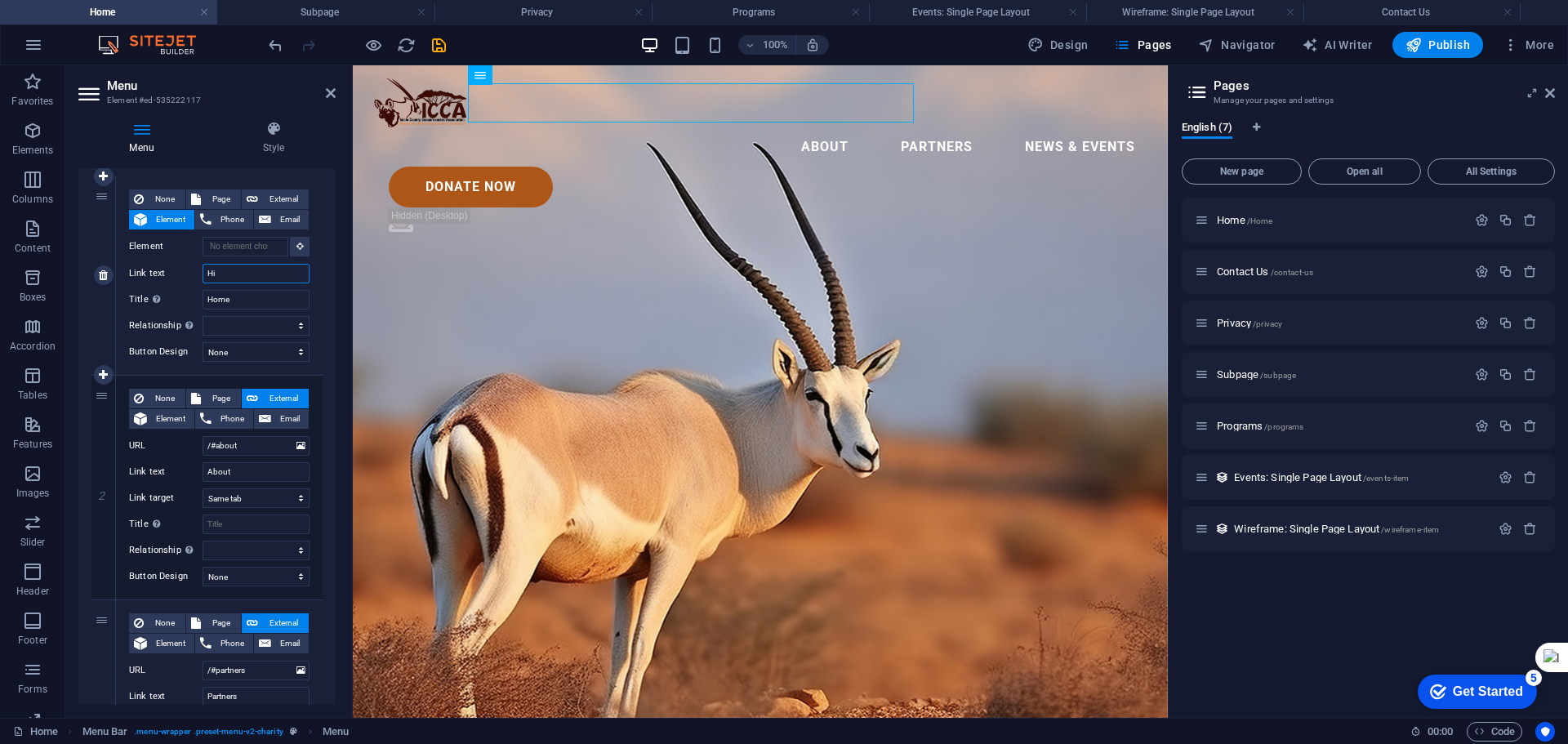
select select
type input "H"
select select
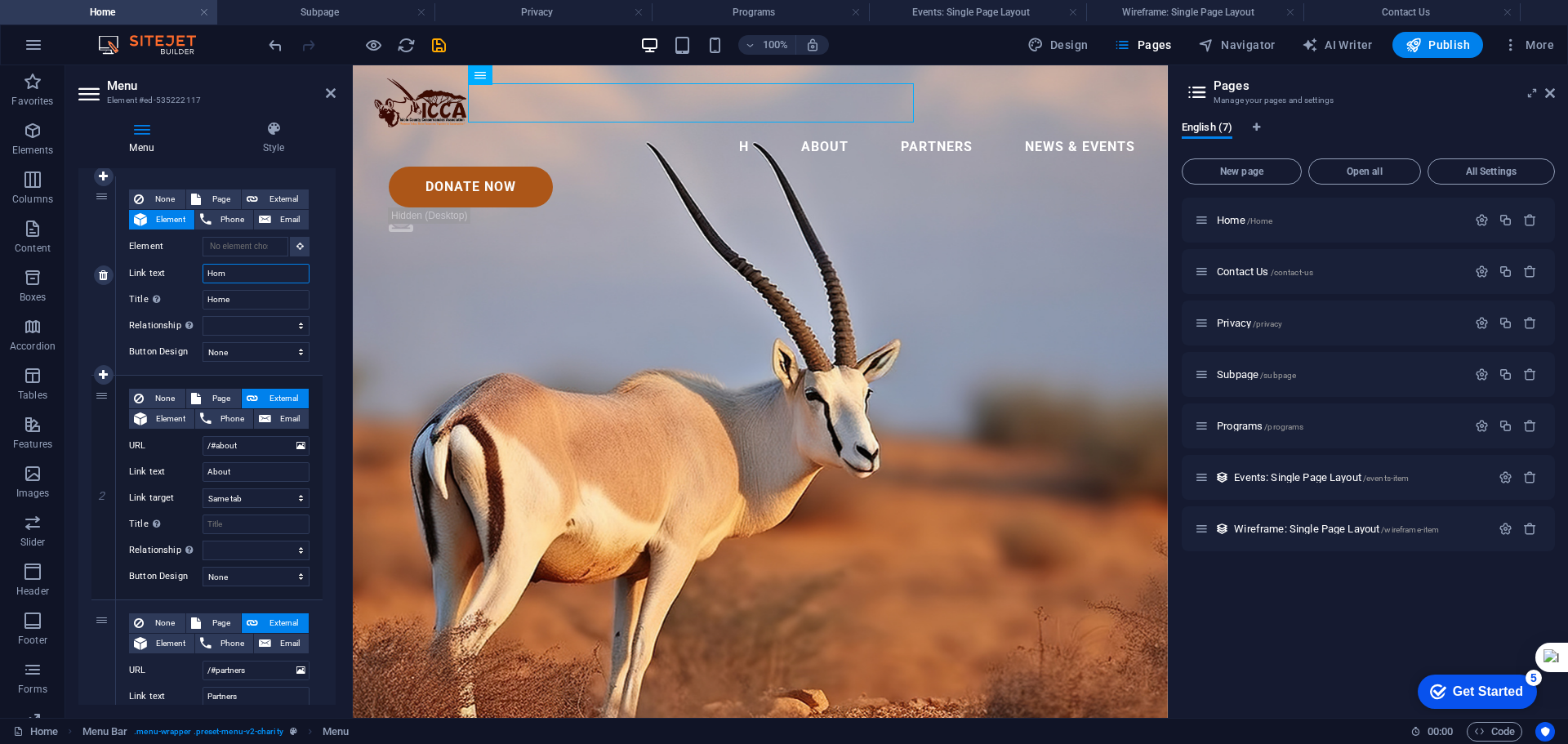
type input "Home"
select select
click at [208, 277] on input "Home" at bounding box center [256, 274] width 107 height 20
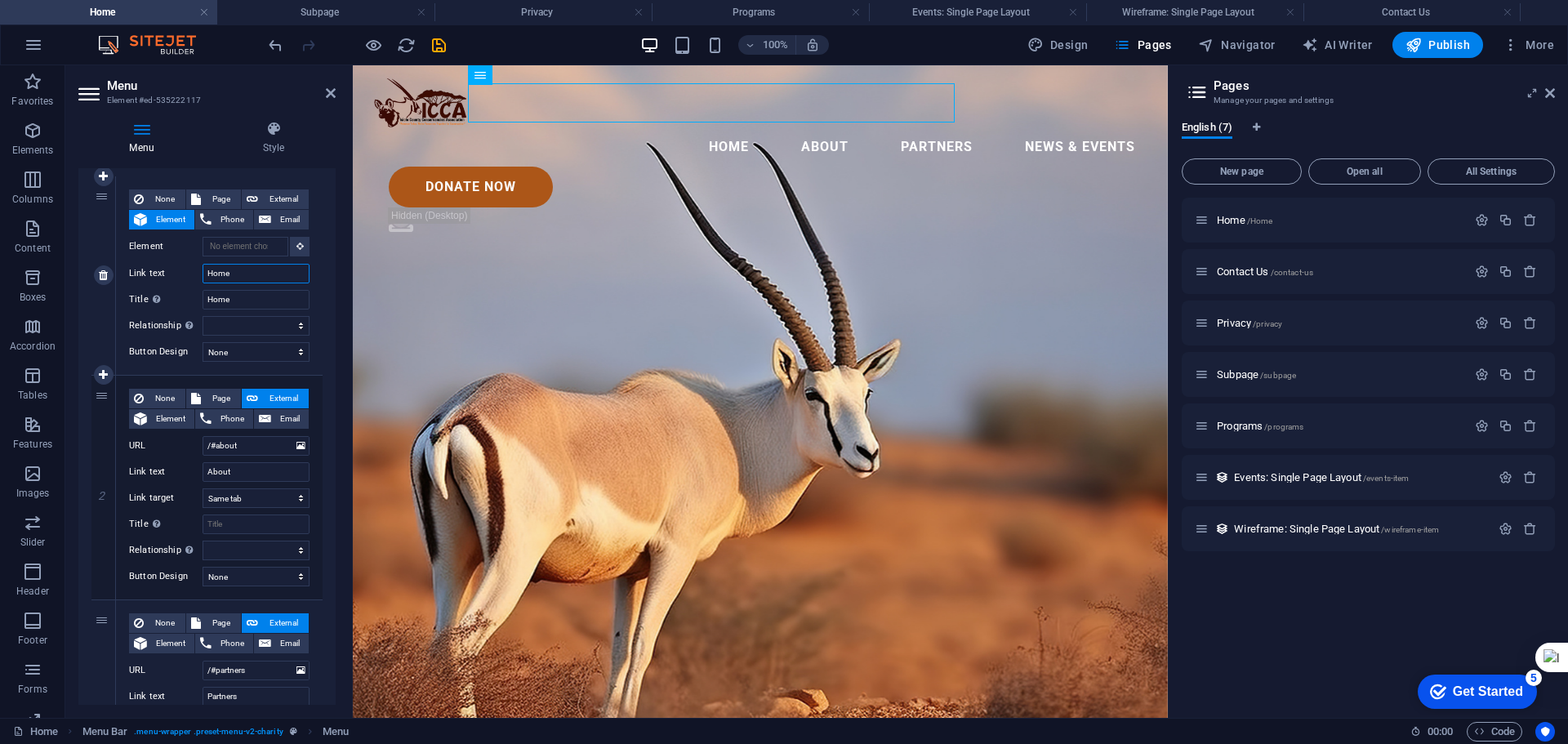
type input "/Home"
select select
type input "/#Home"
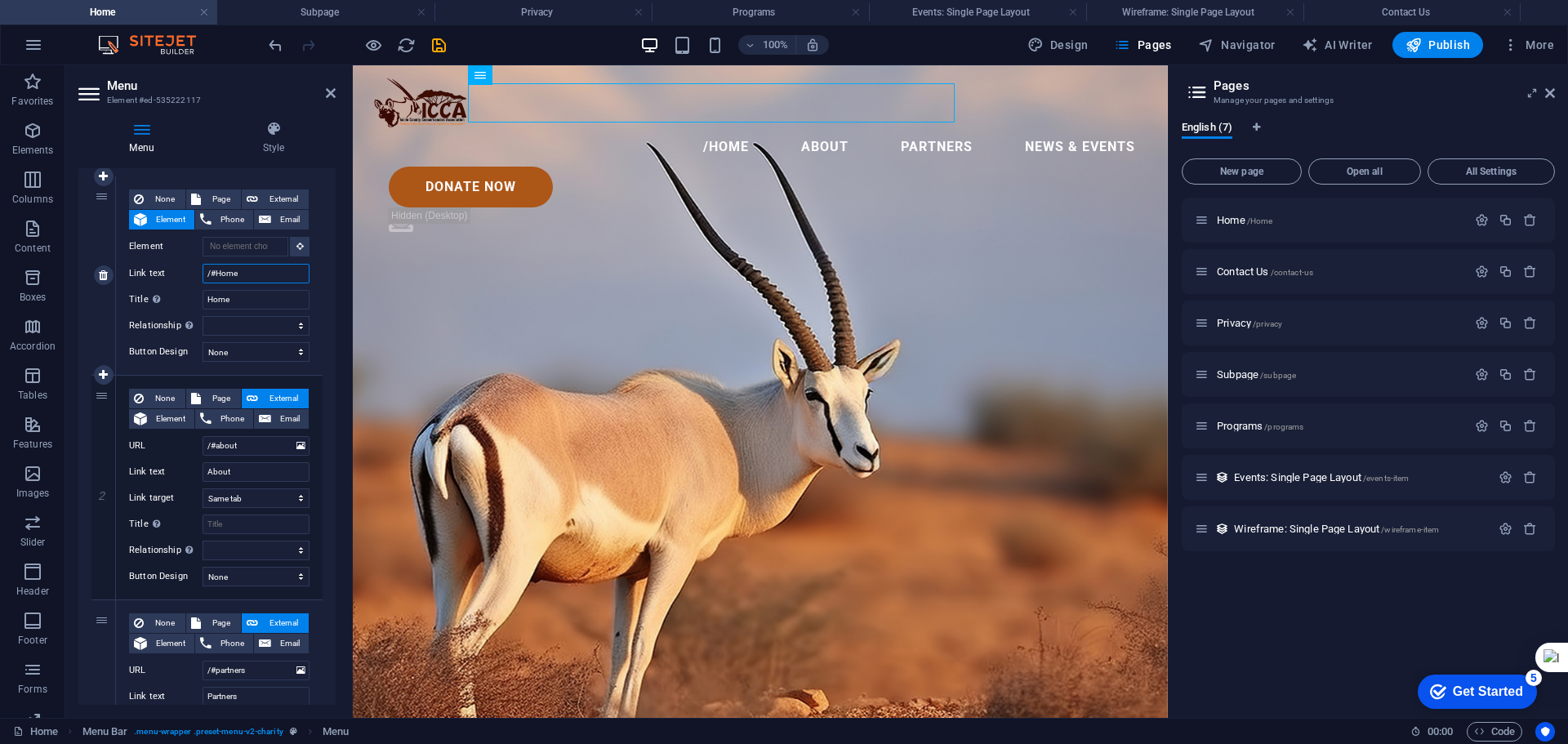
select select
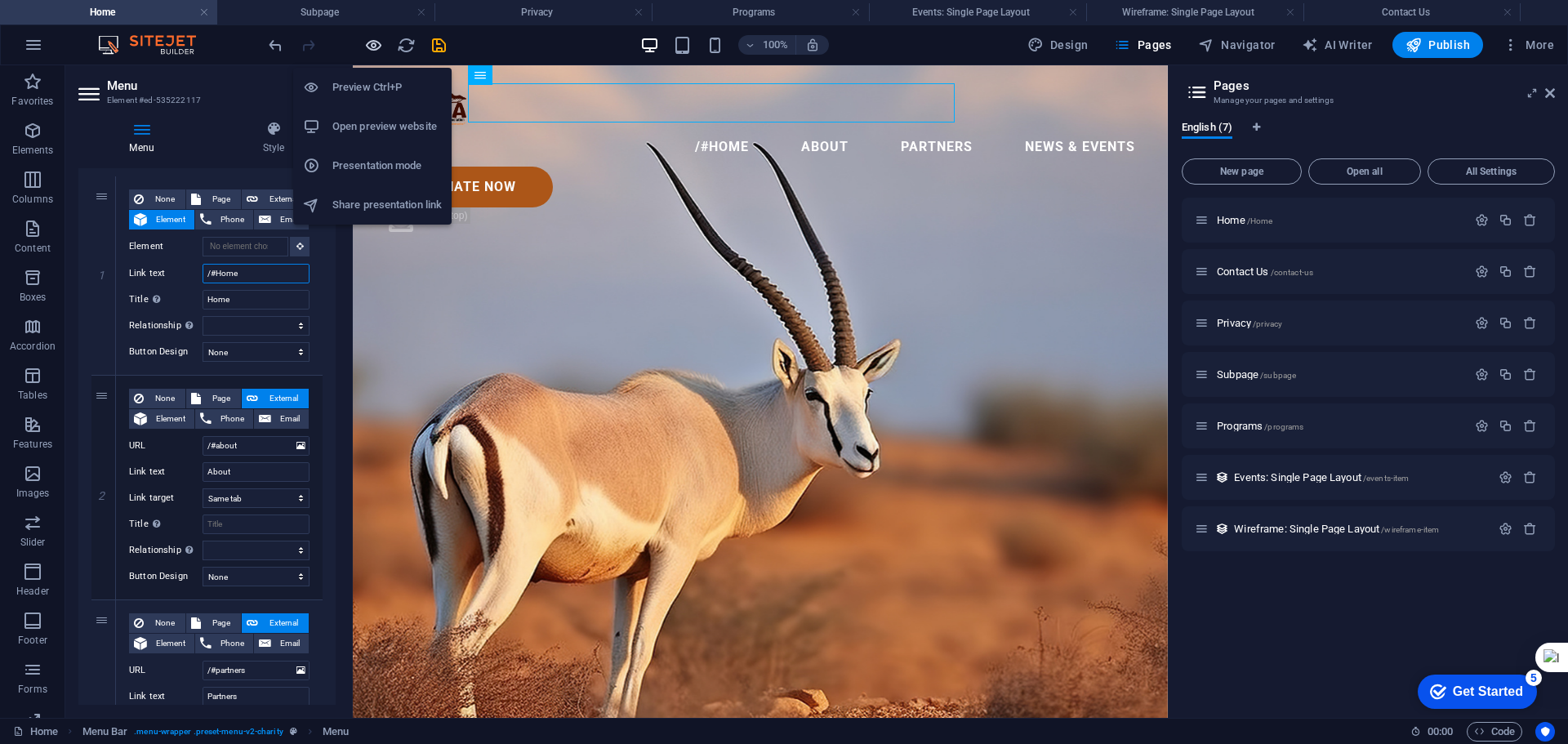
type input "/#Home"
click at [371, 44] on icon "button" at bounding box center [373, 45] width 19 height 19
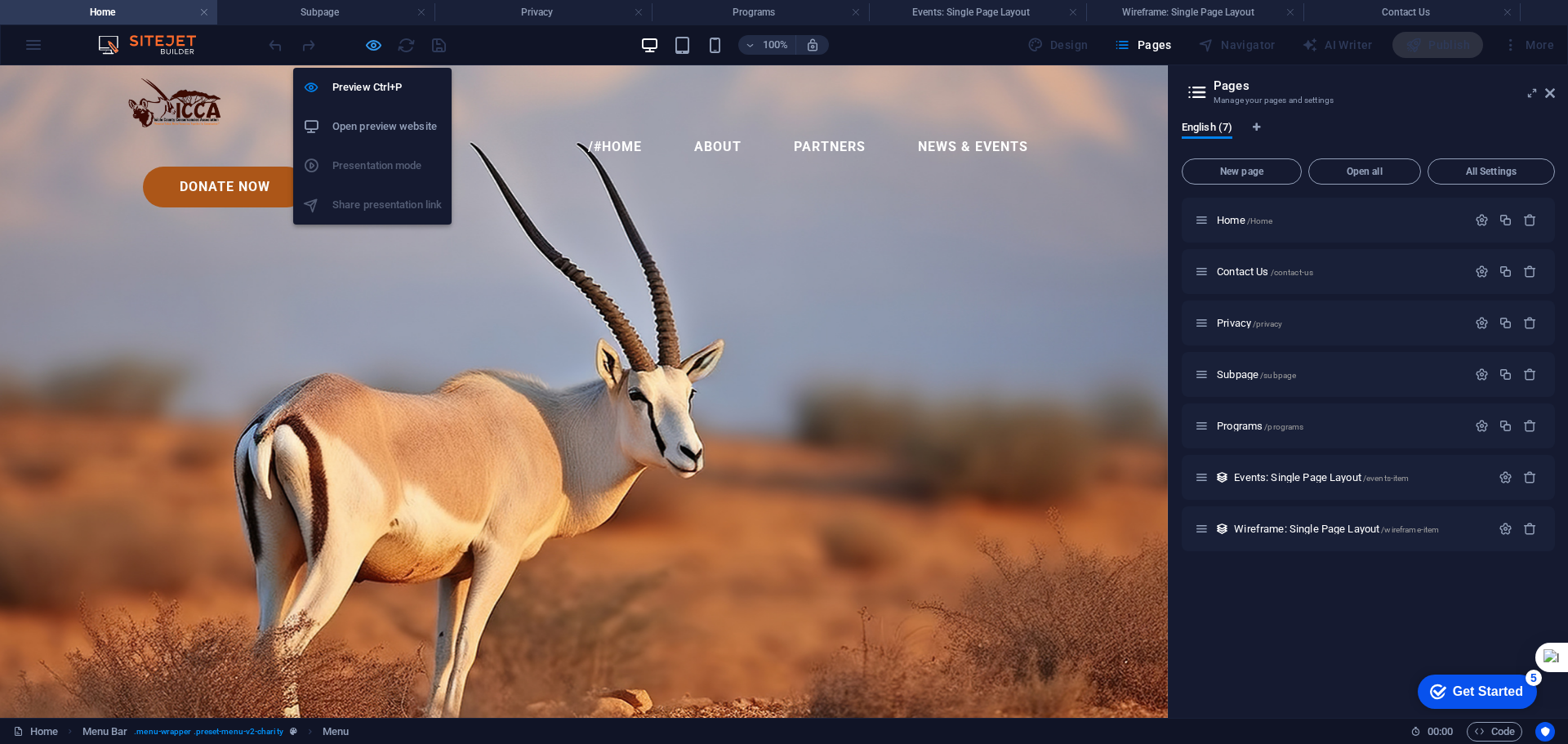
click at [368, 46] on icon "button" at bounding box center [373, 45] width 19 height 19
select select
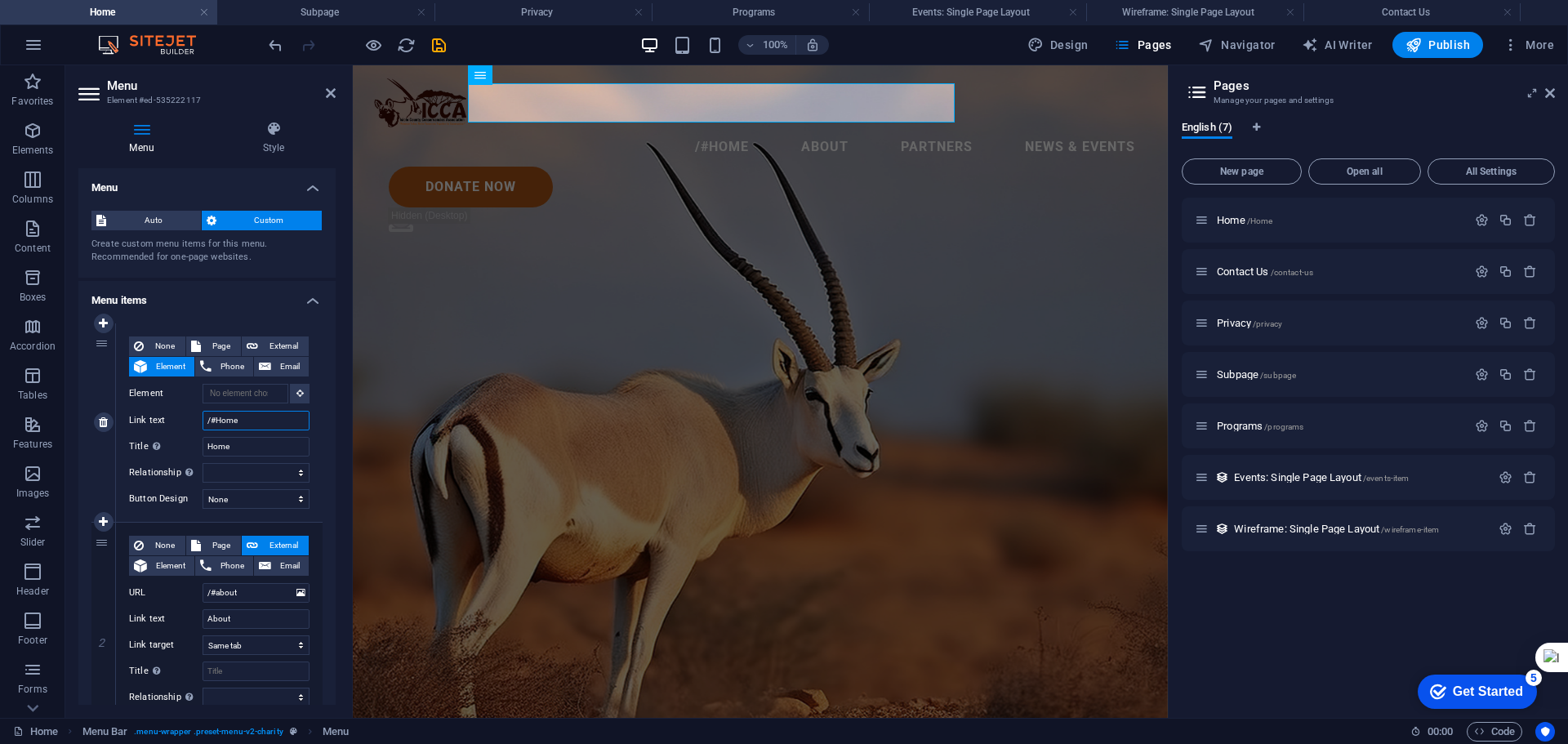
click at [217, 419] on input "/#Home" at bounding box center [256, 421] width 107 height 20
type input "Home"
select select
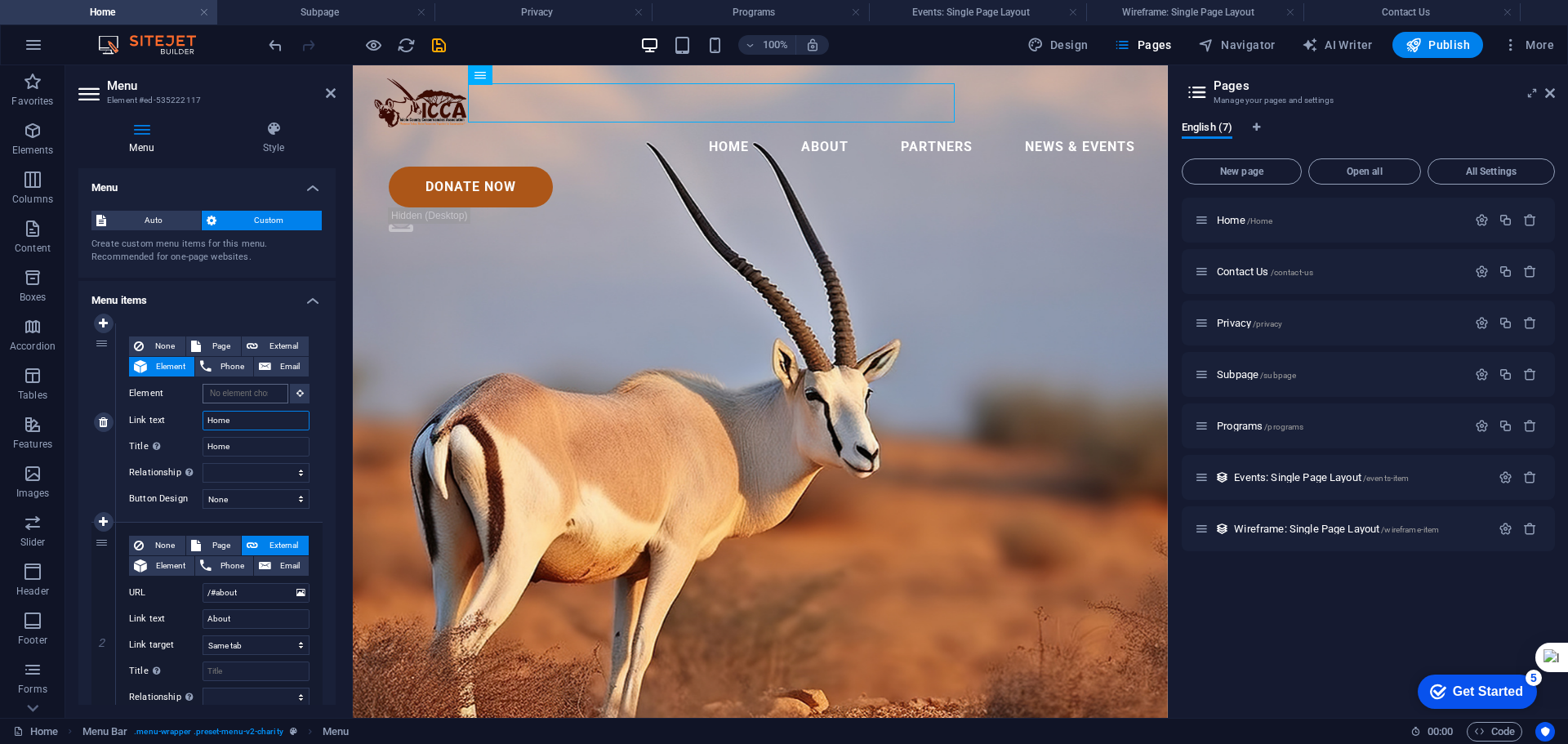
type input "Home"
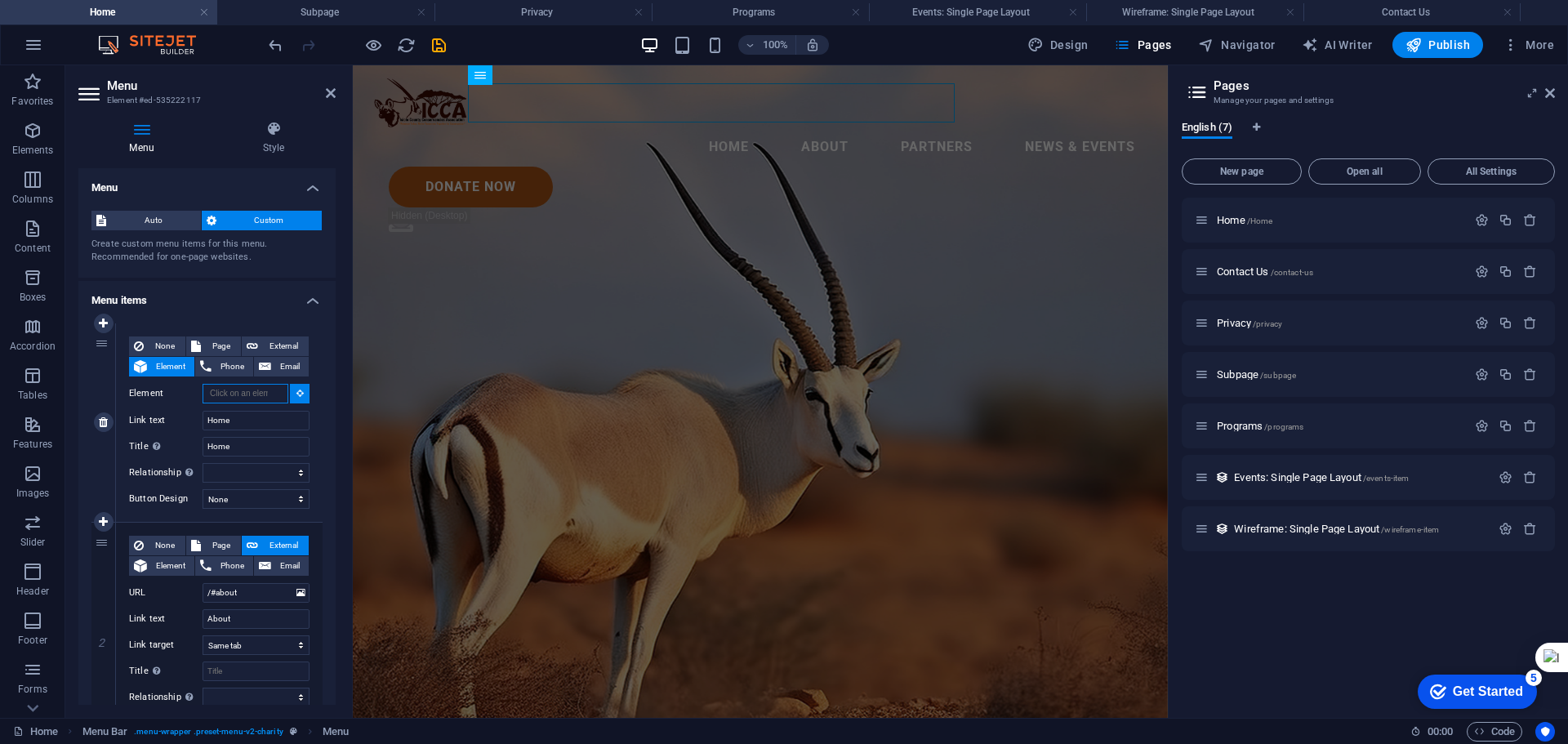
click at [236, 392] on input "Element" at bounding box center [245, 394] width 86 height 20
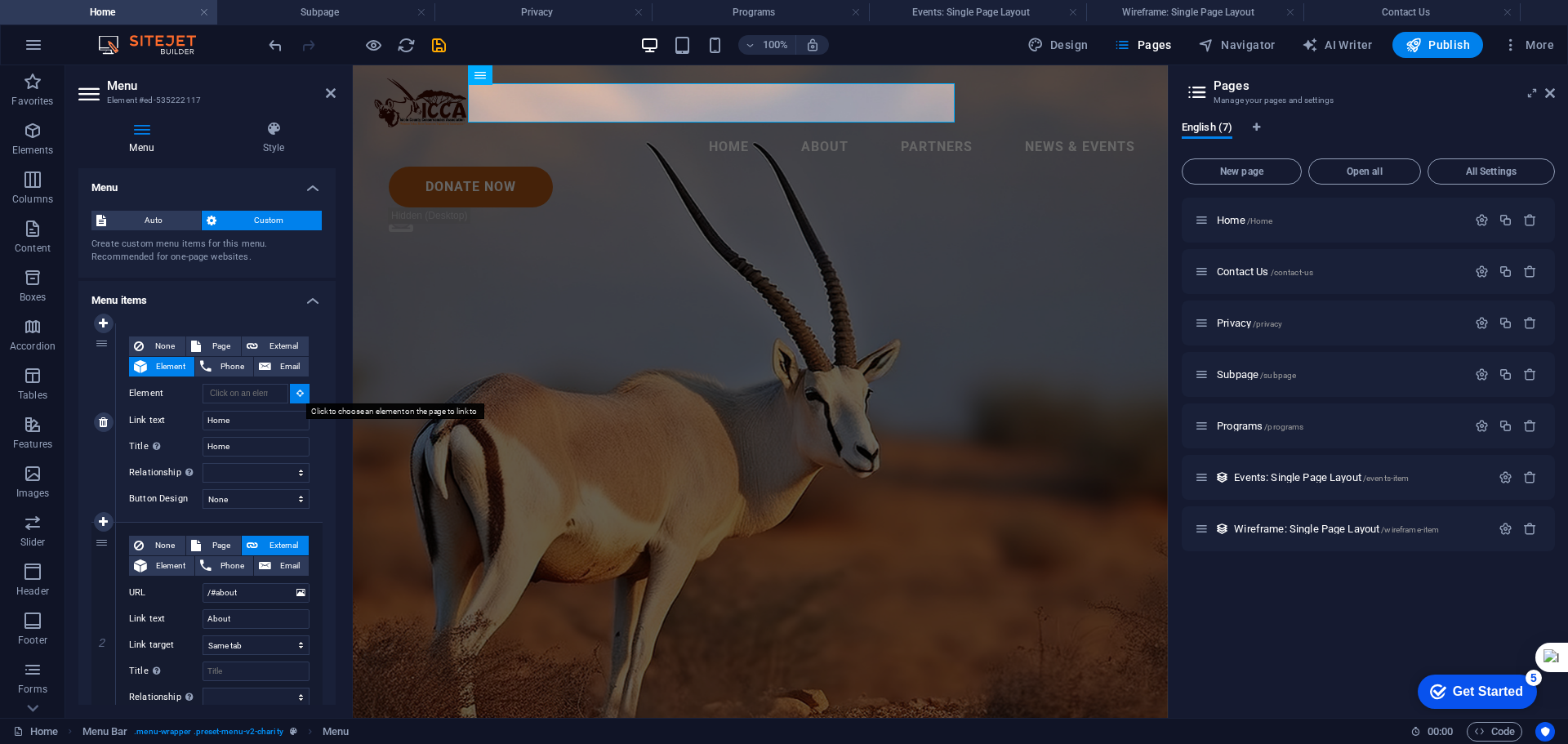
click at [296, 393] on icon at bounding box center [300, 393] width 7 height 8
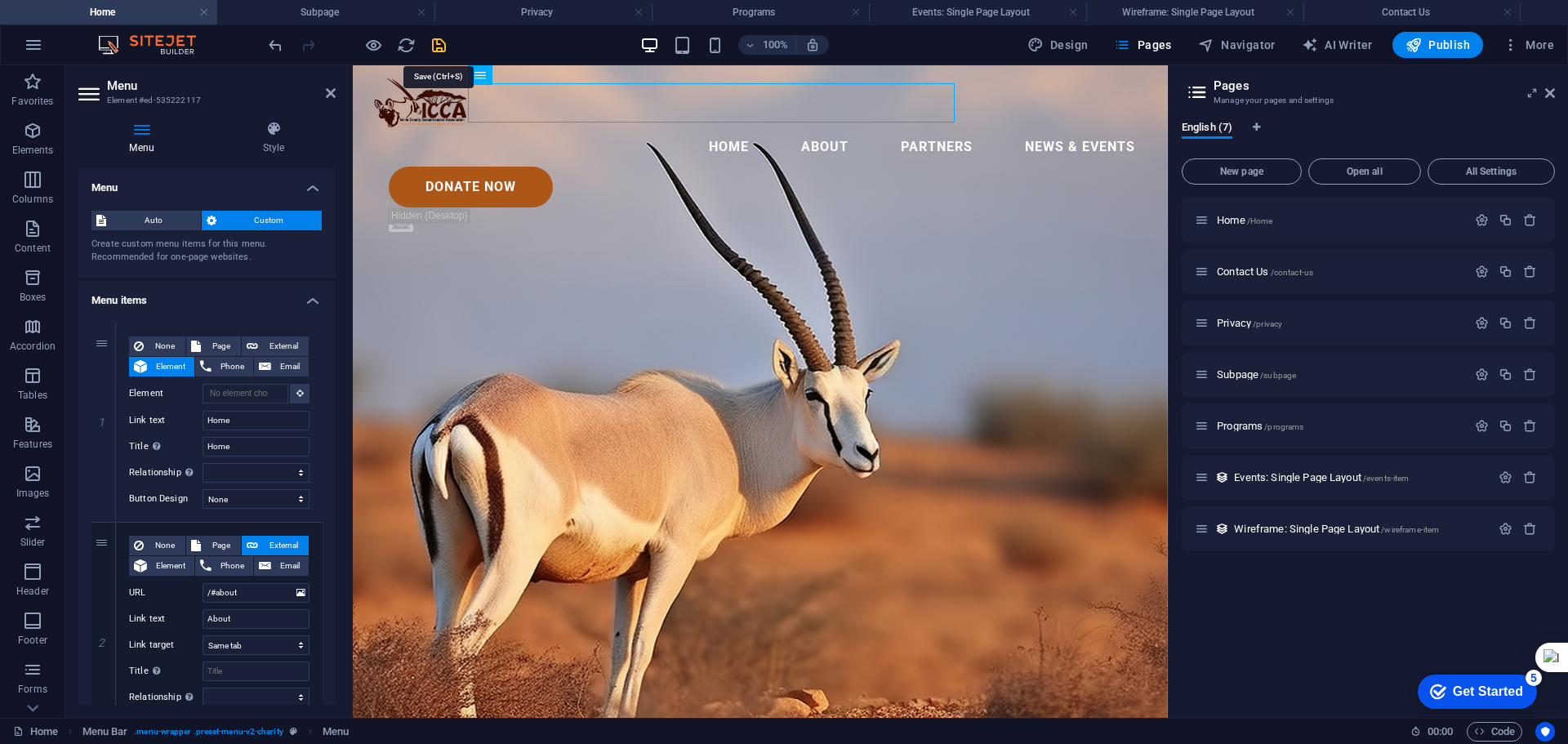
click at [438, 44] on icon "save" at bounding box center [439, 45] width 19 height 19
select select
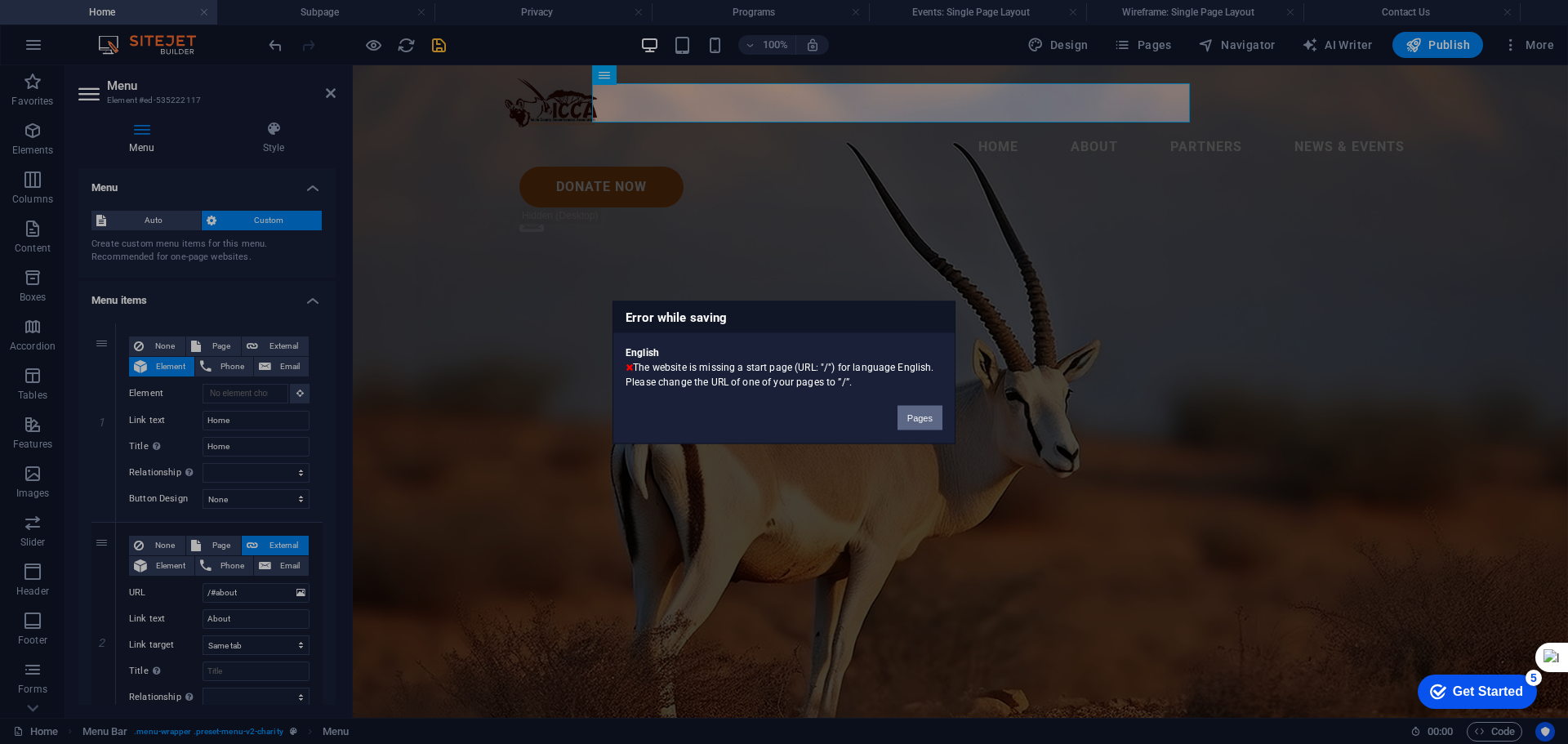
click at [922, 410] on button "Pages" at bounding box center [920, 418] width 45 height 25
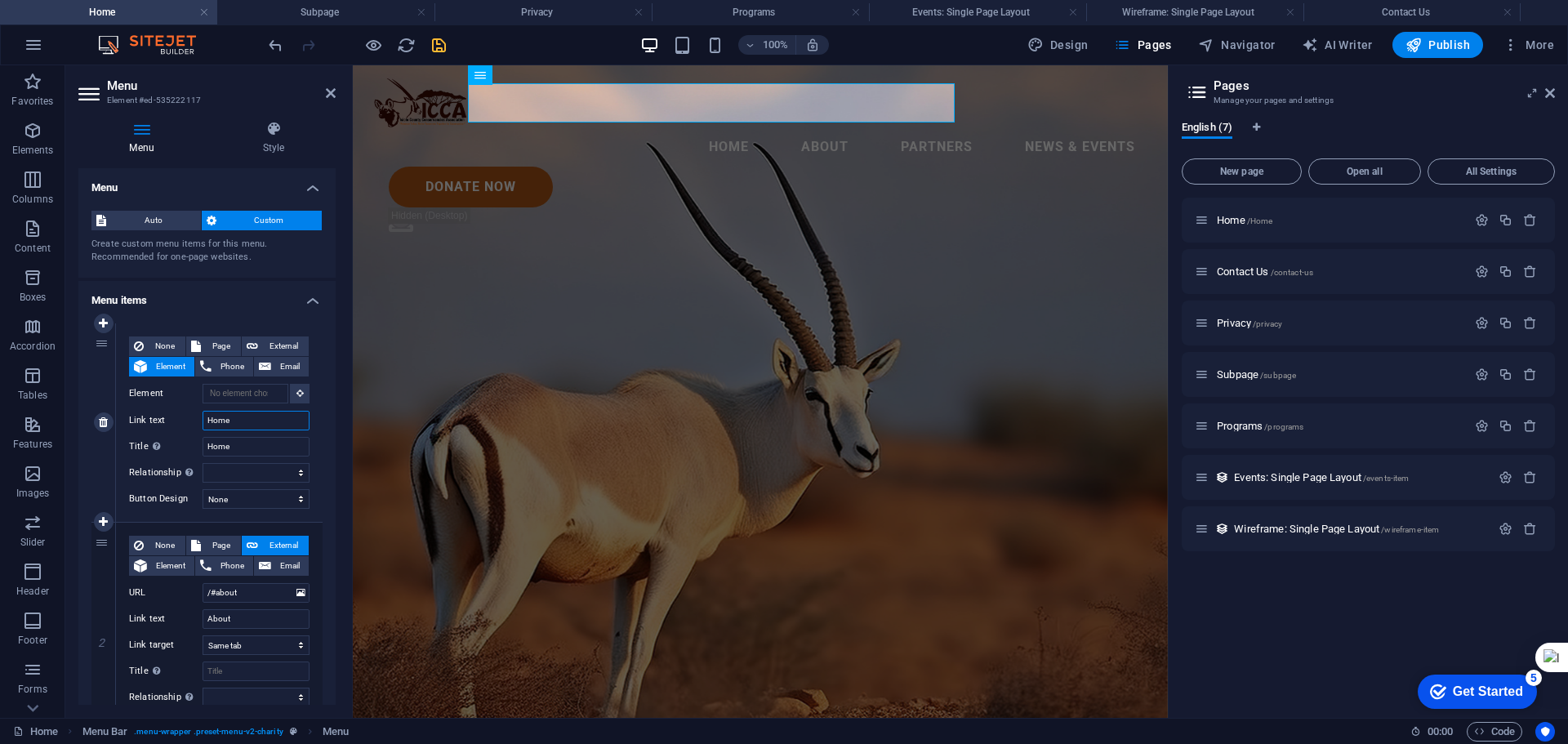
click at [210, 421] on input "Home" at bounding box center [256, 421] width 107 height 20
type input "/Home"
select select
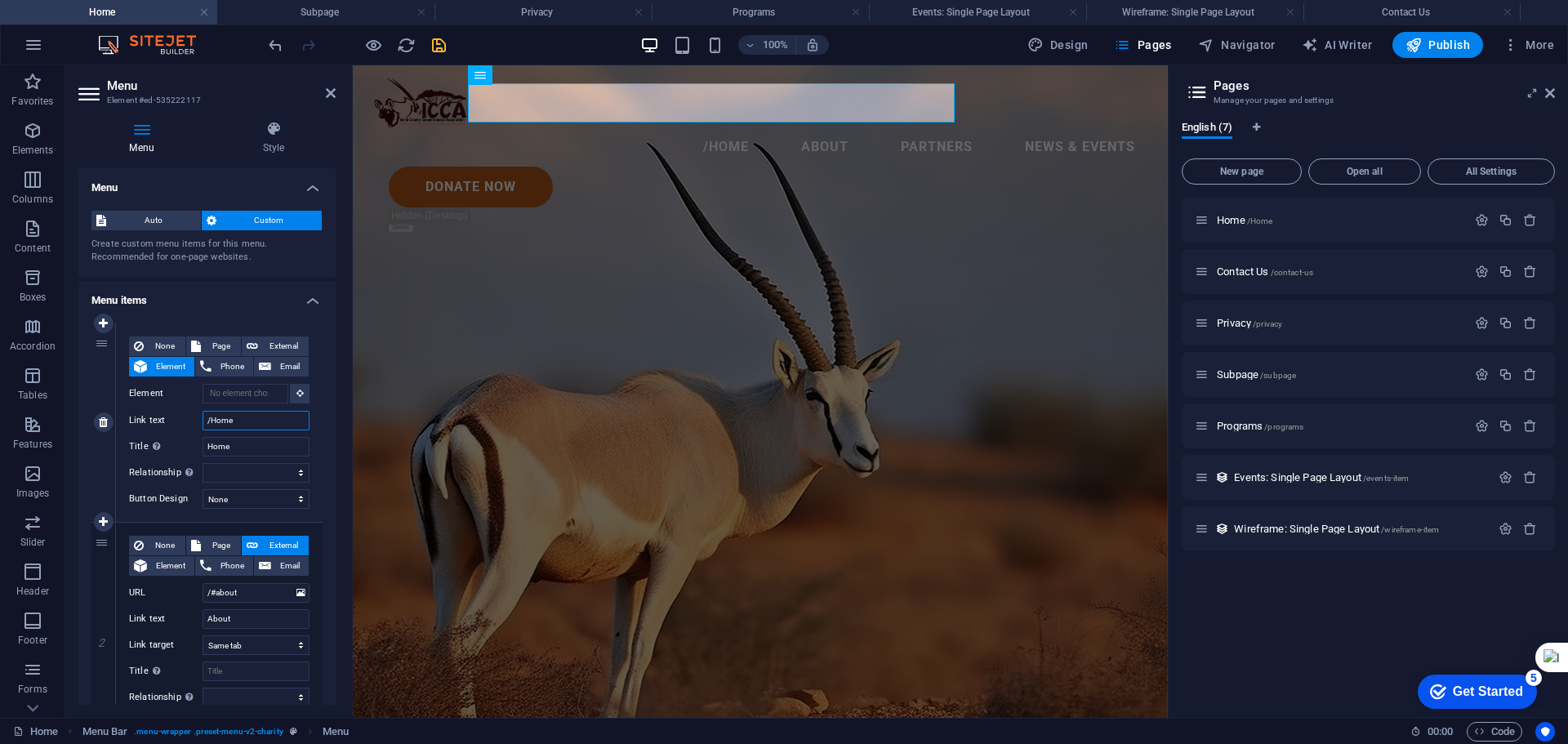
type input "/#Home"
select select
type input "/Home"
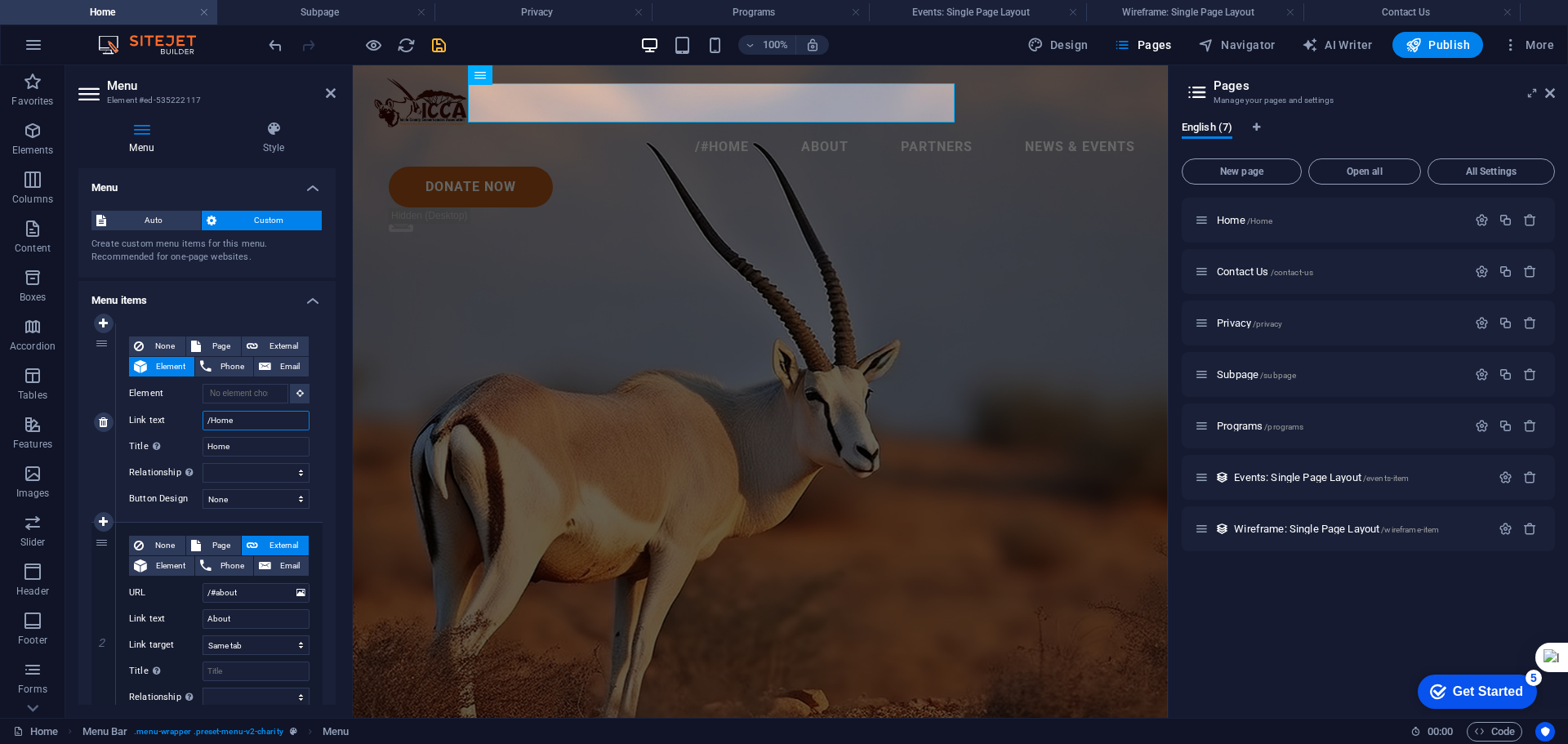
select select
type input "Home"
select select
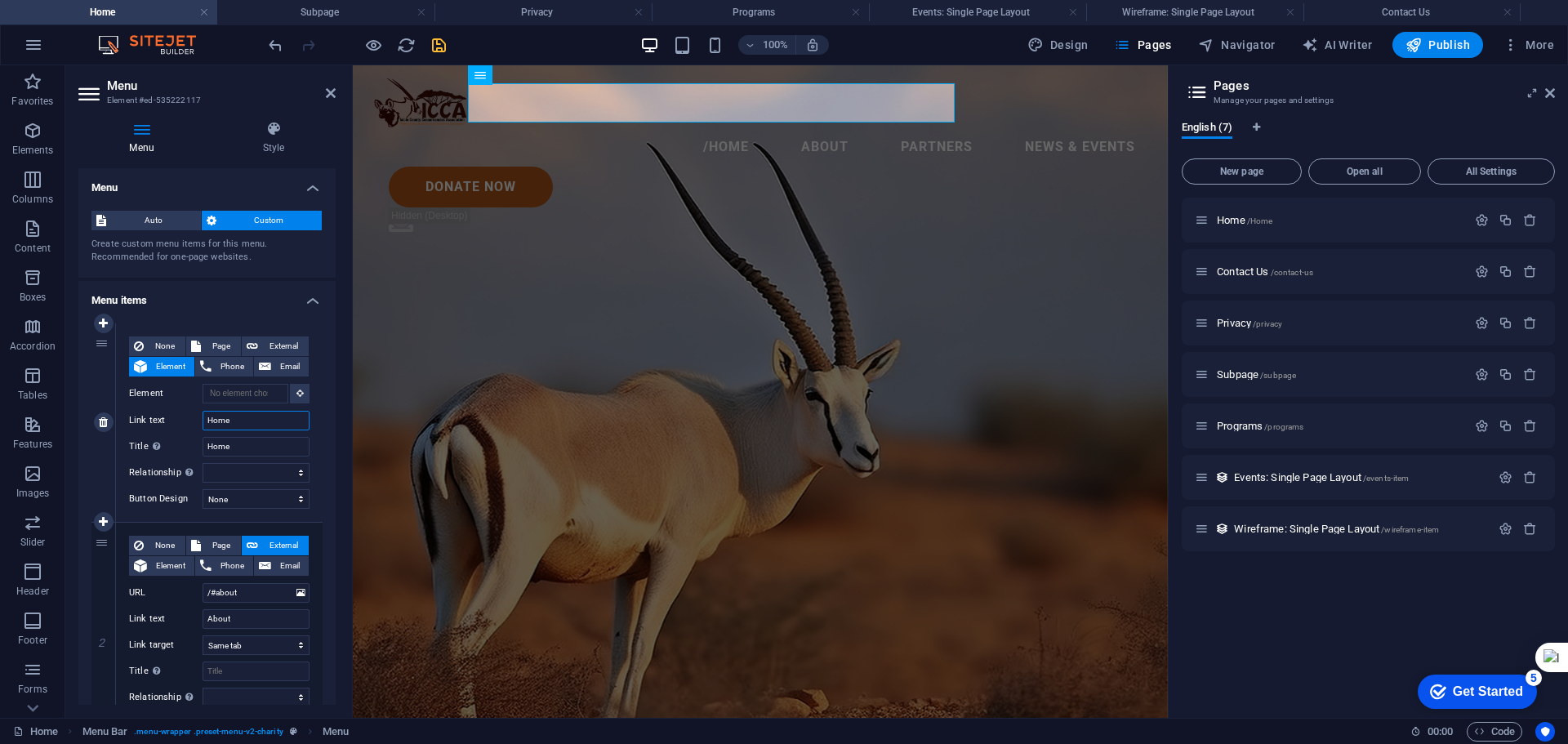
select select
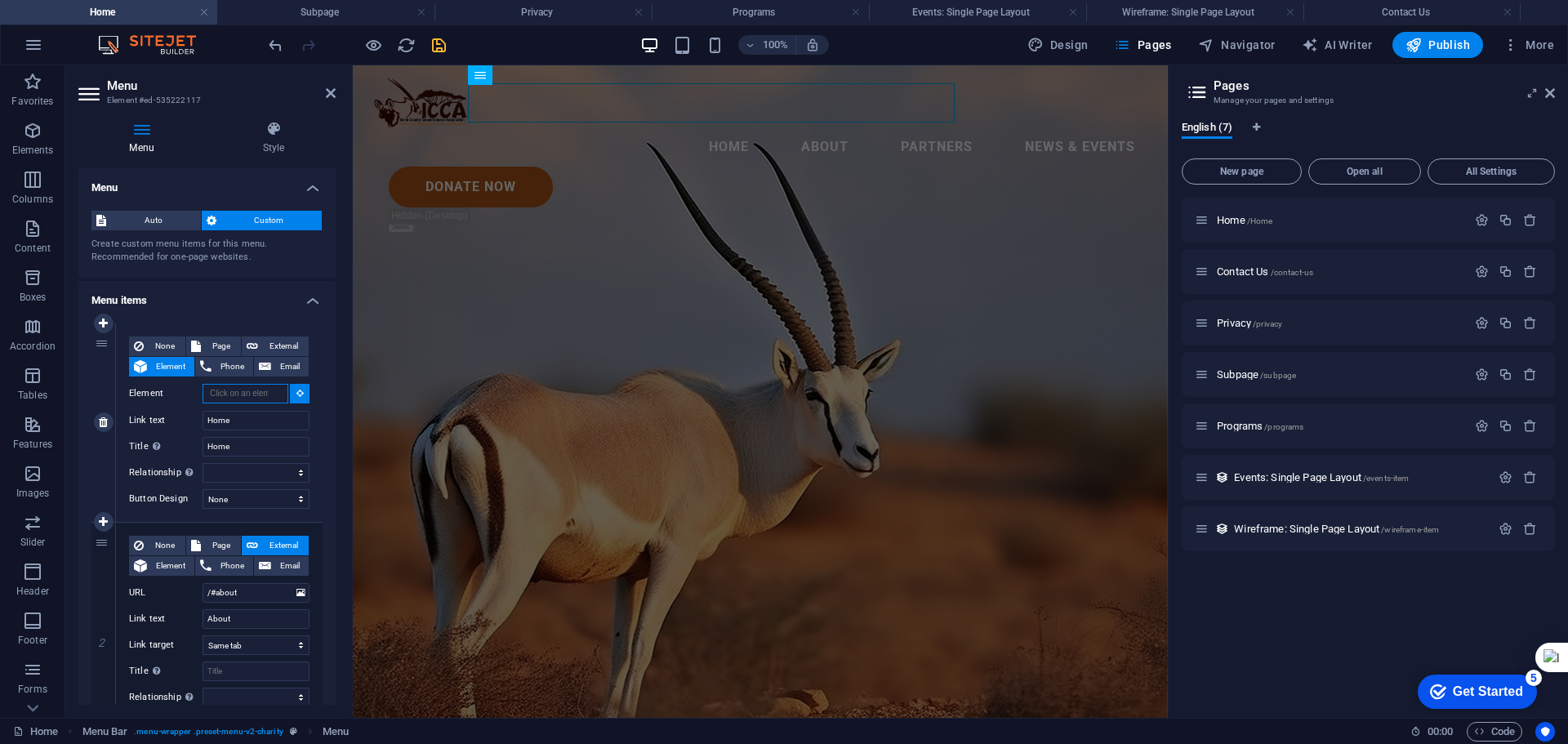
click at [218, 392] on input "Element" at bounding box center [245, 394] width 86 height 20
type input "/#Home"
click at [438, 44] on icon "save" at bounding box center [439, 45] width 19 height 19
select select
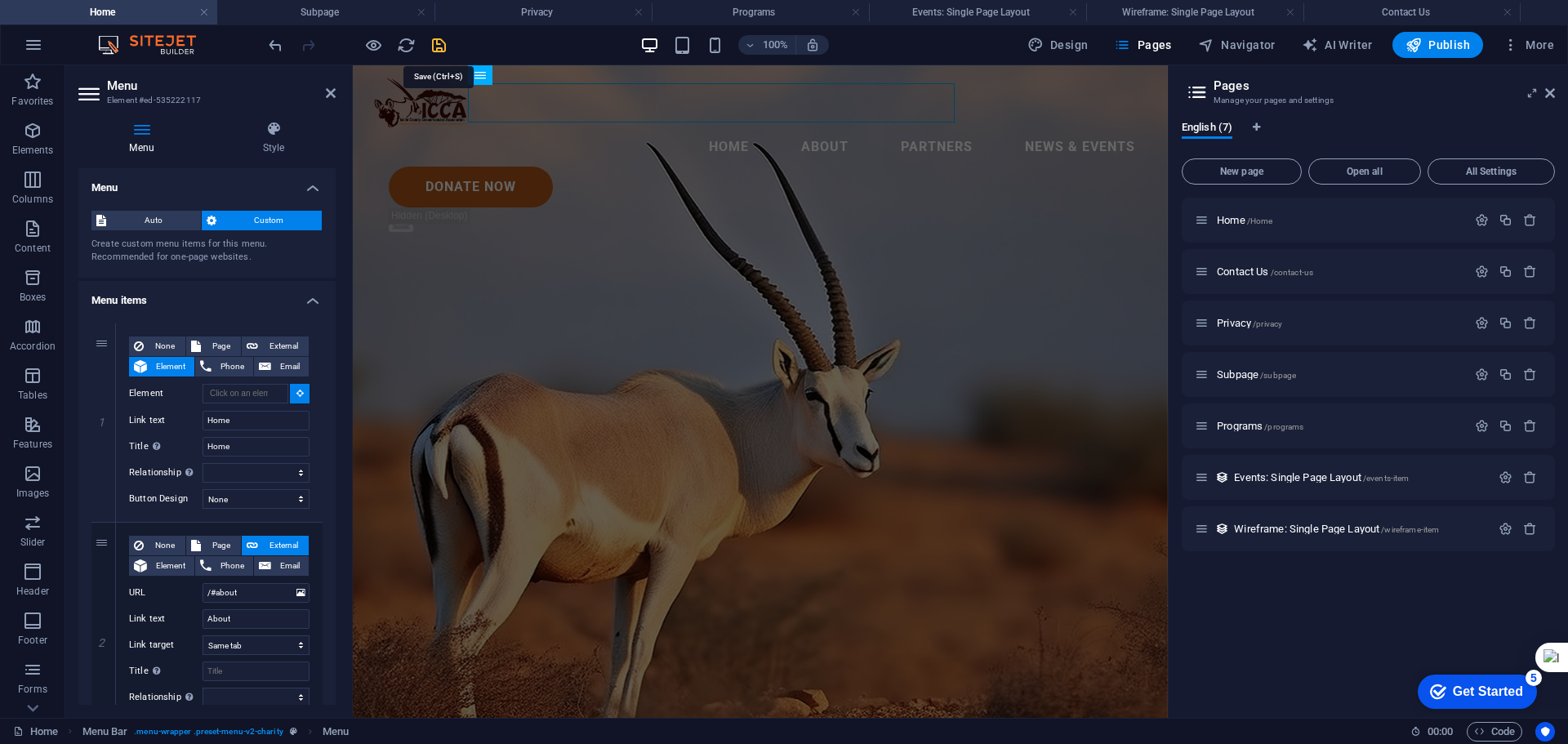
select select
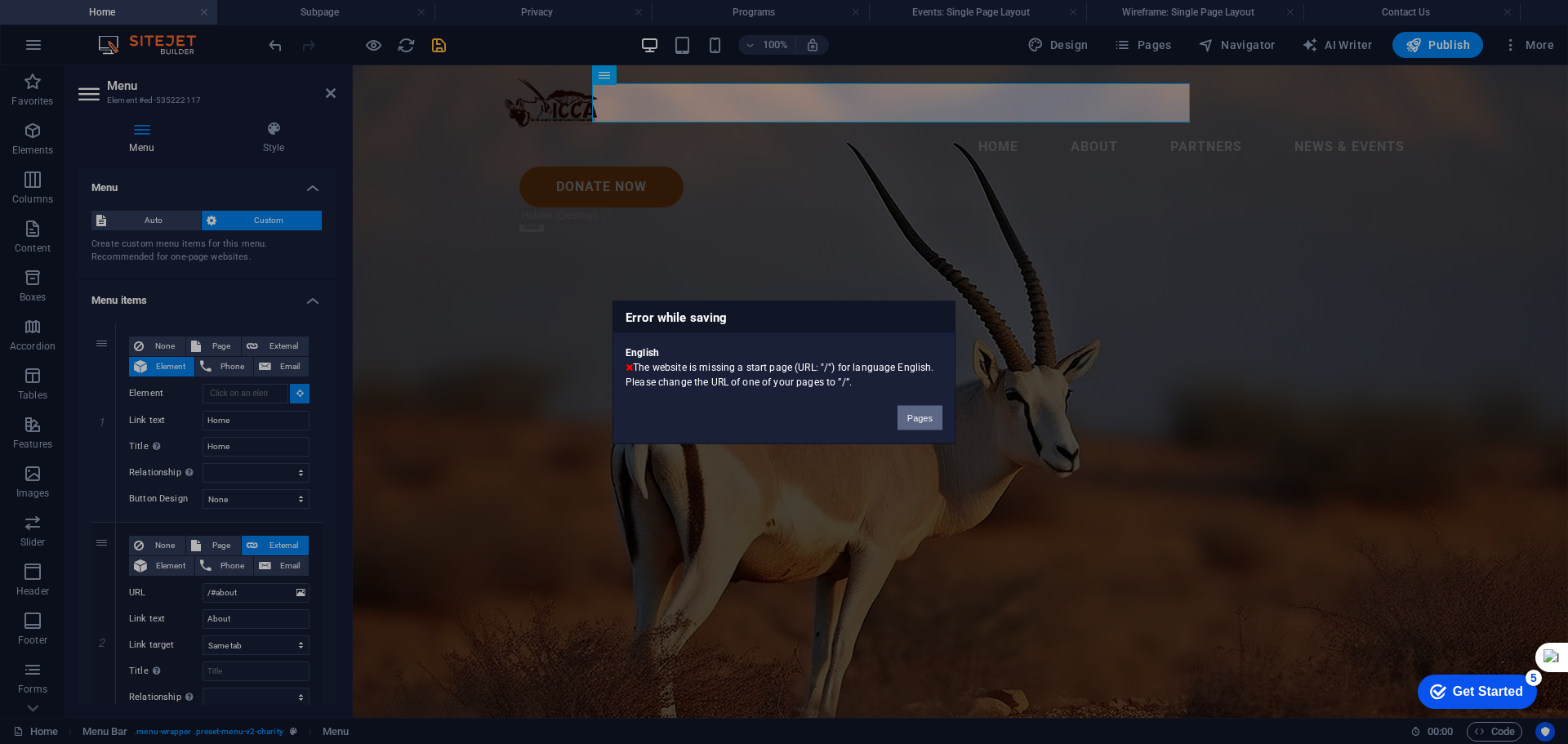
click at [920, 418] on button "Pages" at bounding box center [920, 418] width 45 height 25
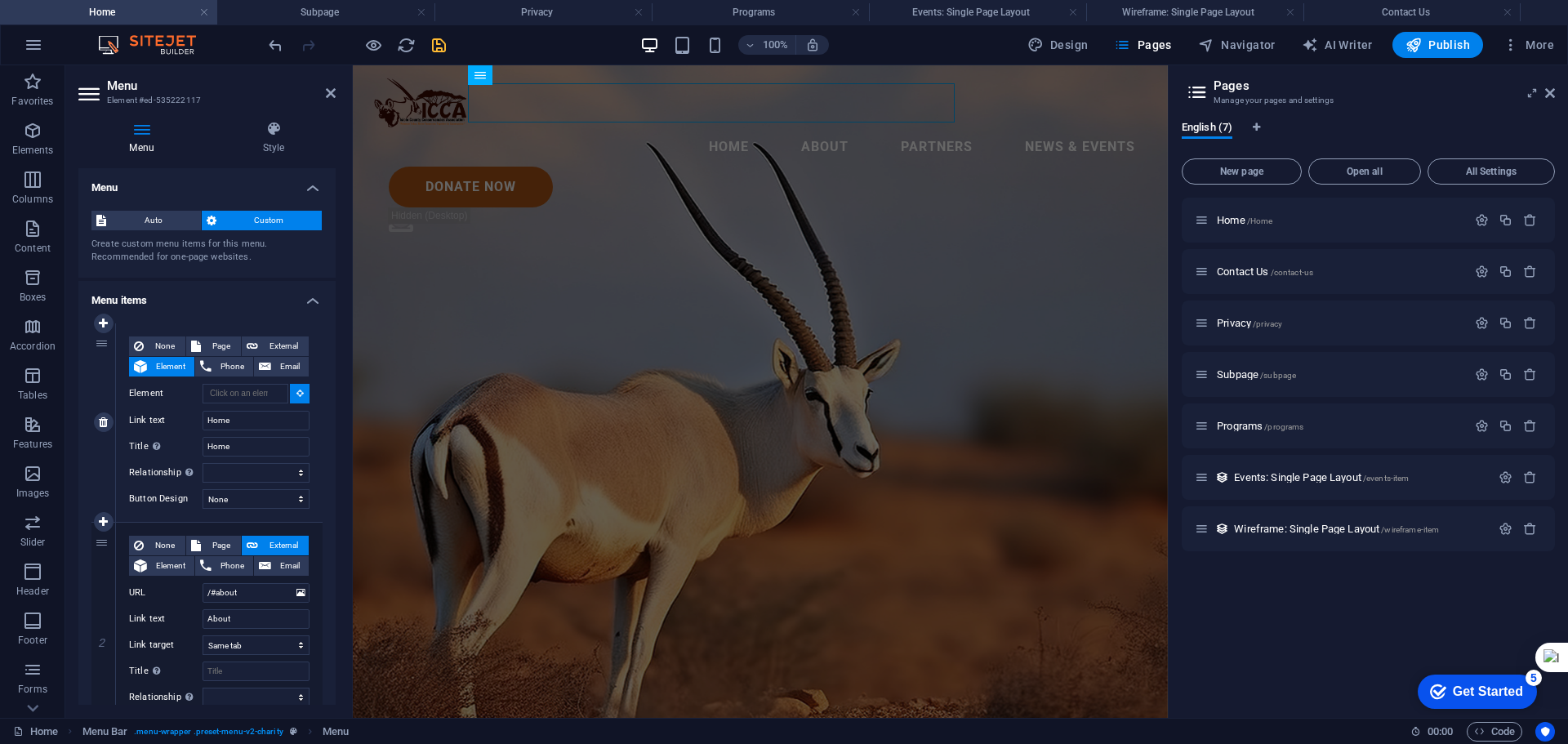
click at [169, 362] on span "Element" at bounding box center [170, 367] width 38 height 20
click at [256, 342] on button "External" at bounding box center [275, 347] width 67 height 20
select select "blank"
select select
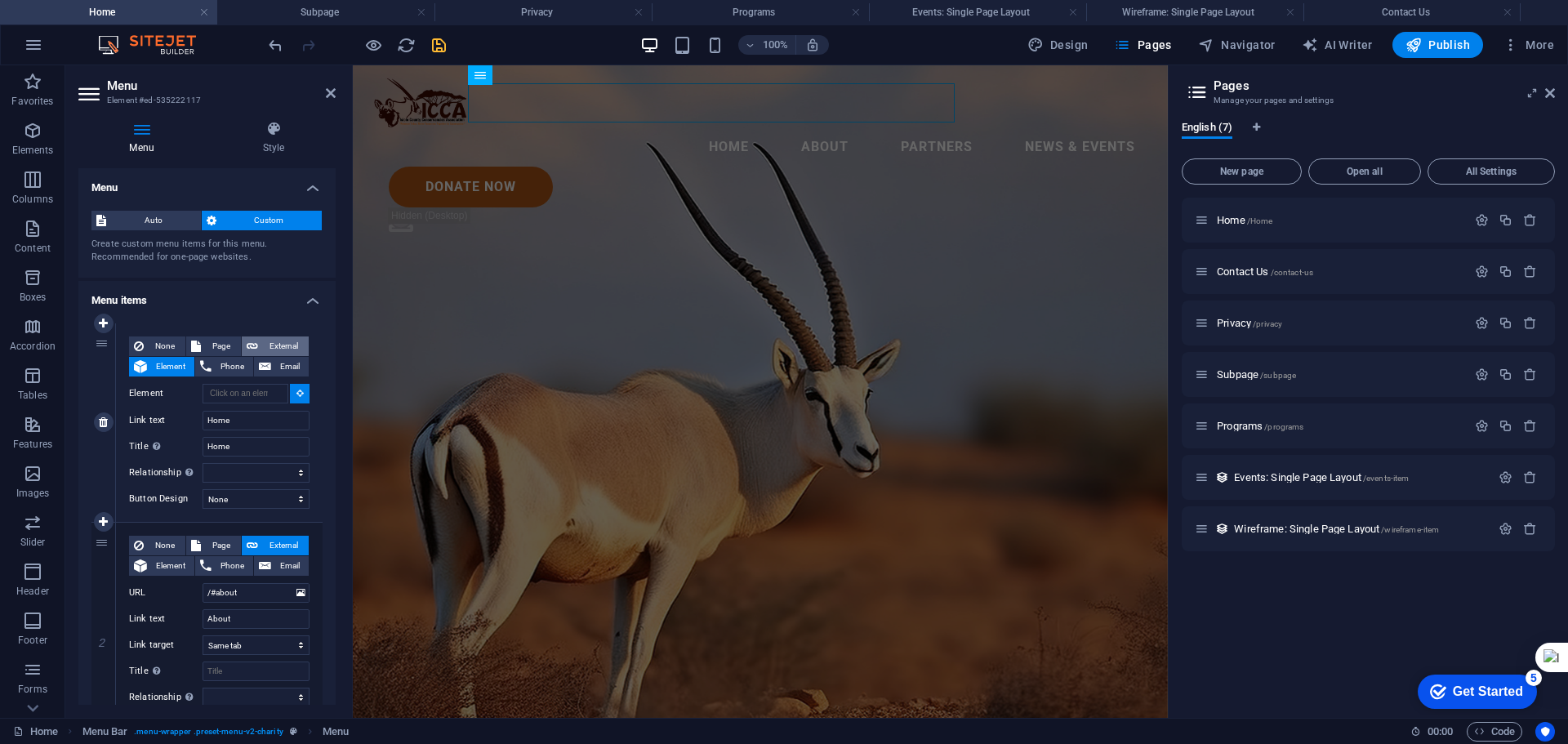
select select
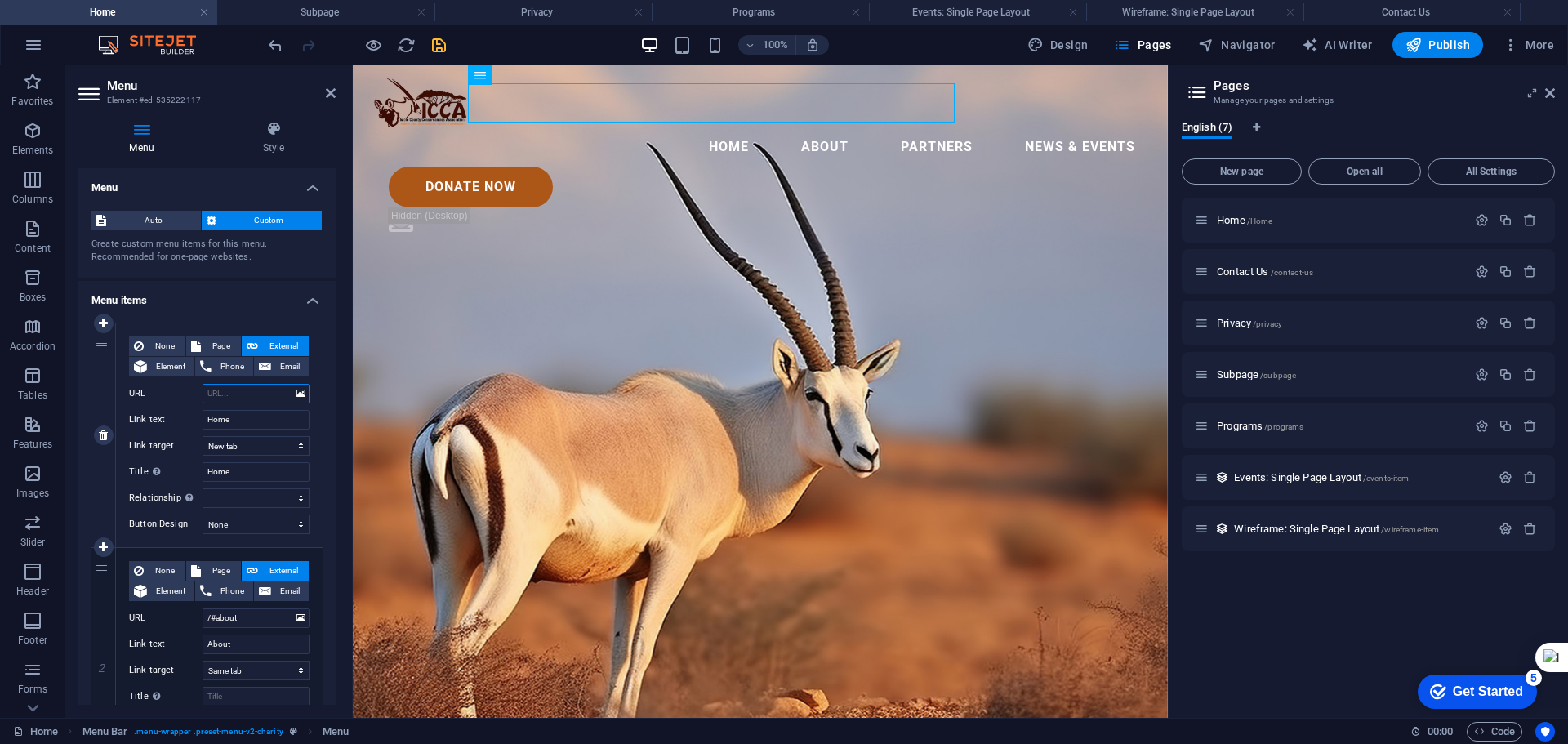
click at [224, 396] on input "URL" at bounding box center [256, 394] width 107 height 20
type input "/"
select select
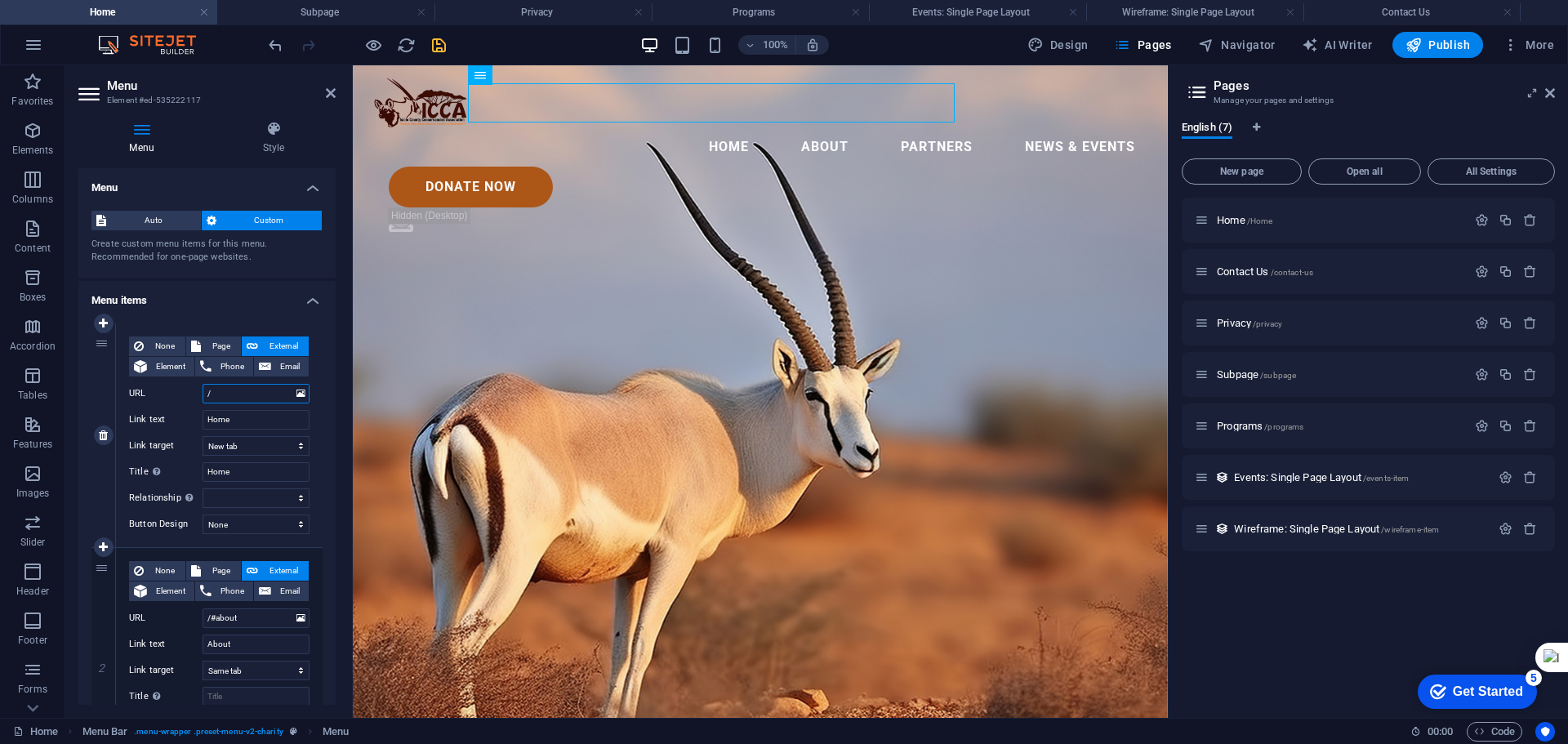
type input "/#"
select select
type input "/#Home"
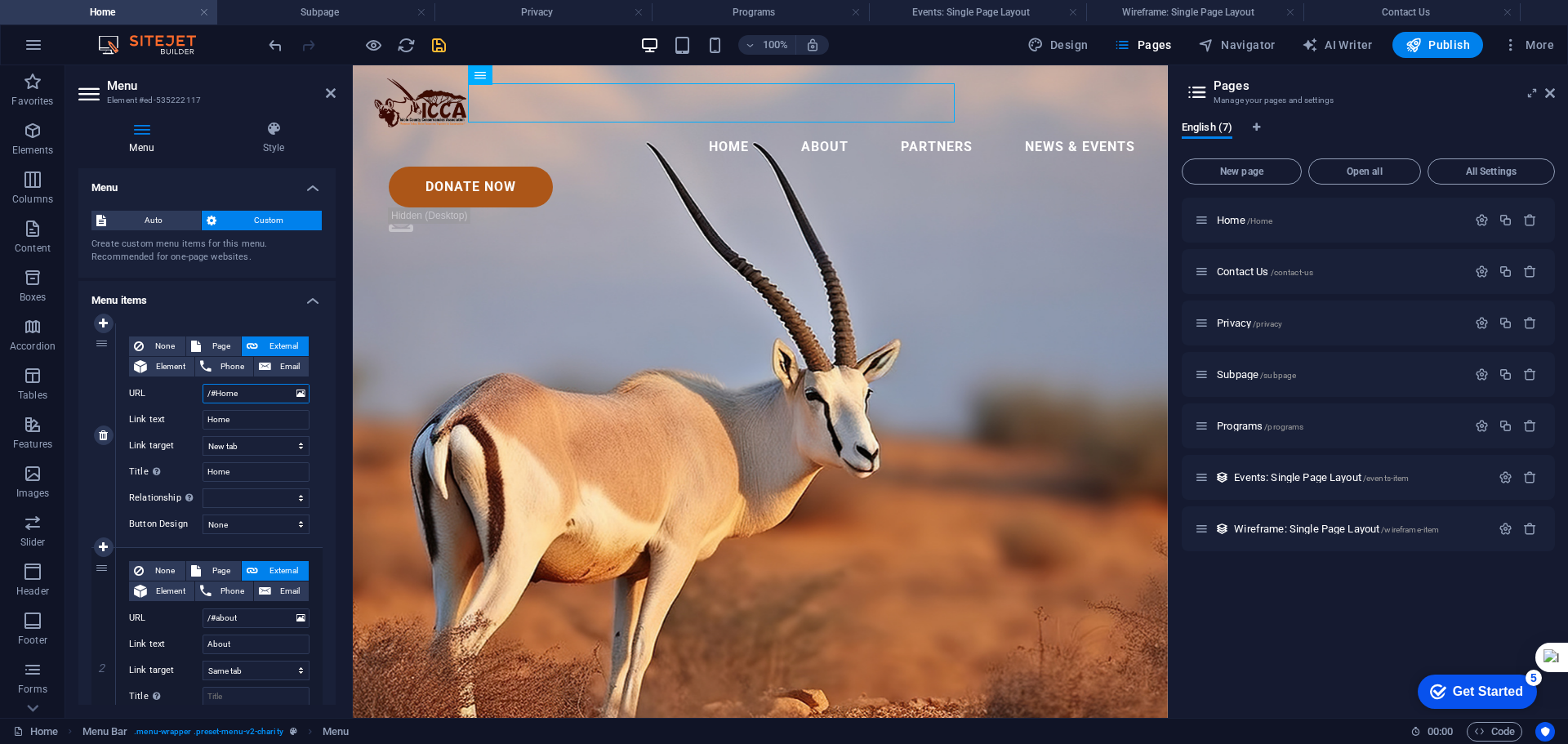
select select
type input "/#Home"
click at [439, 46] on icon "save" at bounding box center [439, 45] width 19 height 19
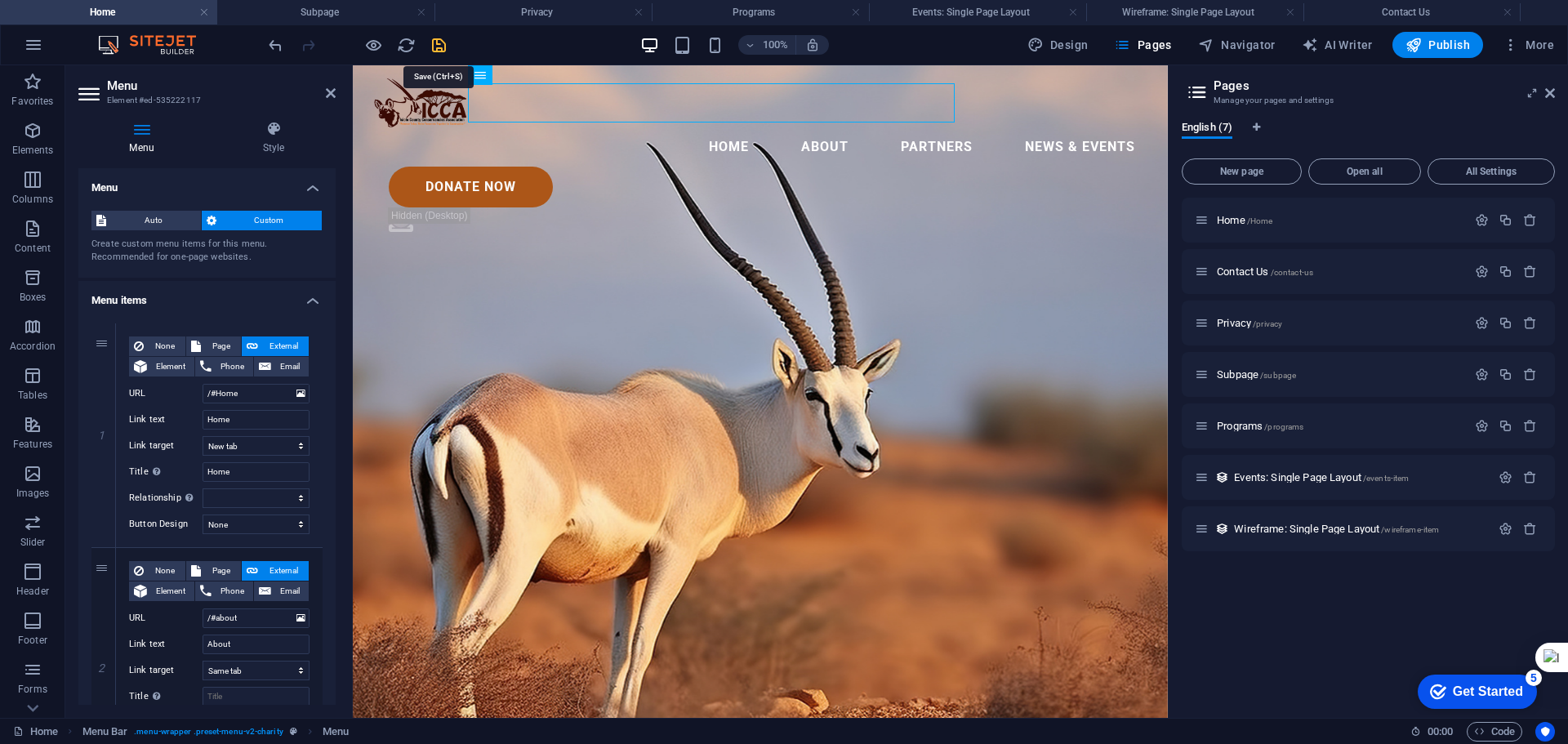
select select
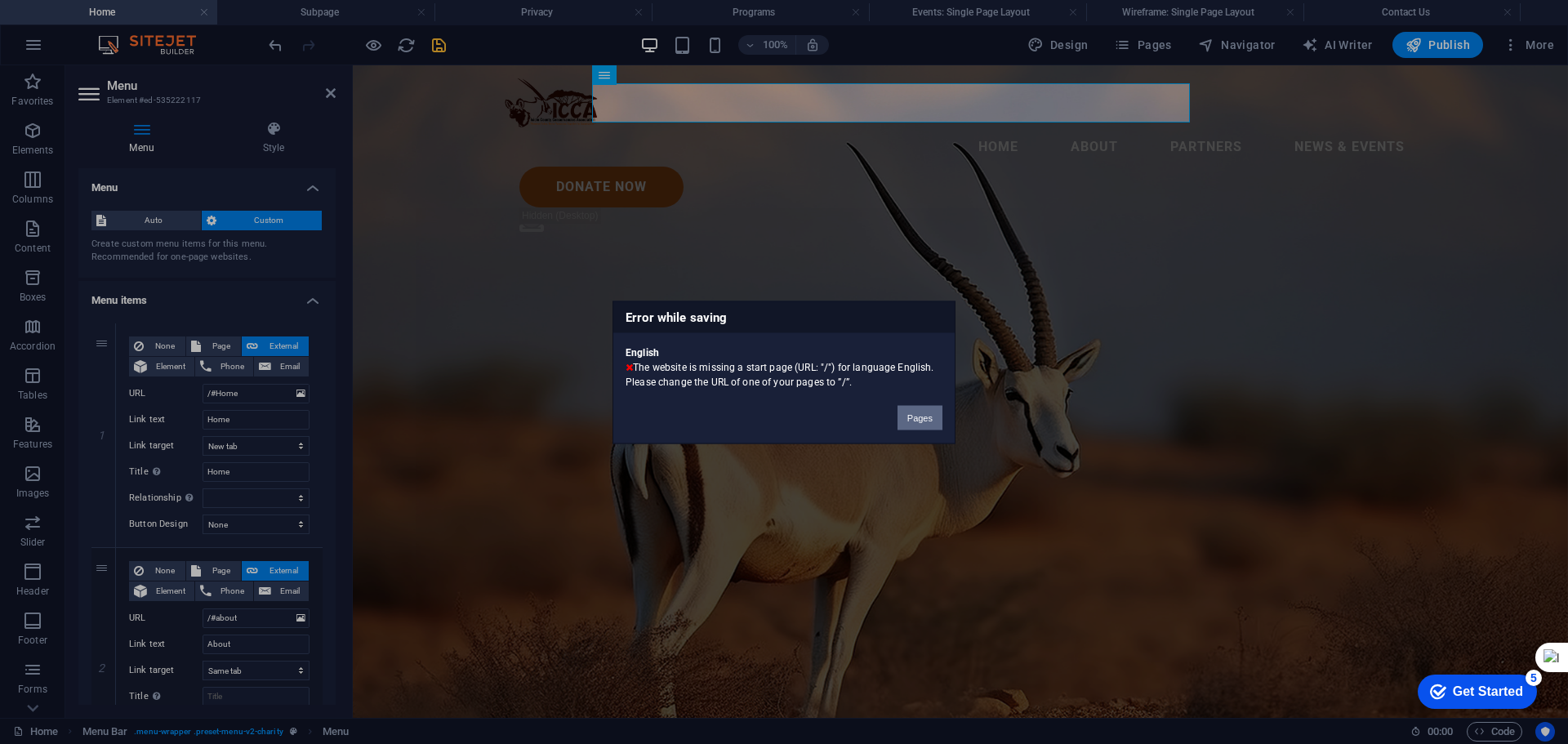
click at [914, 418] on button "Pages" at bounding box center [920, 418] width 45 height 25
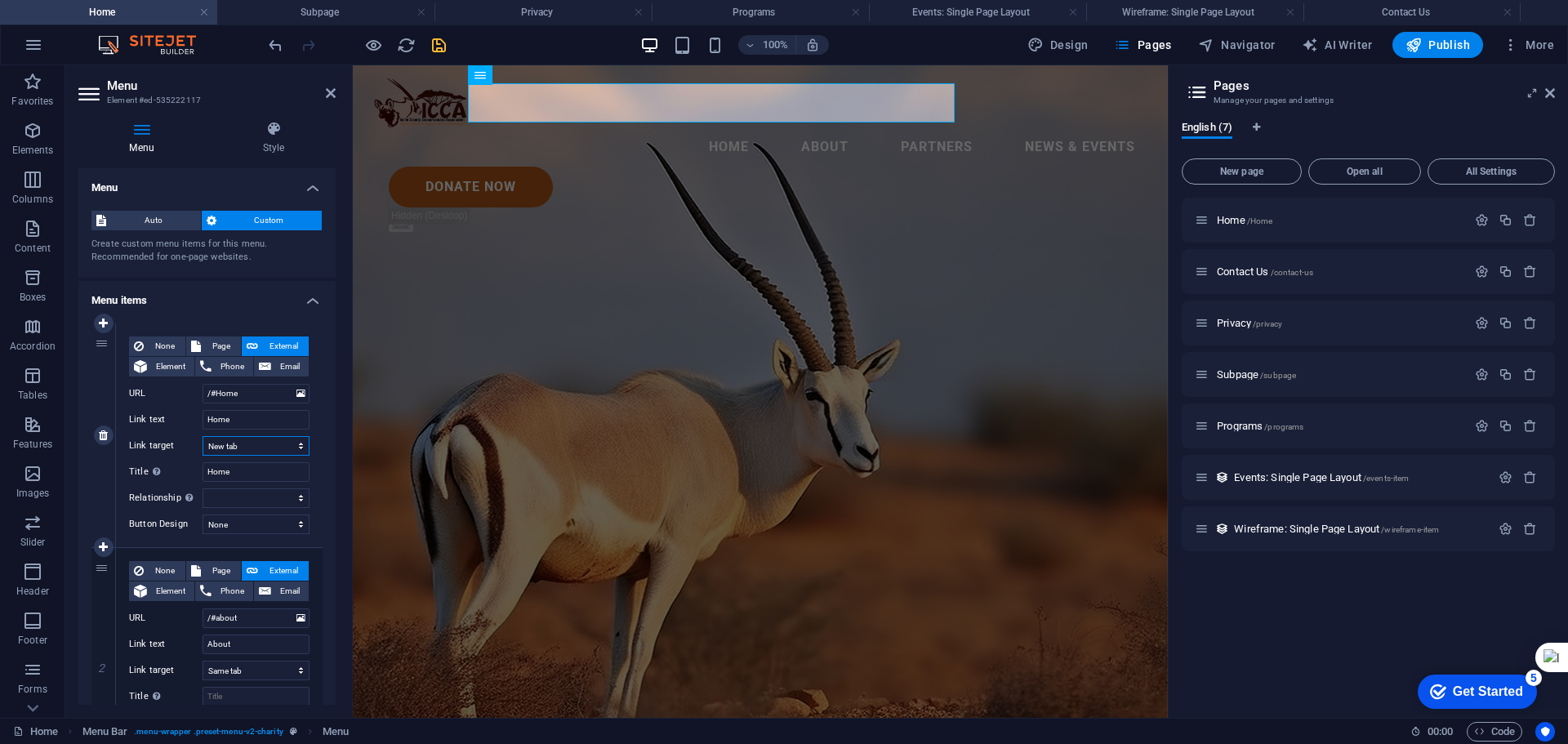
click at [277, 445] on select "New tab Same tab Overlay" at bounding box center [256, 447] width 107 height 20
select select
click at [203, 437] on select "New tab Same tab Overlay" at bounding box center [256, 447] width 107 height 20
select select
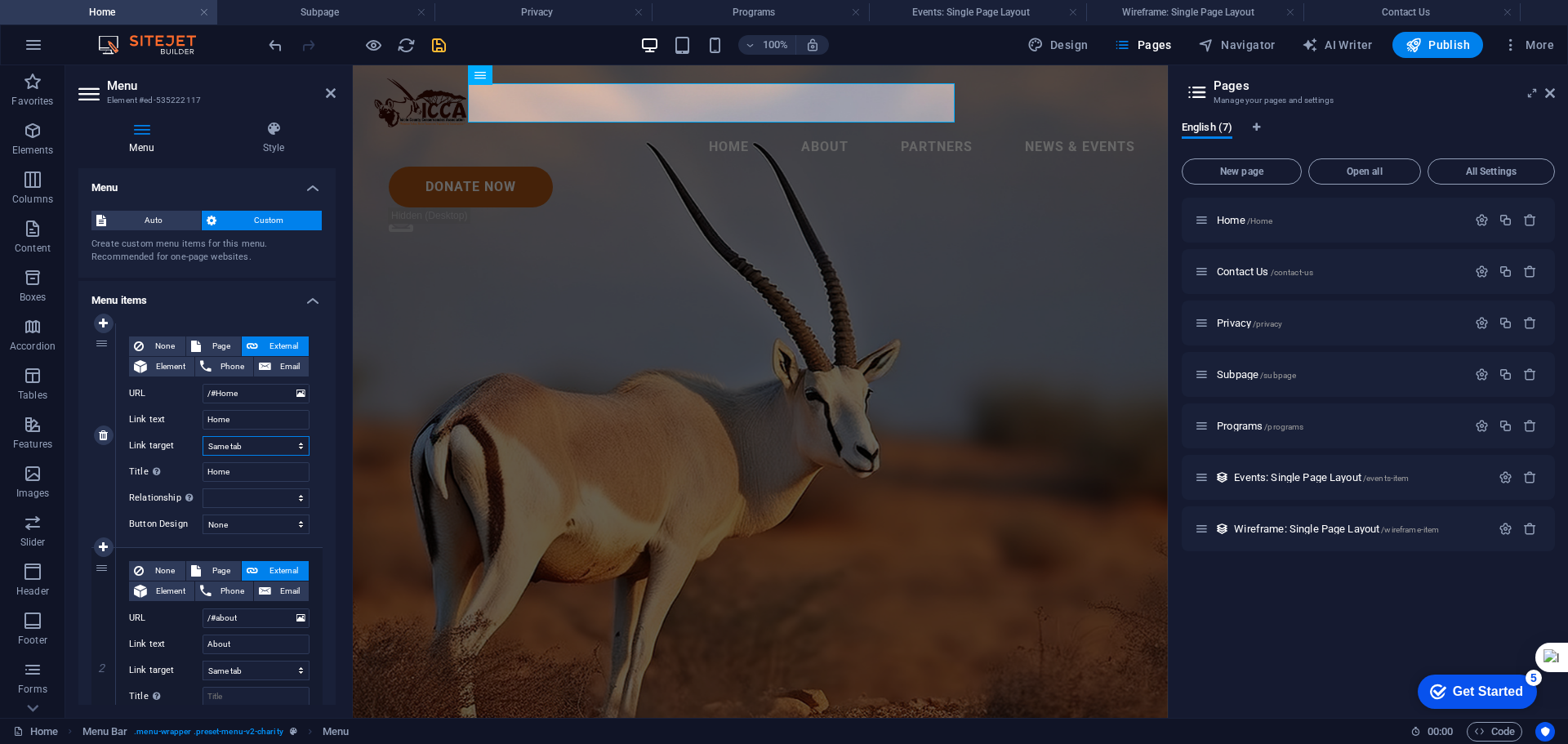
select select
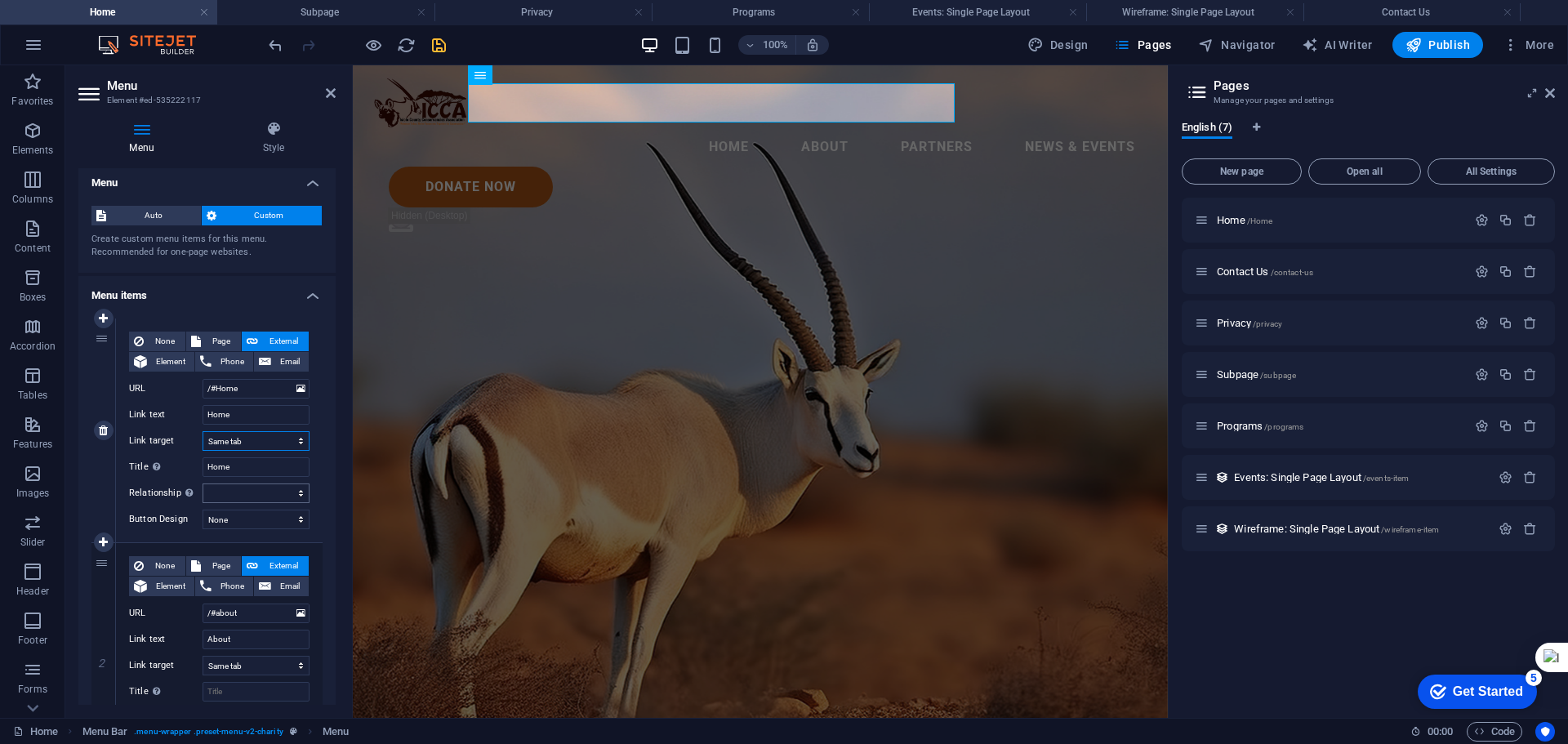
scroll to position [4, 0]
click at [432, 43] on icon "save" at bounding box center [439, 45] width 19 height 19
select select
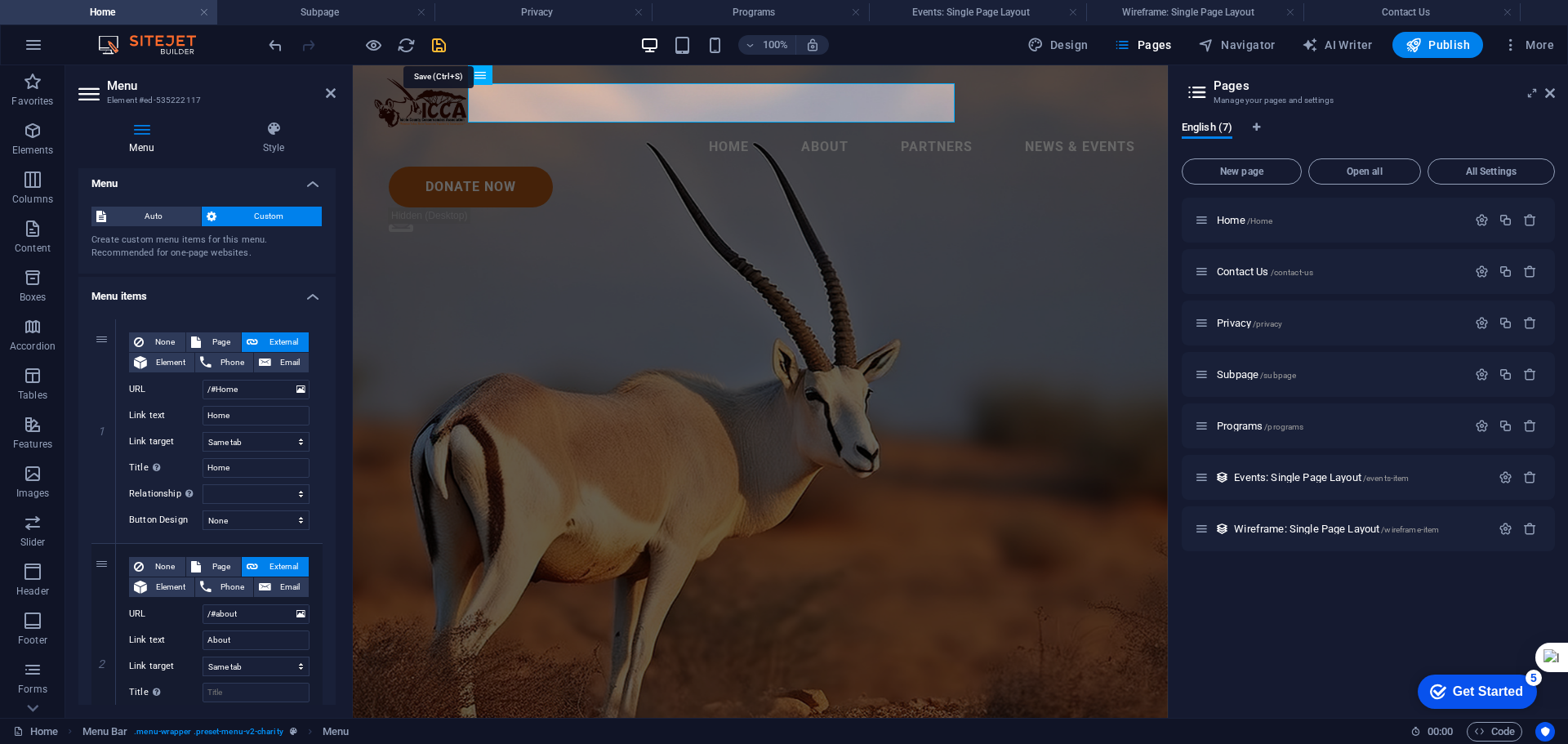
select select
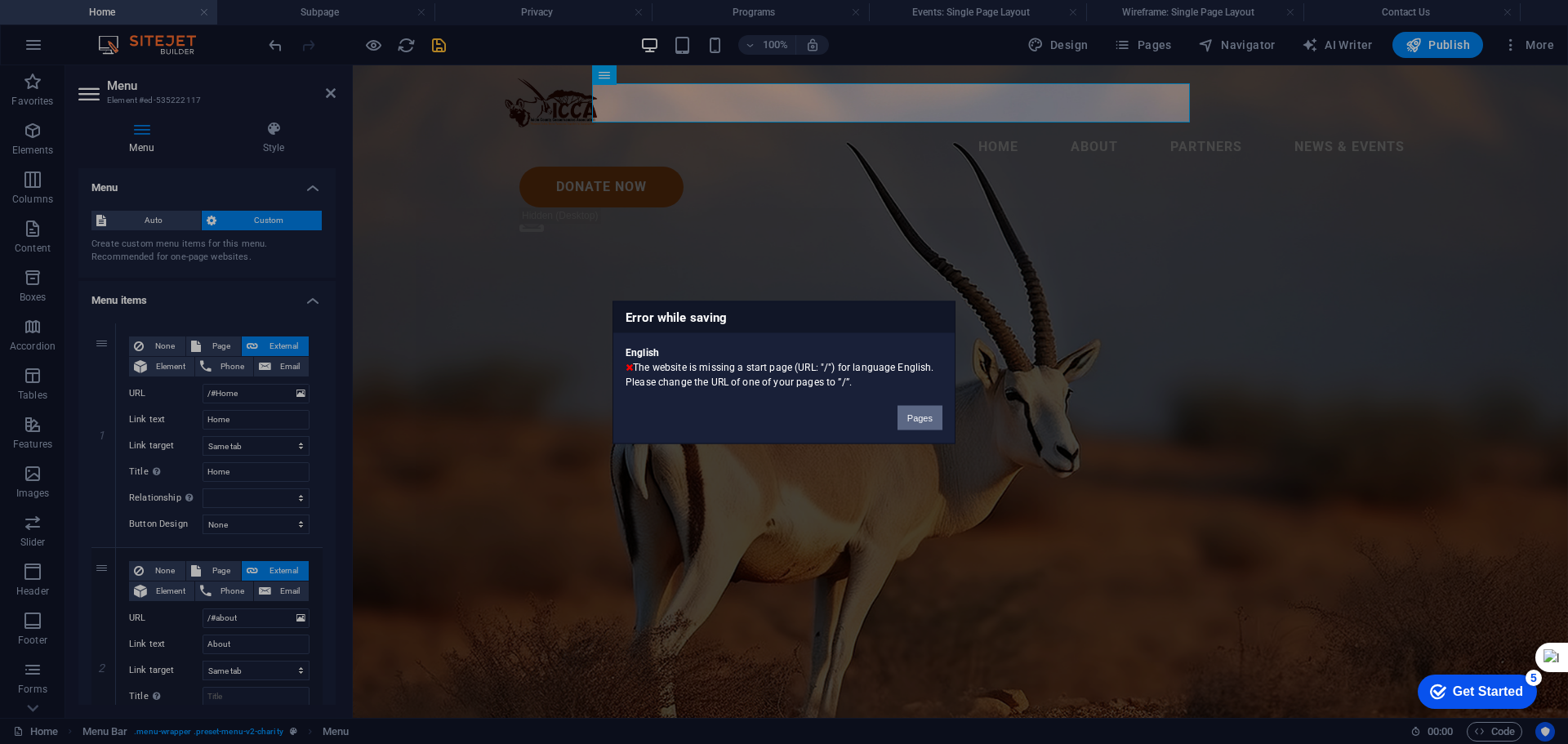
click at [925, 416] on button "Pages" at bounding box center [920, 418] width 45 height 25
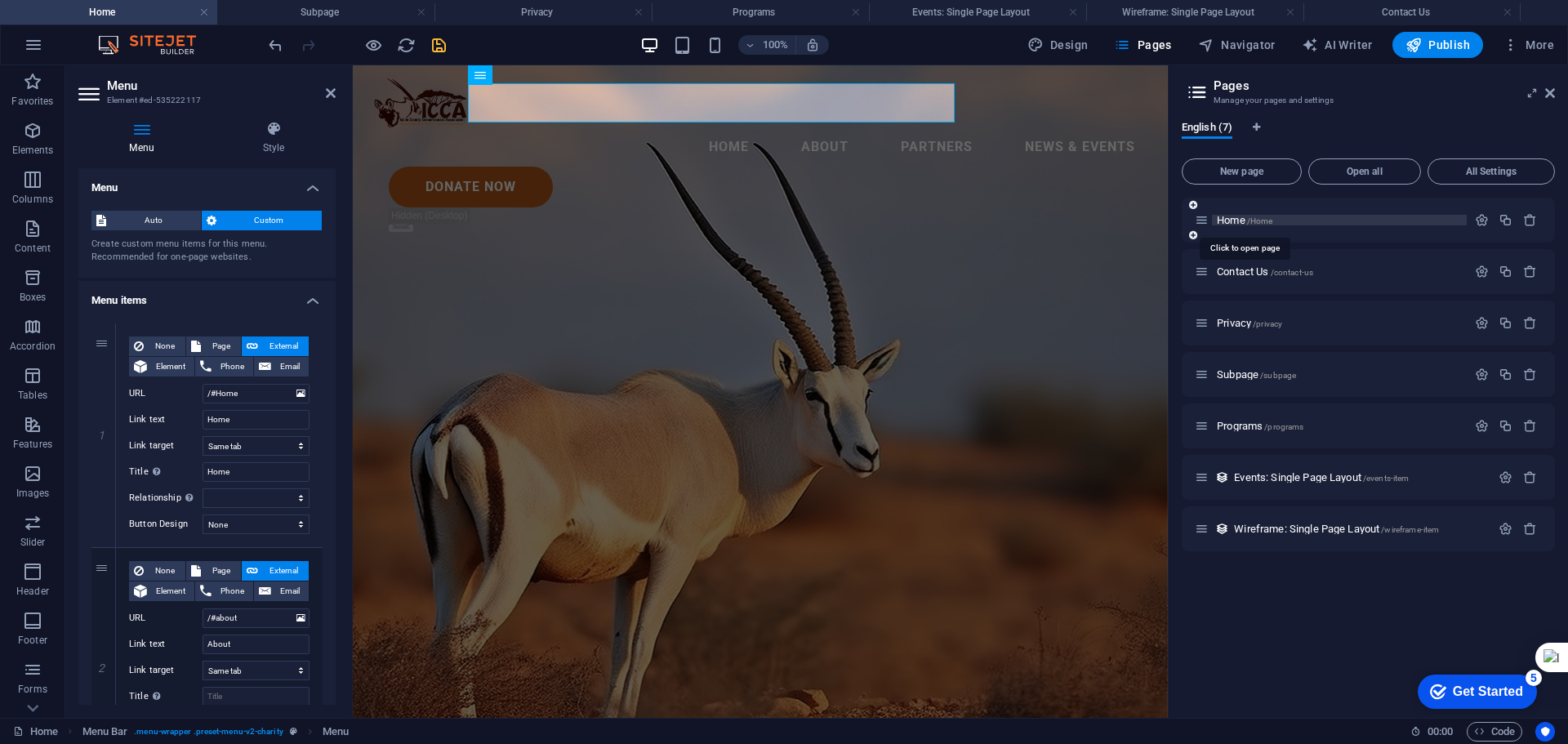
click at [1248, 222] on span "/Home" at bounding box center [1260, 221] width 26 height 9
click at [1478, 219] on icon "button" at bounding box center [1482, 220] width 14 height 14
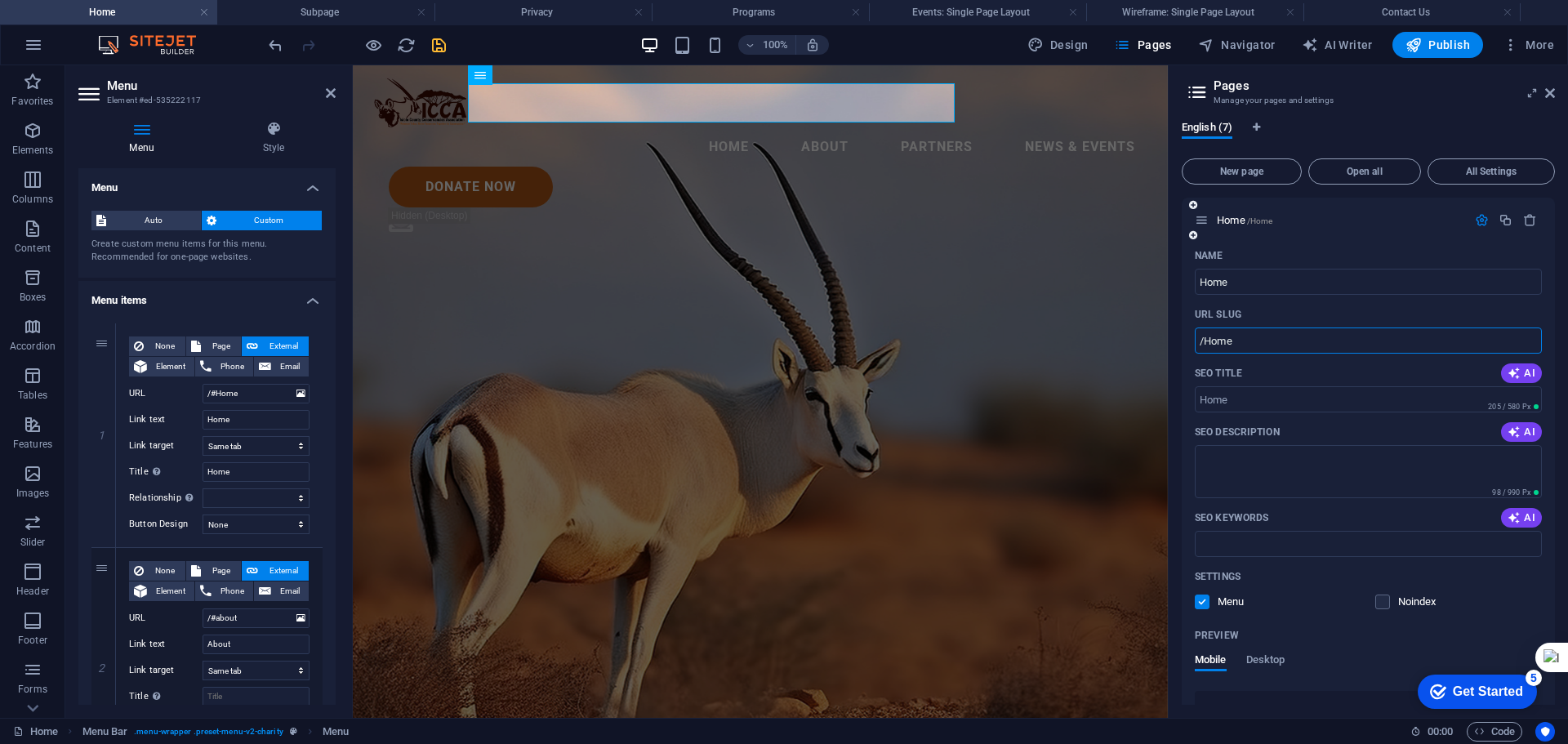
click at [1209, 341] on input "/Home" at bounding box center [1368, 341] width 347 height 26
click at [1238, 345] on input "/Home" at bounding box center [1368, 341] width 347 height 26
type input "/"
type input "/Home"
click at [1547, 91] on icon at bounding box center [1550, 93] width 10 height 13
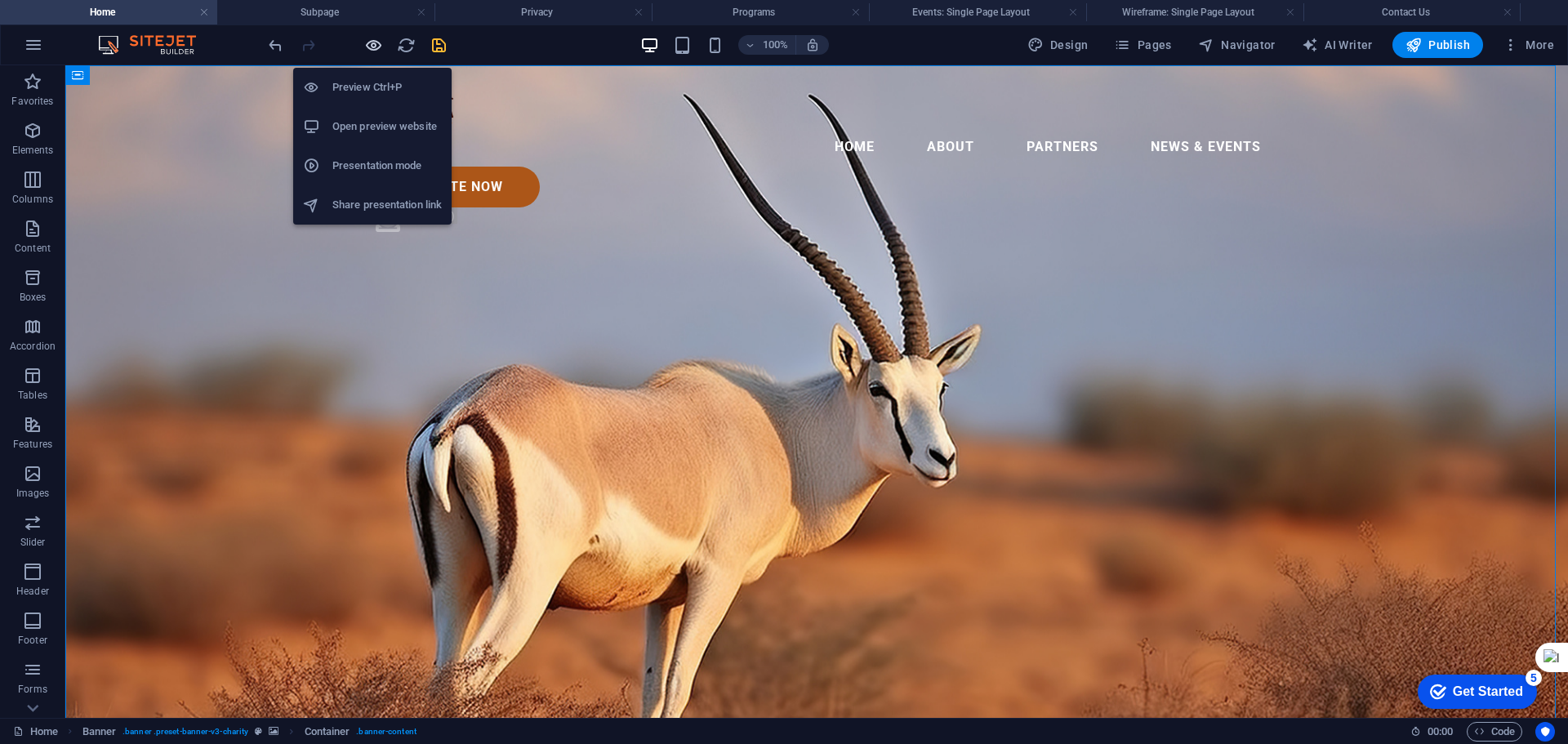
click at [369, 48] on icon "button" at bounding box center [373, 45] width 19 height 19
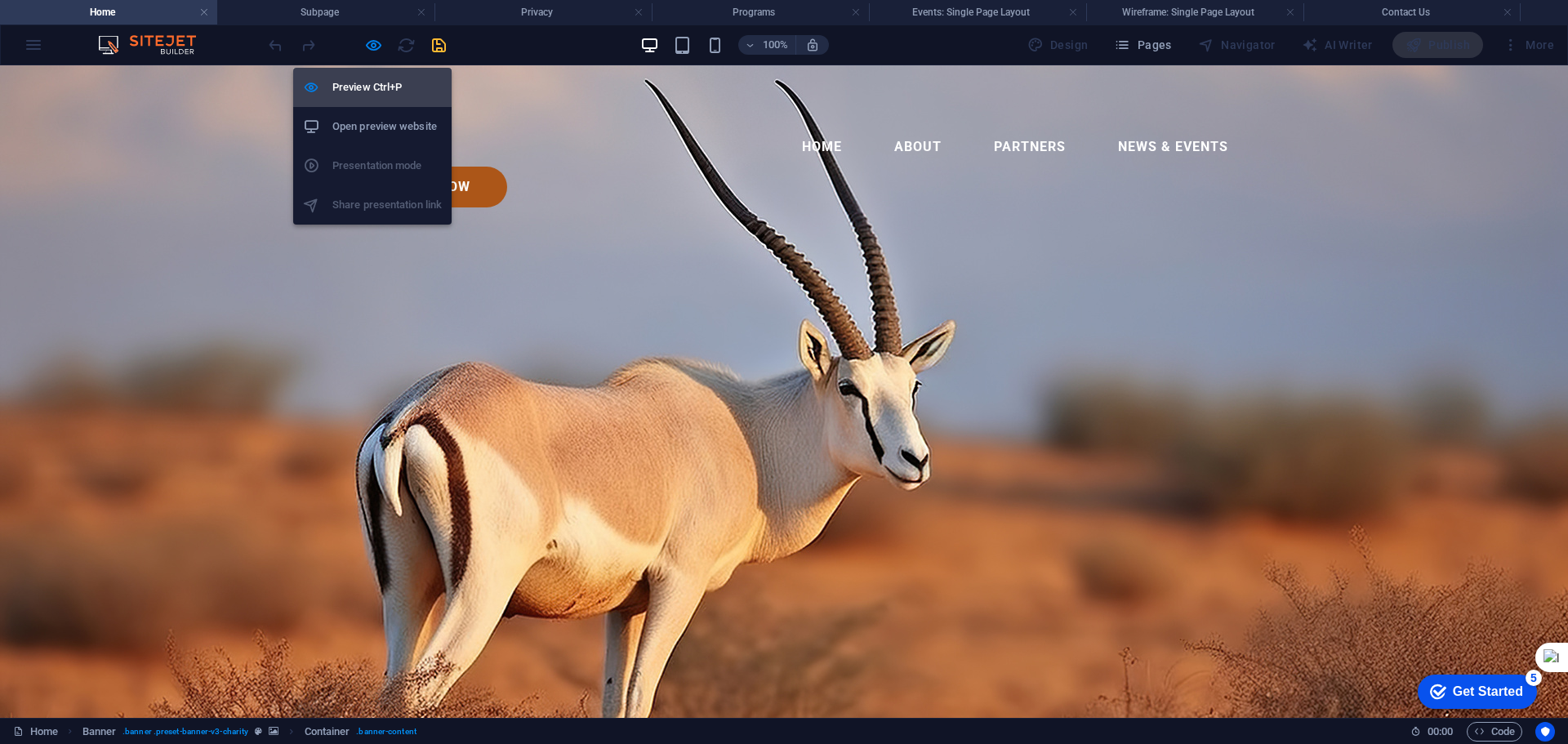
click at [356, 81] on h6 "Preview Ctrl+P" at bounding box center [387, 87] width 110 height 20
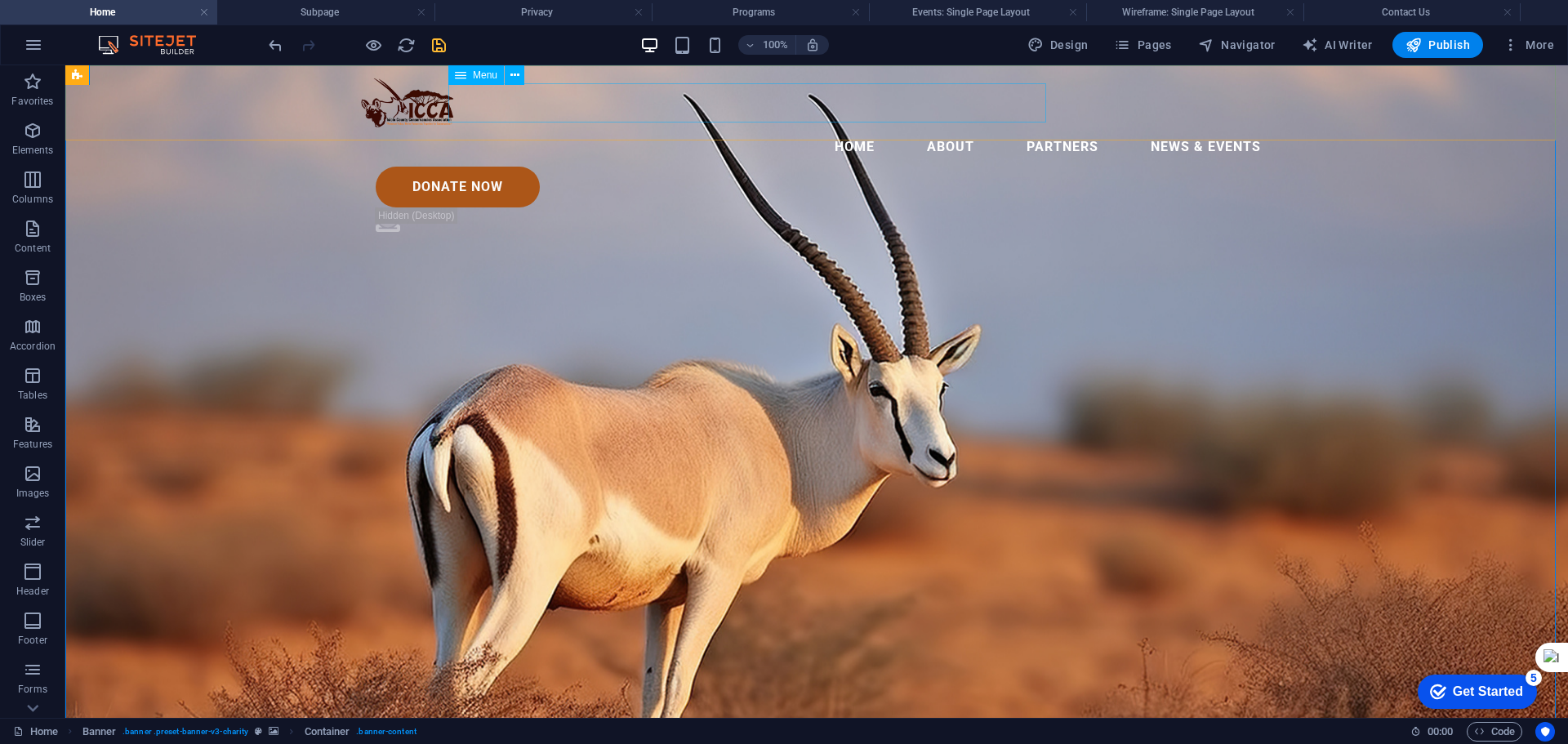
click at [629, 128] on nav "Home About Partners News & Events" at bounding box center [816, 147] width 915 height 40
